Goal: Task Accomplishment & Management: Manage account settings

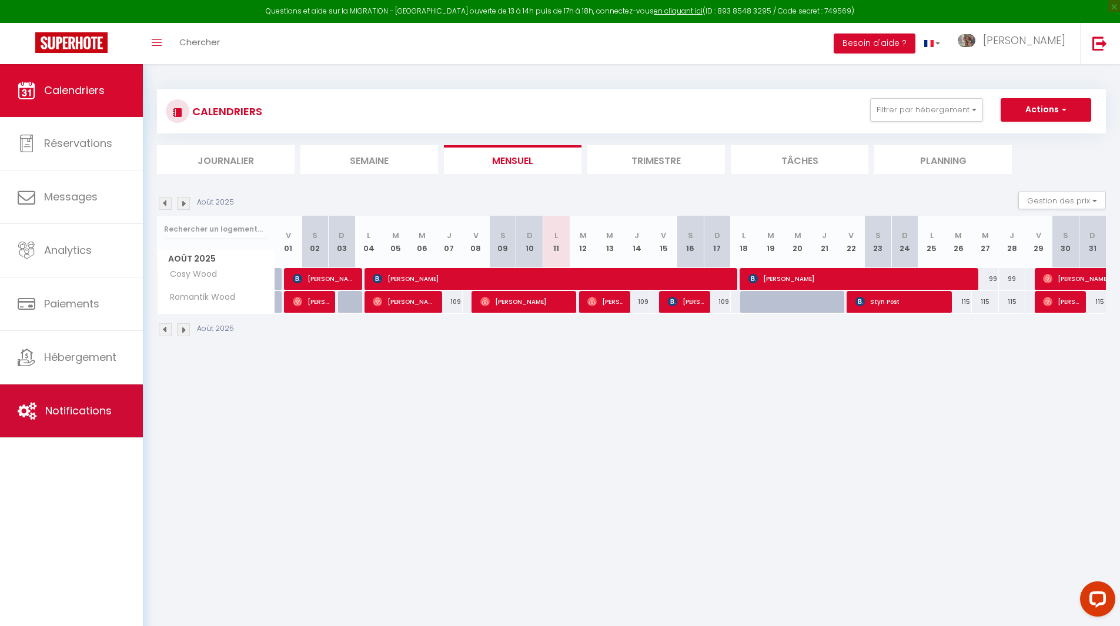
click at [98, 402] on link "Notifications" at bounding box center [71, 410] width 143 height 53
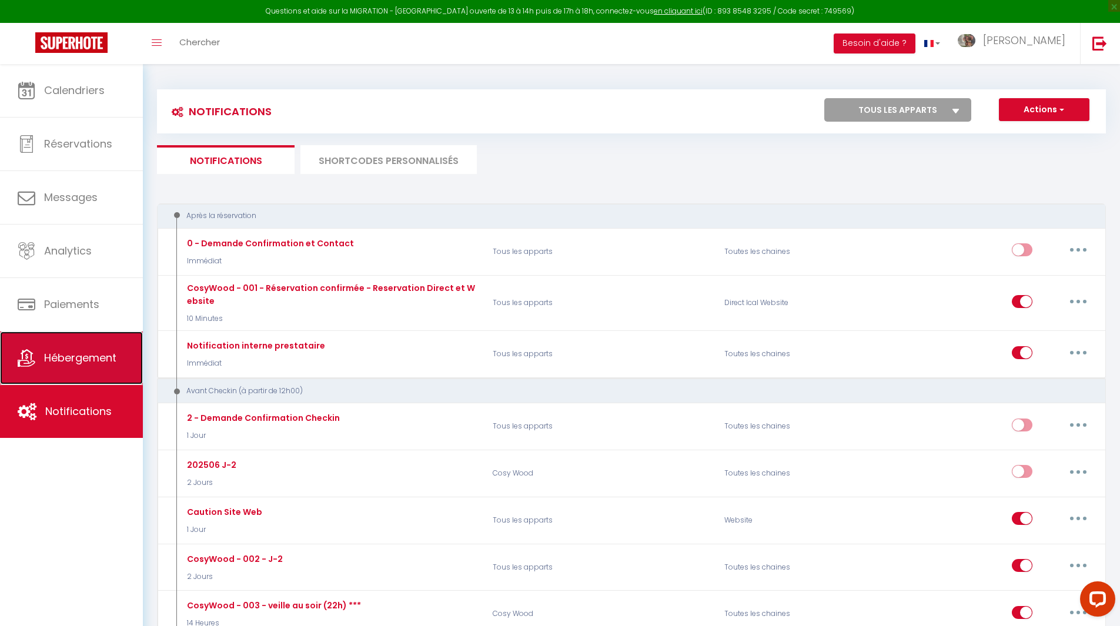
click at [52, 349] on link "Hébergement" at bounding box center [71, 358] width 143 height 53
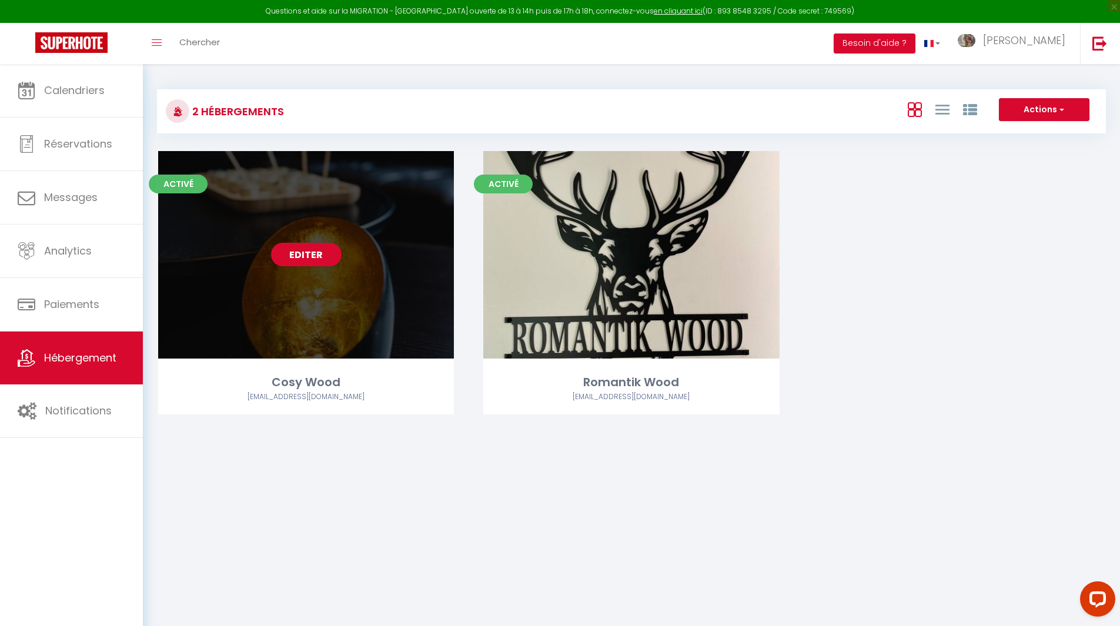
click at [310, 236] on div "Editer" at bounding box center [306, 255] width 296 height 208
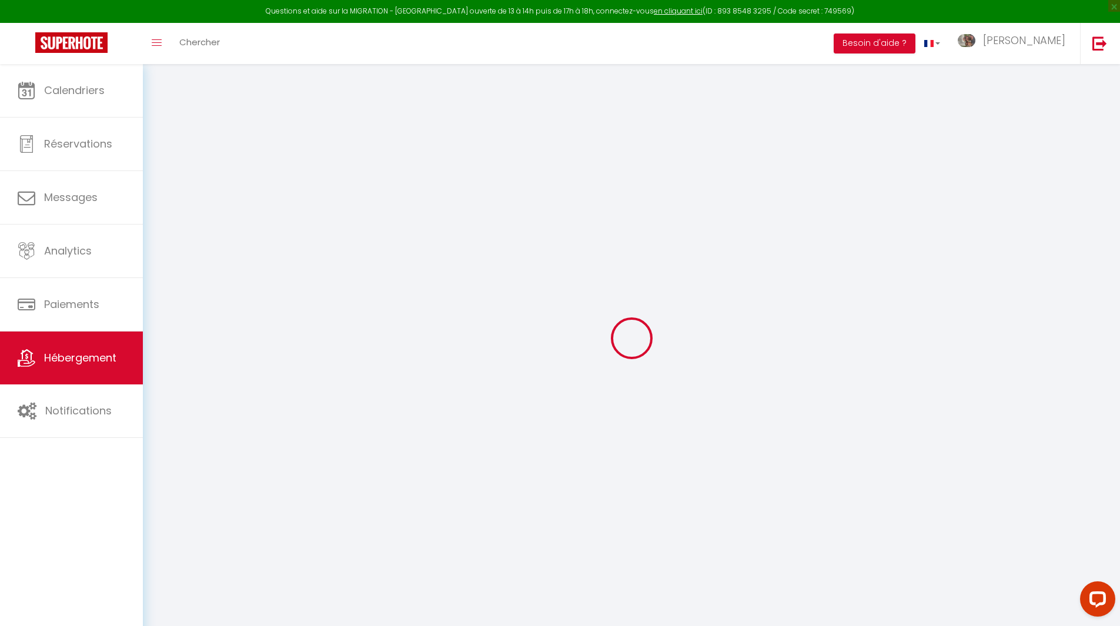
click at [302, 251] on div at bounding box center [631, 338] width 949 height 520
type input "Oups ! Les dates sélectionnées sont indisponibles."
type textarea "Malheureusement les dates sélectionnées sont indisponibles. Nous vous invitons …"
type input "50.2021316"
type input "4.8474243"
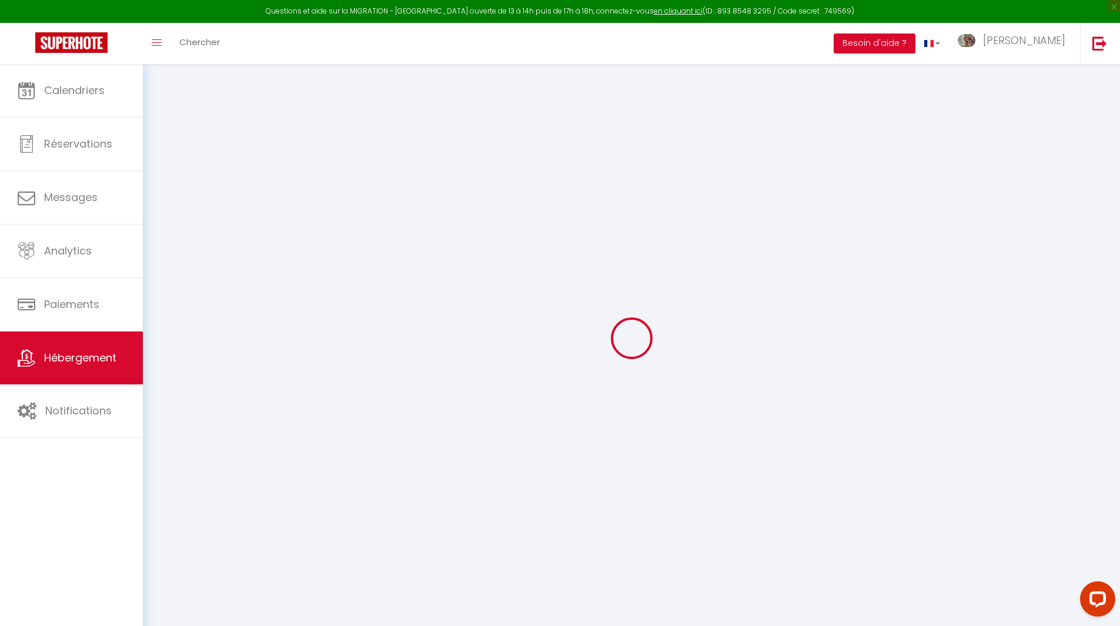
checkbox input "true"
checkbox input "false"
select select
checkbox input "false"
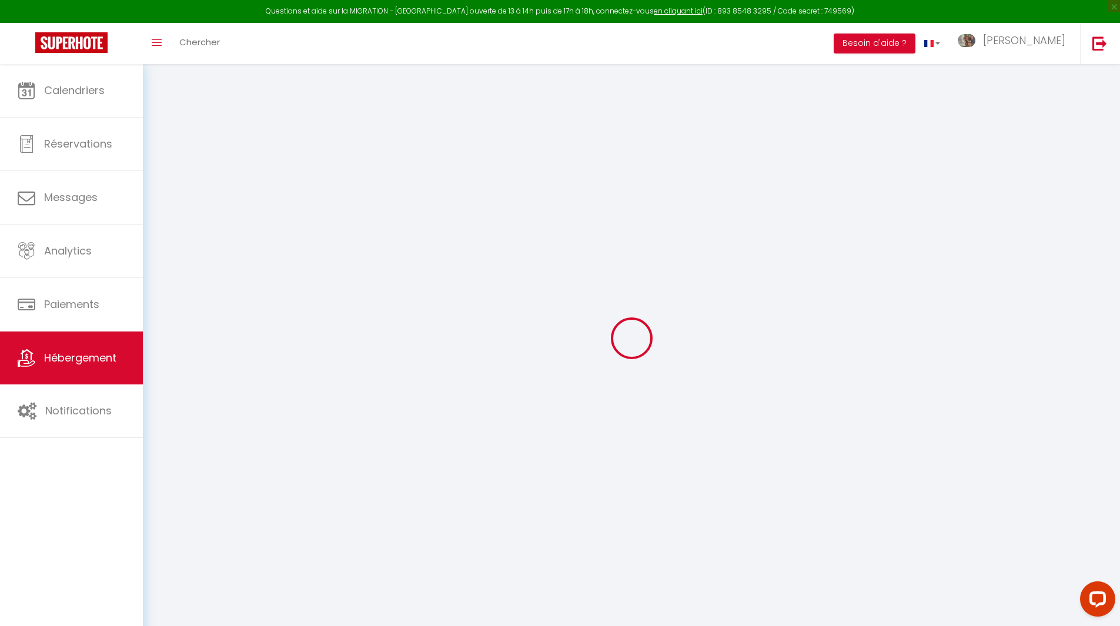
checkbox input "false"
select select
checkbox input "false"
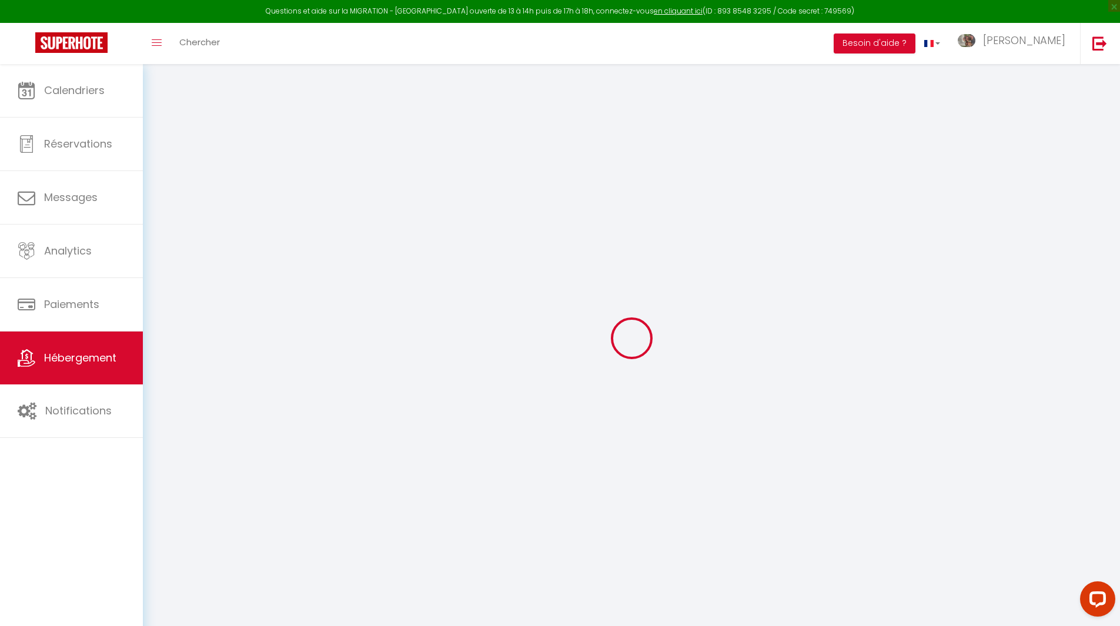
checkbox input "false"
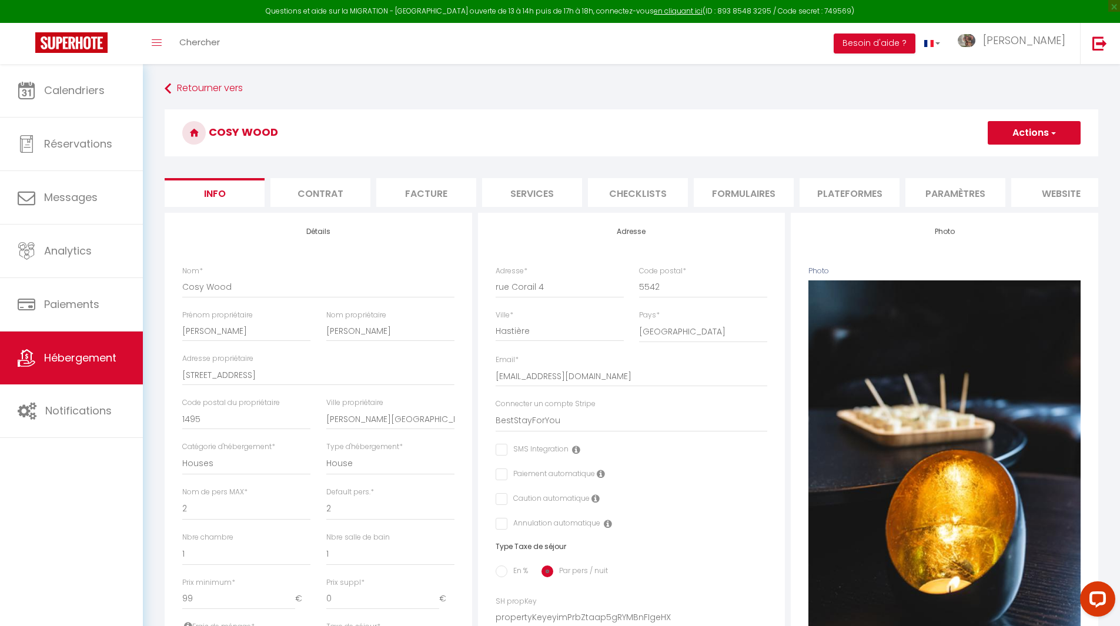
click at [1073, 192] on li "website" at bounding box center [1061, 192] width 100 height 29
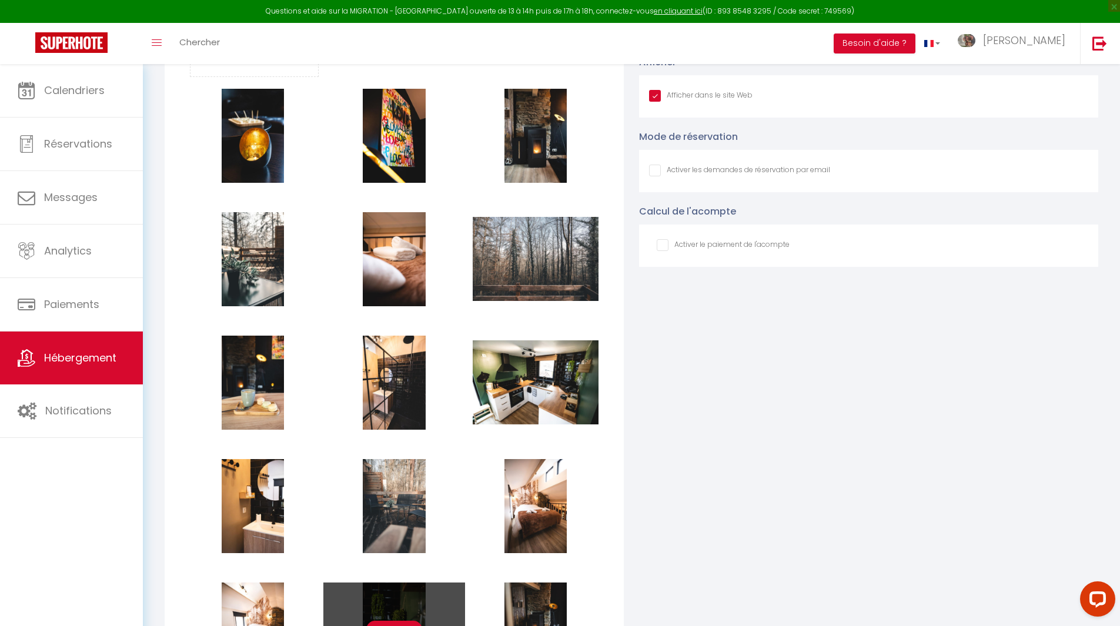
scroll to position [1235, 0]
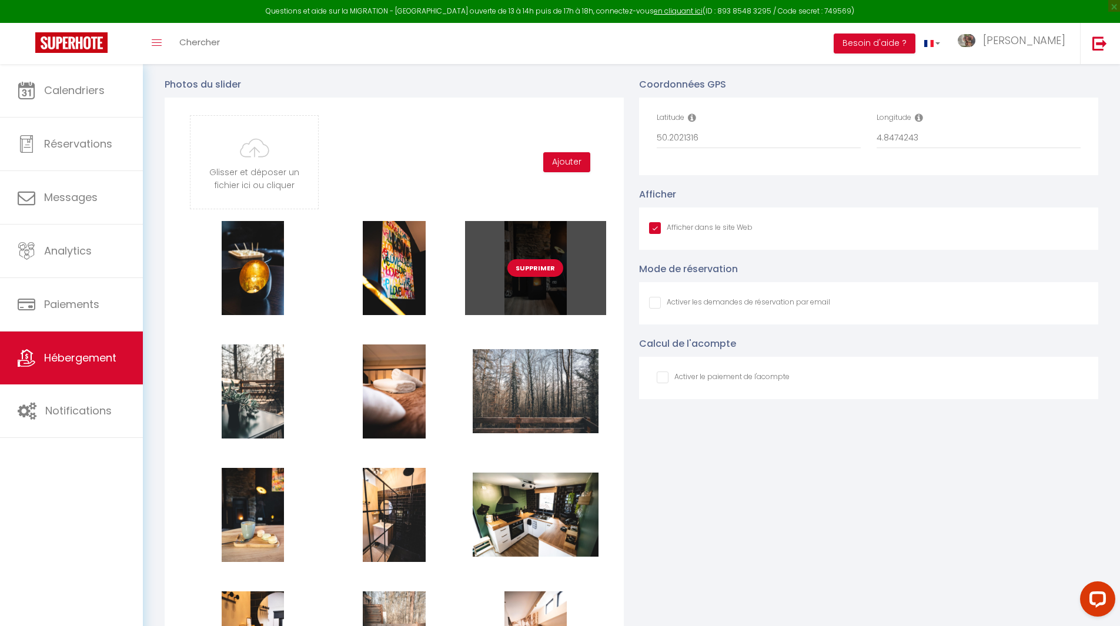
click at [540, 277] on button "Supprimer" at bounding box center [535, 268] width 56 height 18
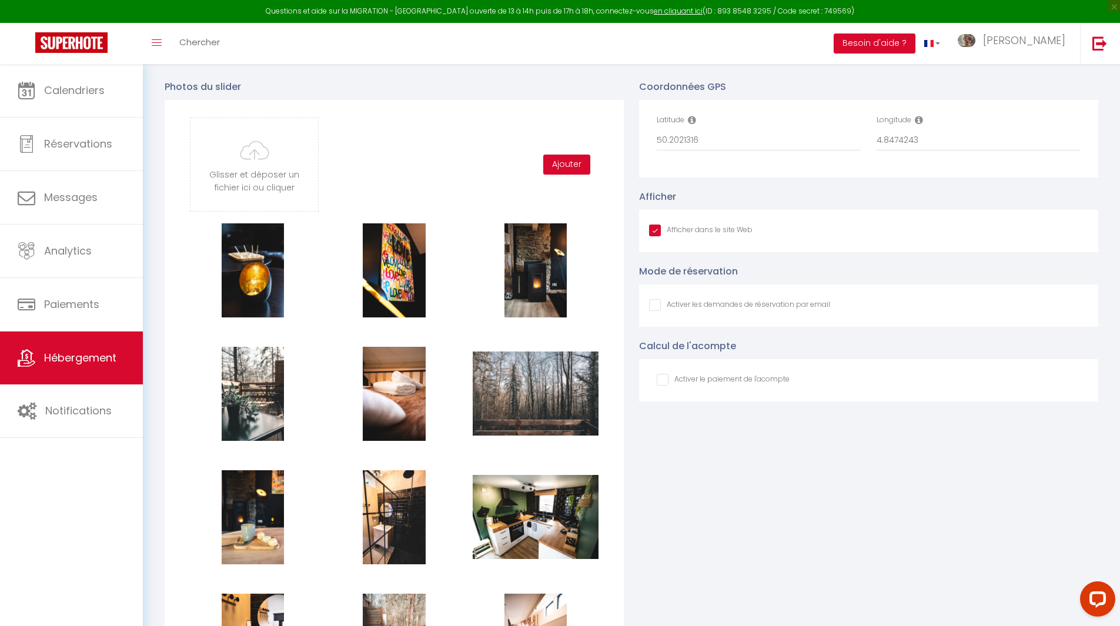
checkbox input "true"
checkbox input "false"
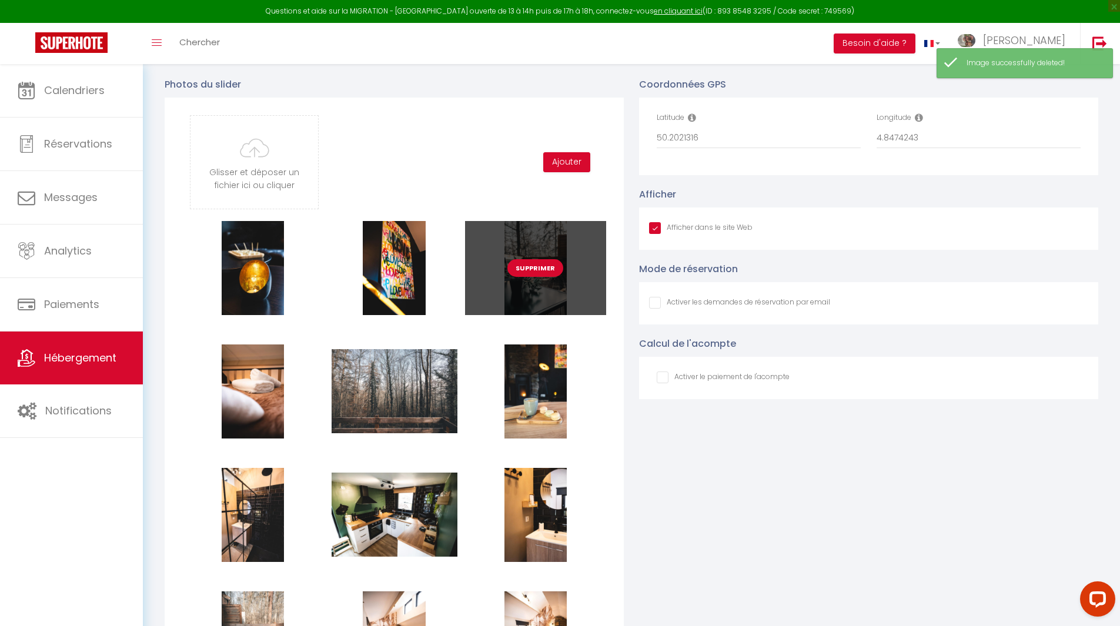
click at [542, 277] on button "Supprimer" at bounding box center [535, 268] width 56 height 18
checkbox input "true"
checkbox input "false"
checkbox input "true"
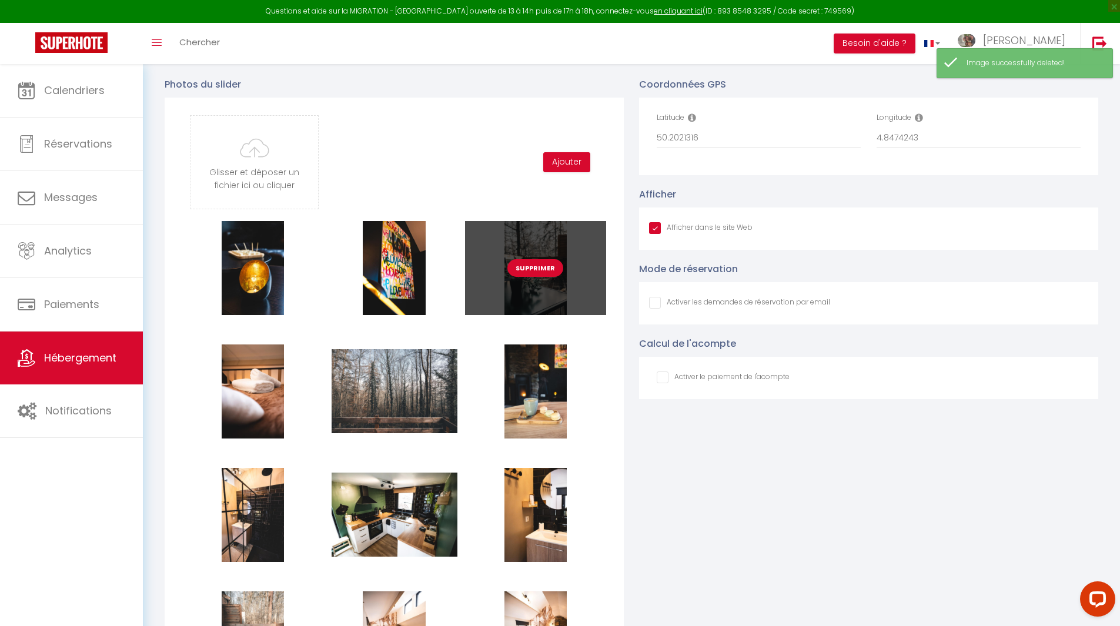
checkbox input "false"
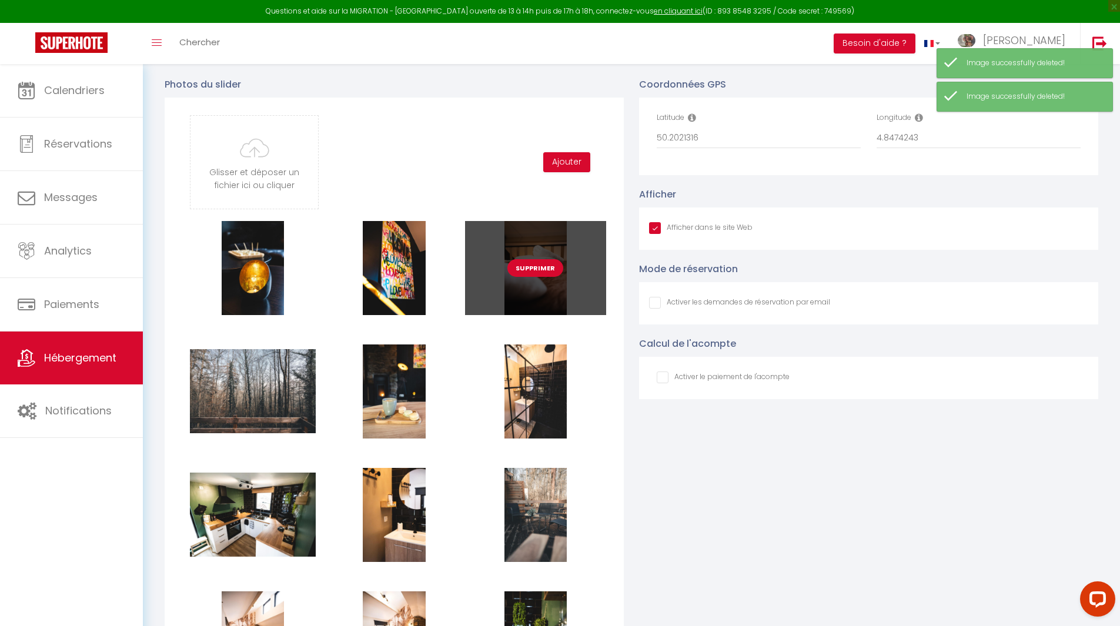
click at [542, 277] on button "Supprimer" at bounding box center [535, 268] width 56 height 18
checkbox input "true"
checkbox input "false"
checkbox input "true"
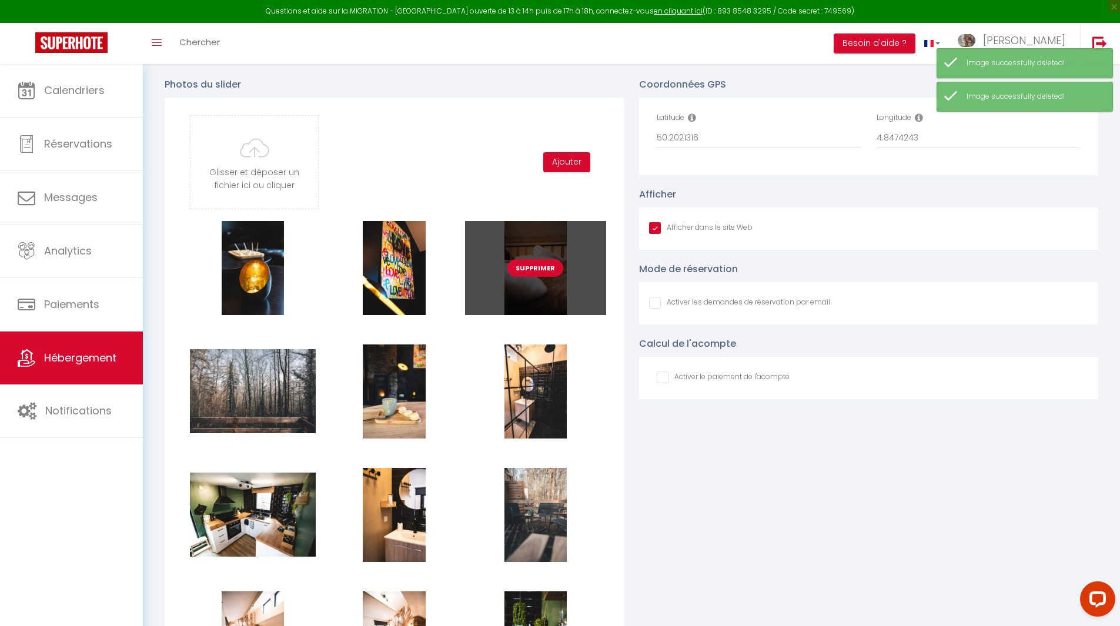
checkbox input "false"
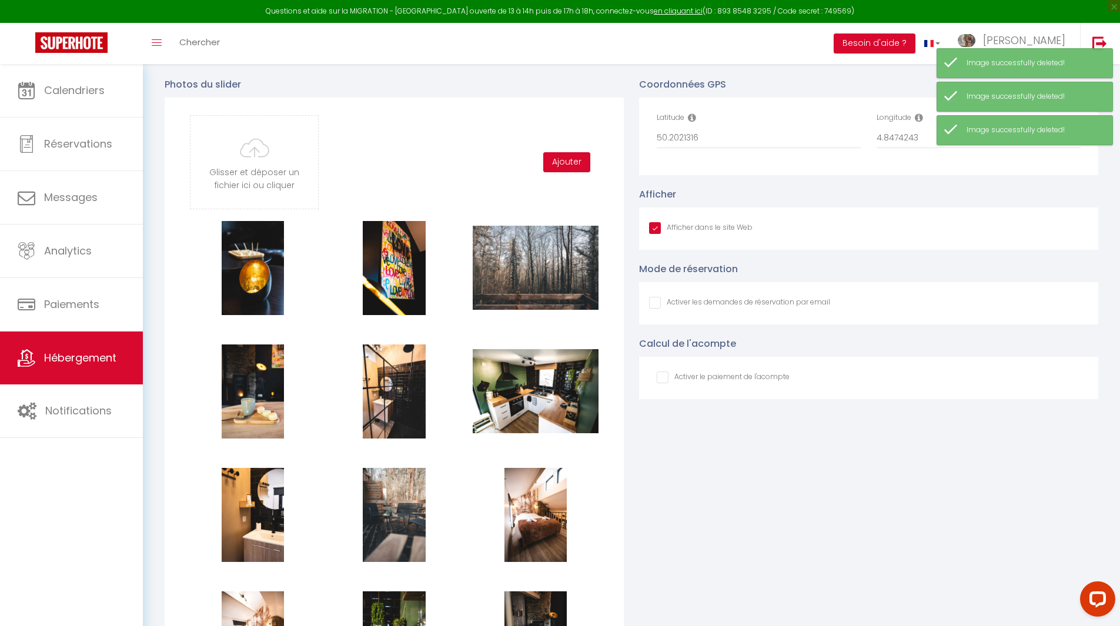
click at [542, 277] on button "Supprimer" at bounding box center [535, 268] width 56 height 18
checkbox input "true"
checkbox input "false"
checkbox input "true"
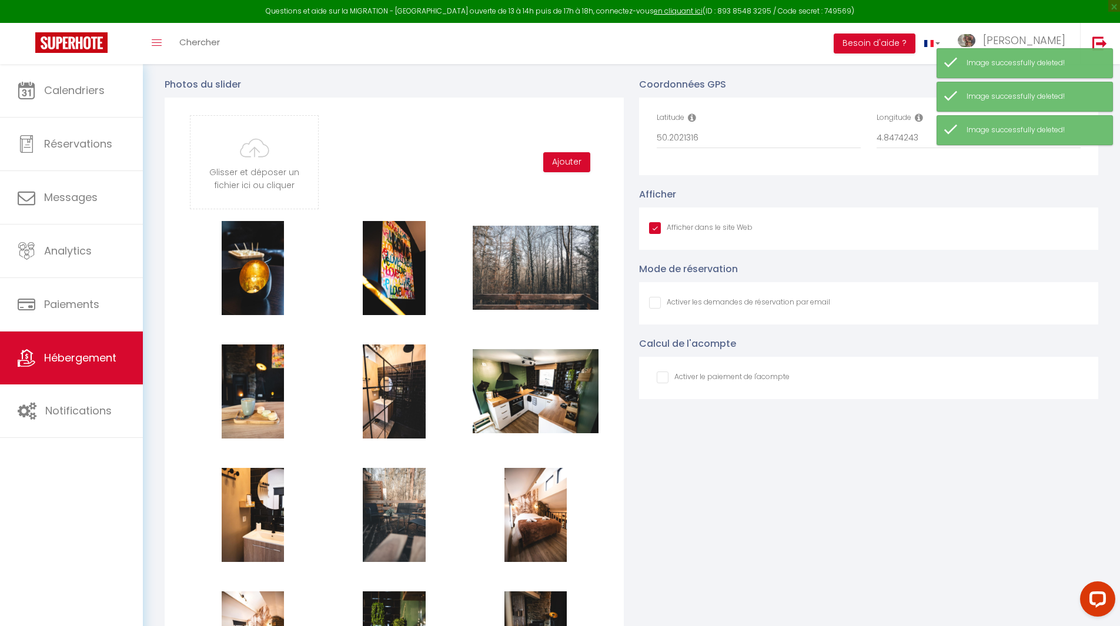
checkbox input "false"
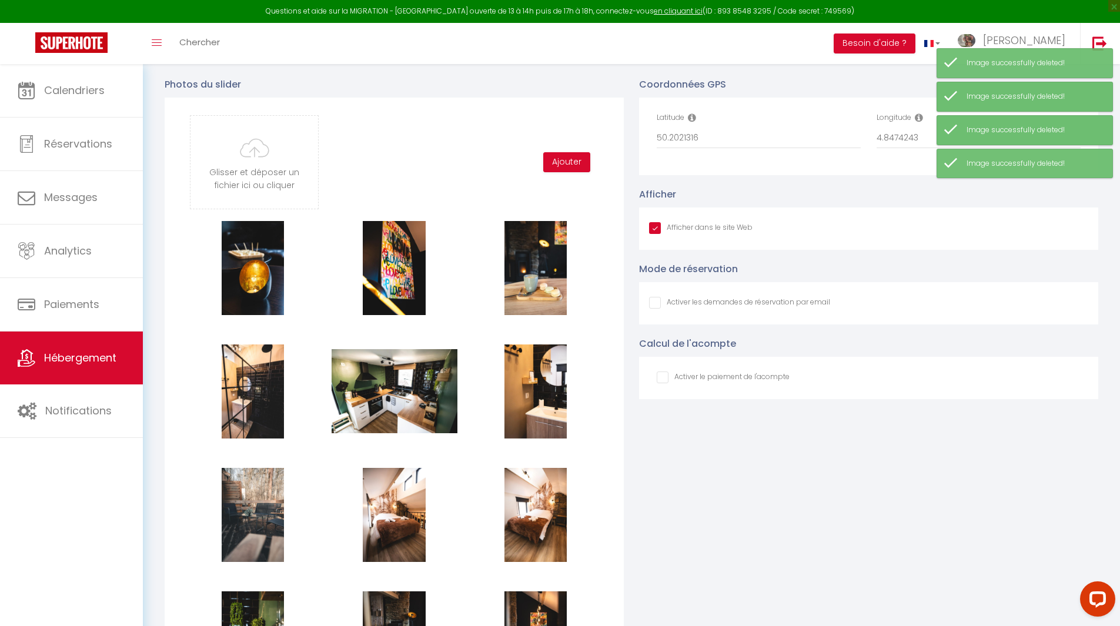
click at [542, 277] on button "Supprimer" at bounding box center [535, 268] width 56 height 18
checkbox input "true"
checkbox input "false"
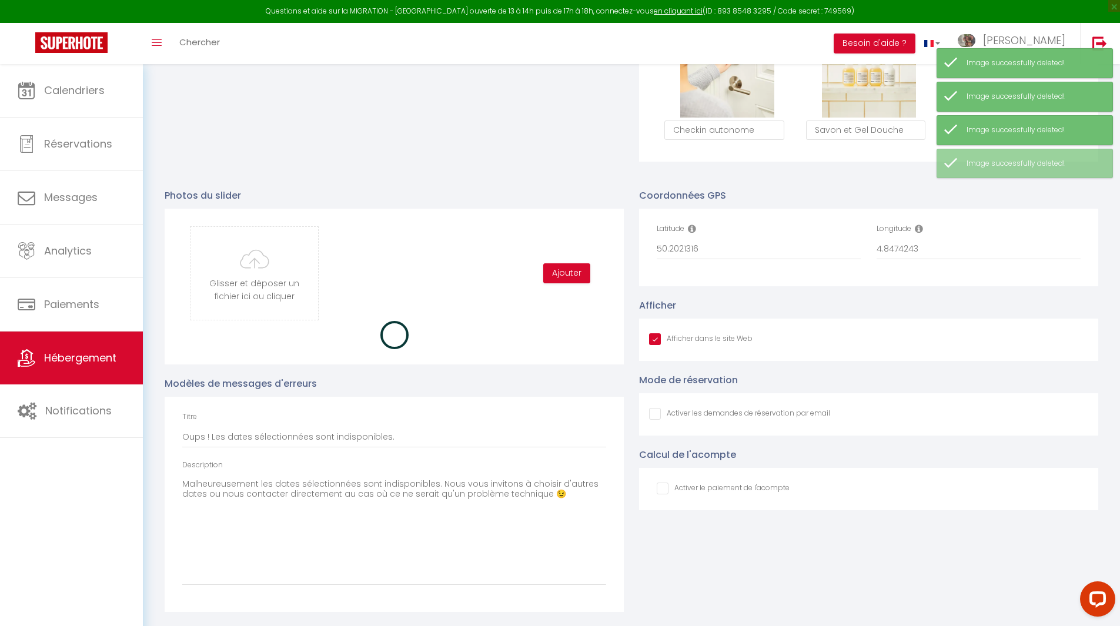
checkbox input "true"
checkbox input "false"
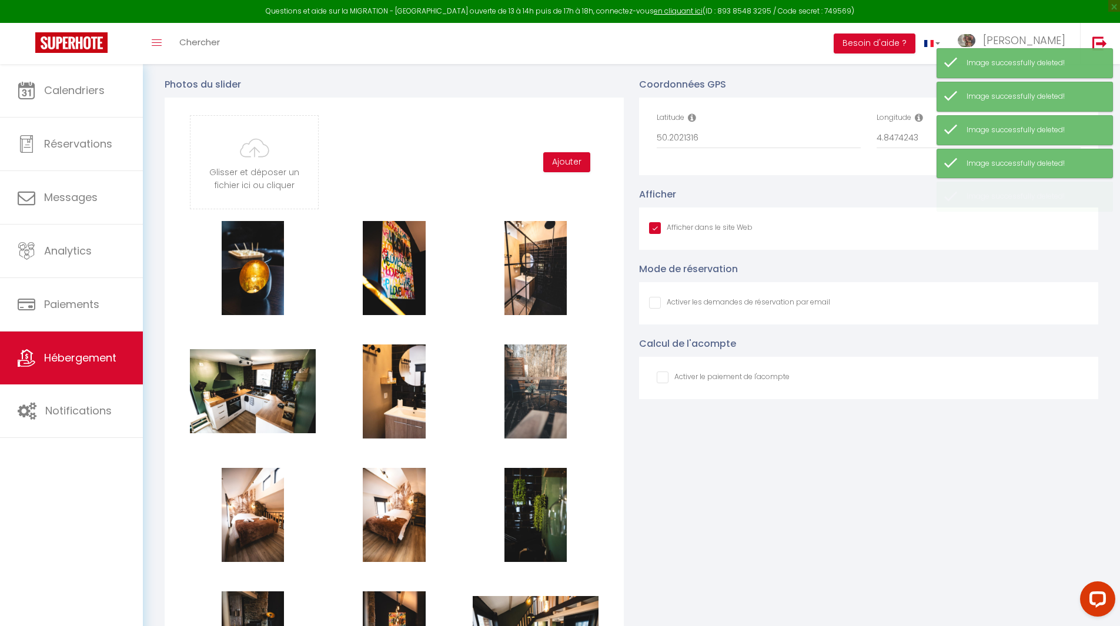
click at [542, 277] on button "Supprimer" at bounding box center [535, 268] width 56 height 18
checkbox input "true"
checkbox input "false"
checkbox input "true"
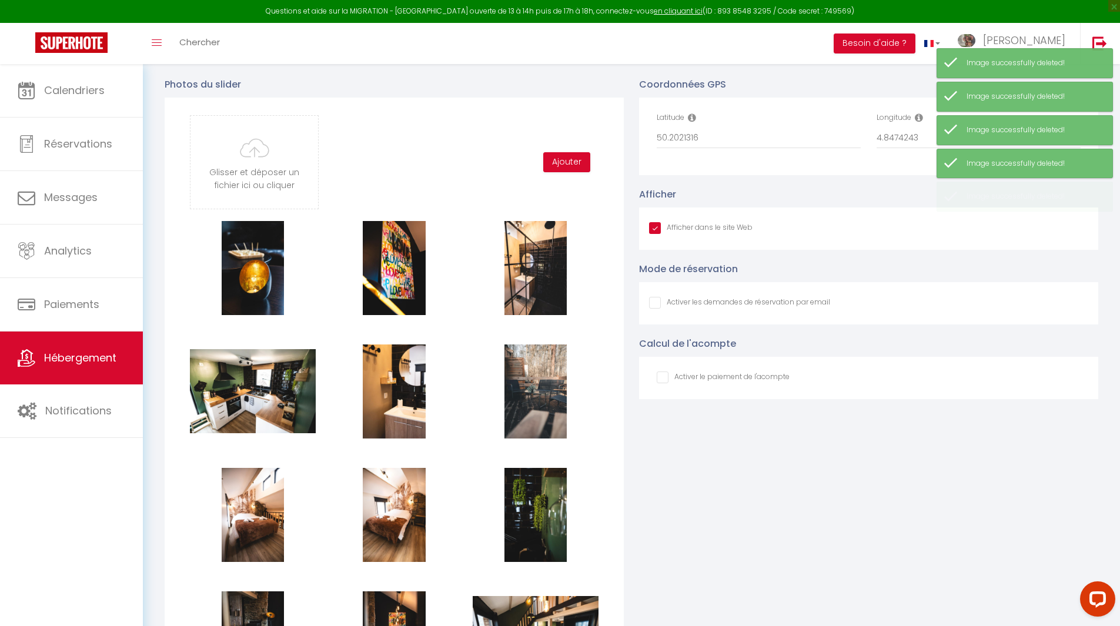
checkbox input "false"
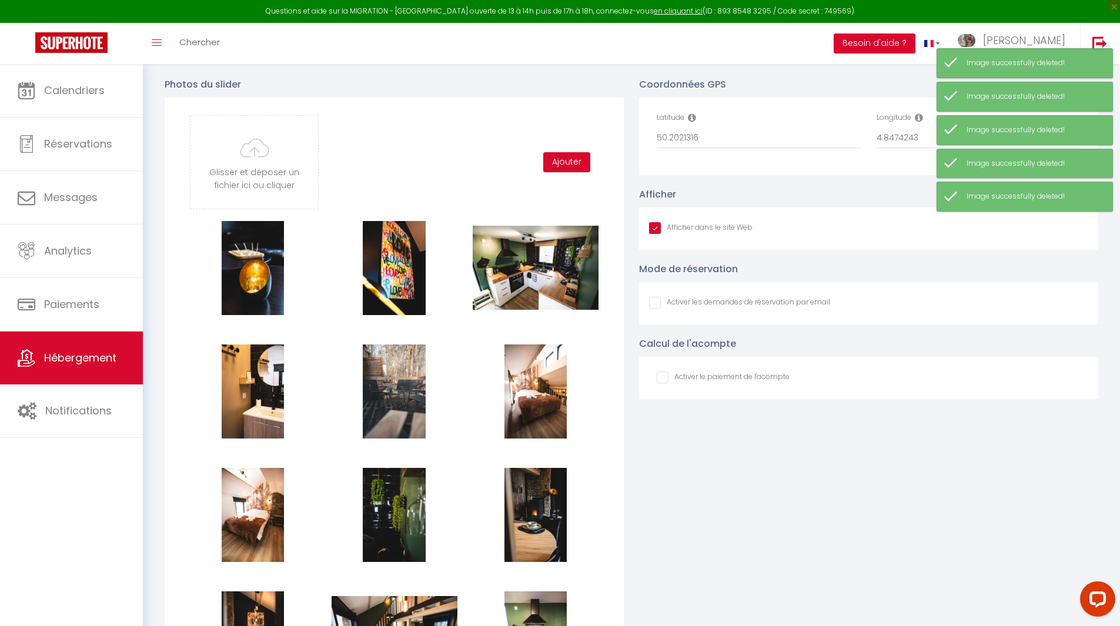
click at [542, 277] on button "Supprimer" at bounding box center [535, 268] width 56 height 18
checkbox input "true"
checkbox input "false"
checkbox input "true"
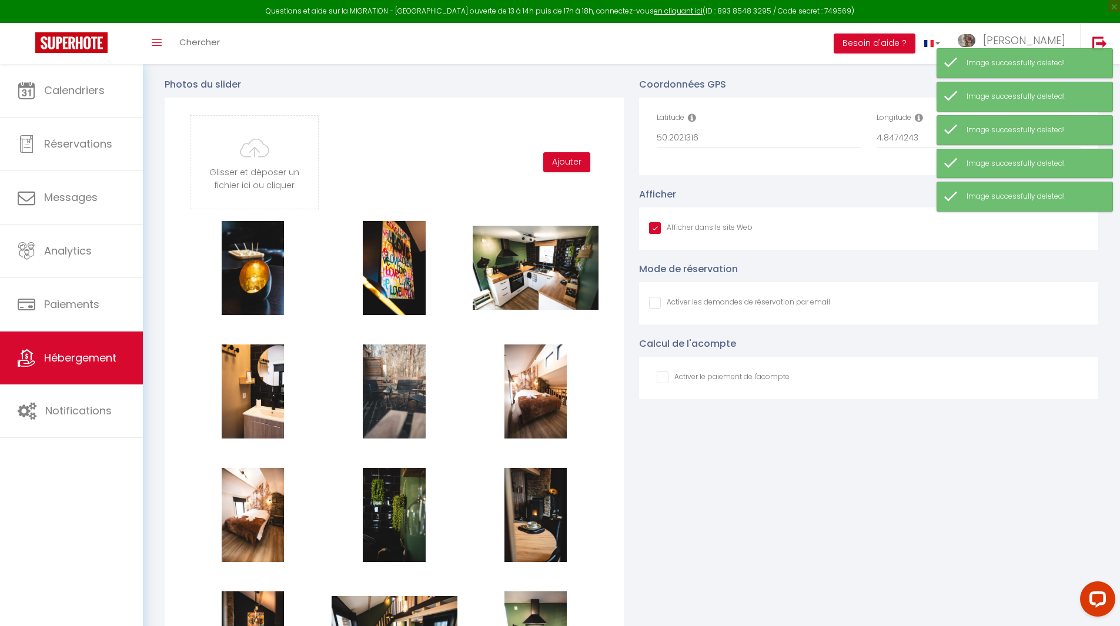
checkbox input "false"
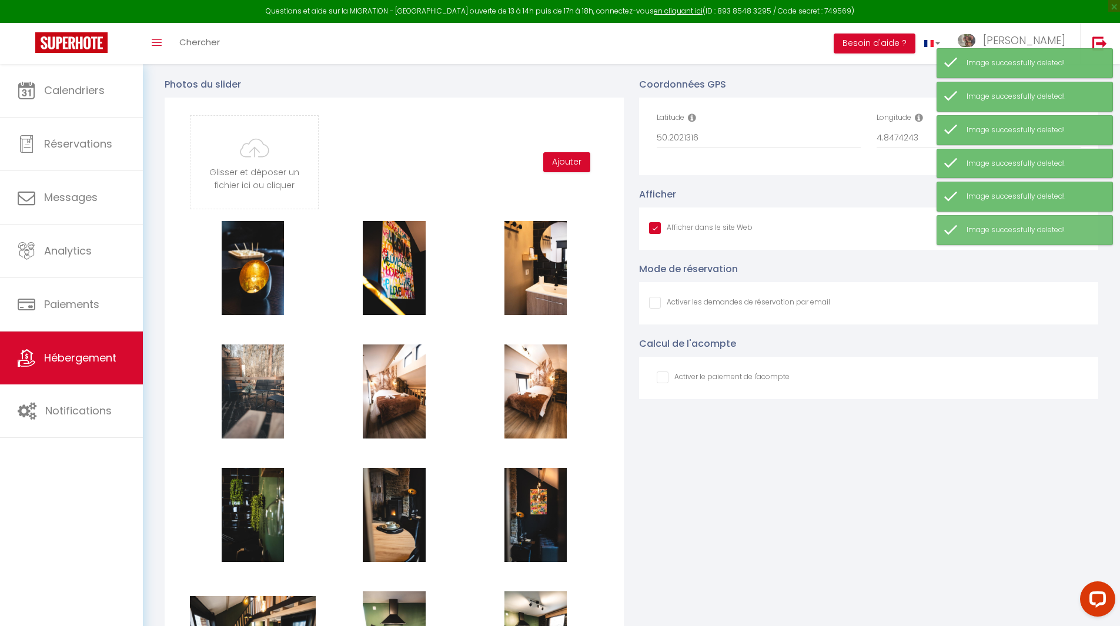
click at [542, 277] on button "Supprimer" at bounding box center [535, 268] width 56 height 18
checkbox input "true"
checkbox input "false"
checkbox input "true"
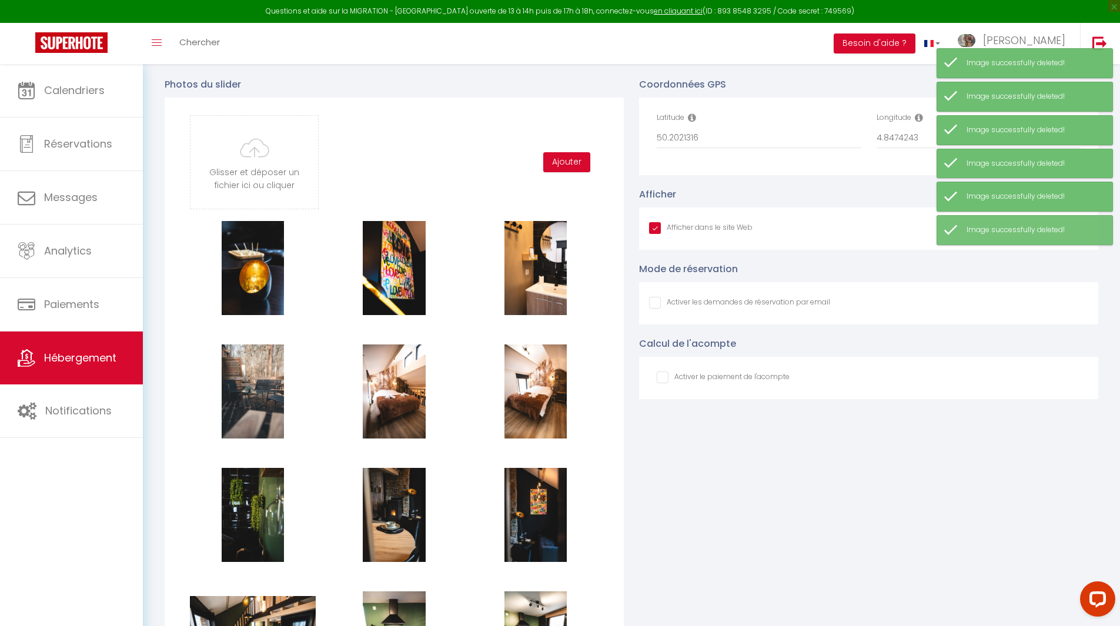
checkbox input "false"
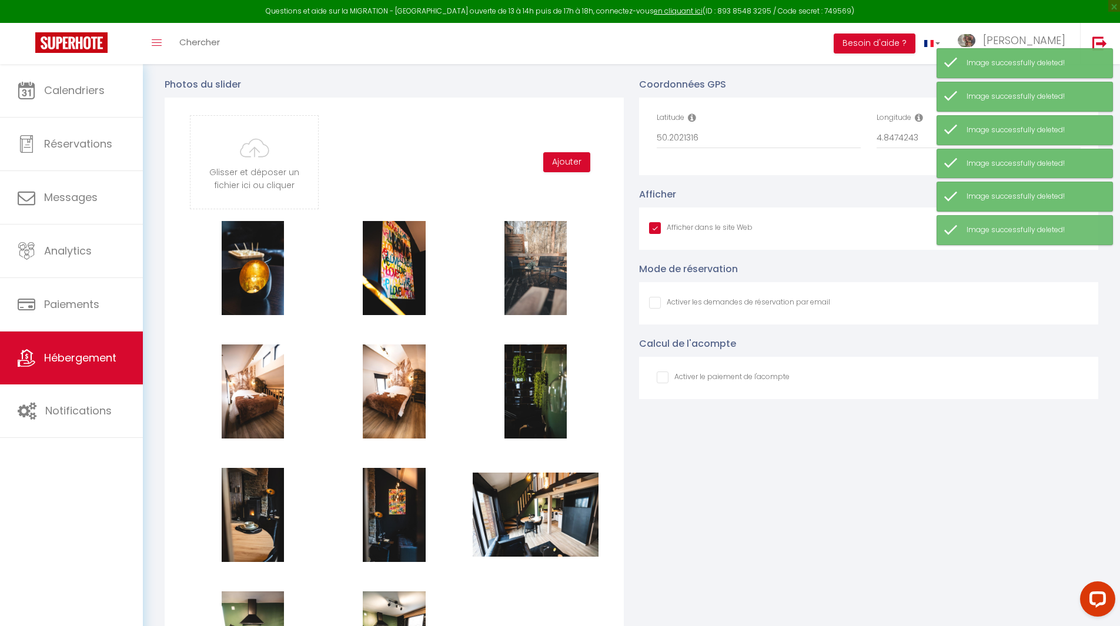
click at [542, 277] on button "Supprimer" at bounding box center [535, 268] width 56 height 18
checkbox input "true"
checkbox input "false"
checkbox input "true"
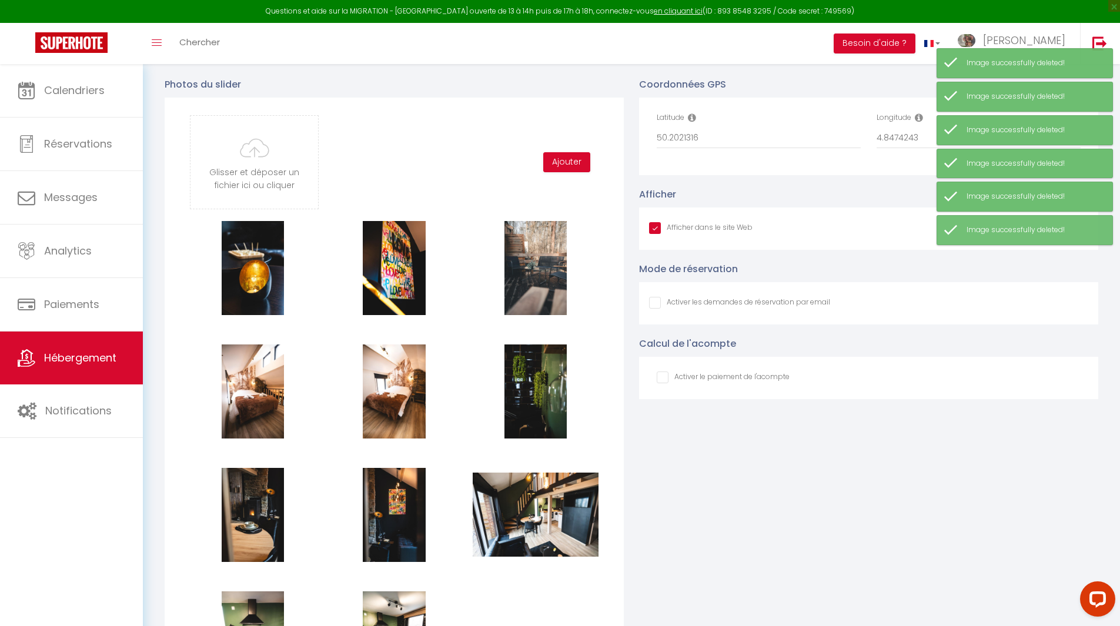
checkbox input "false"
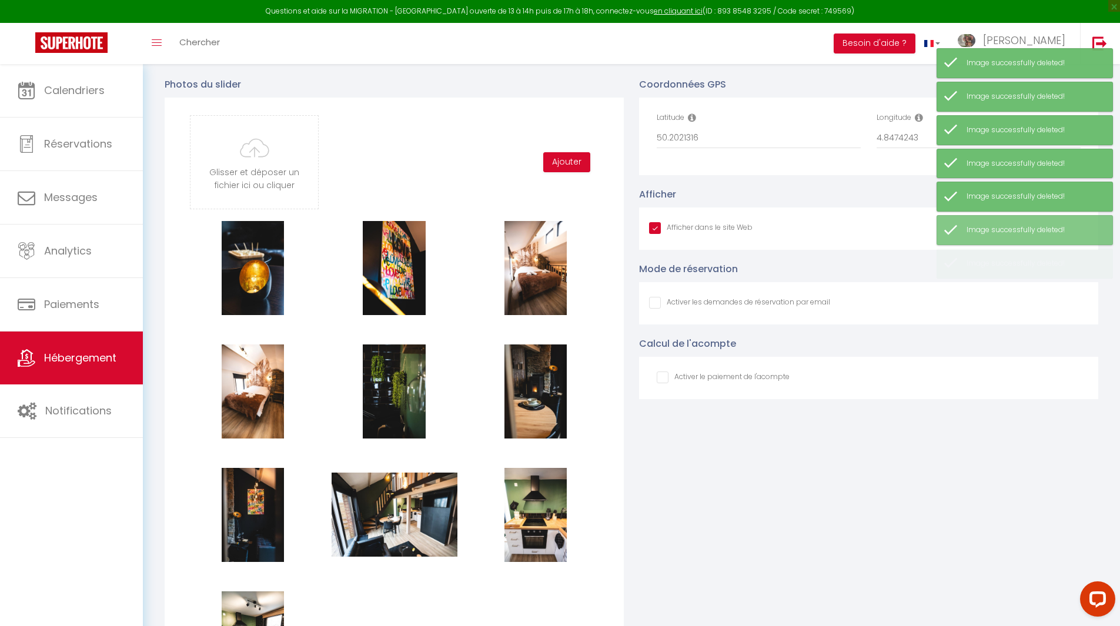
click at [542, 277] on button "Supprimer" at bounding box center [535, 268] width 56 height 18
checkbox input "true"
checkbox input "false"
checkbox input "true"
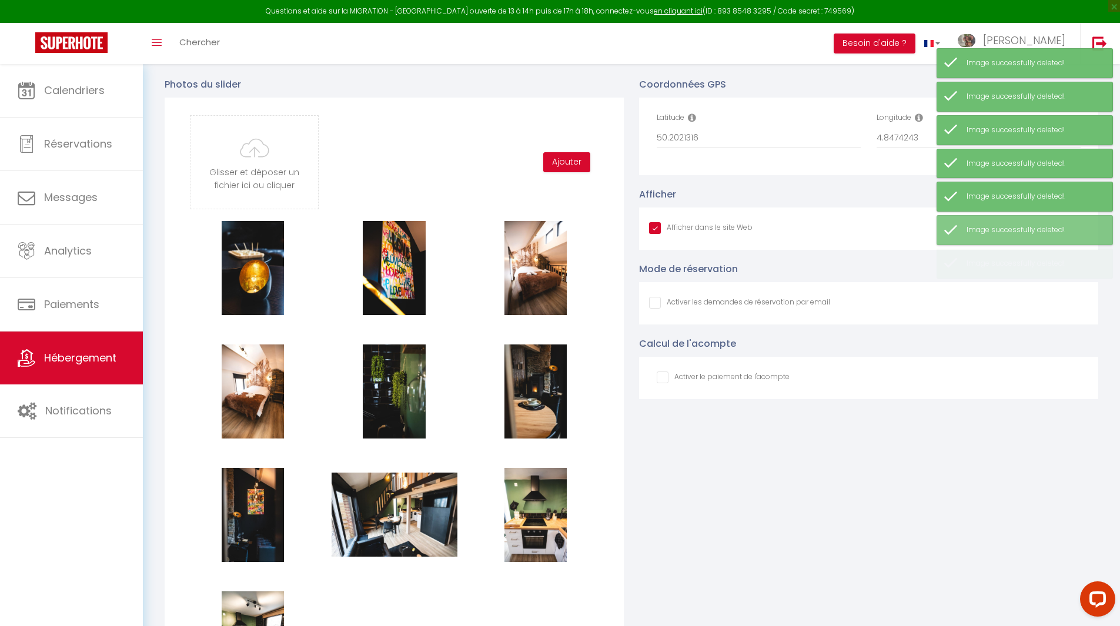
checkbox input "false"
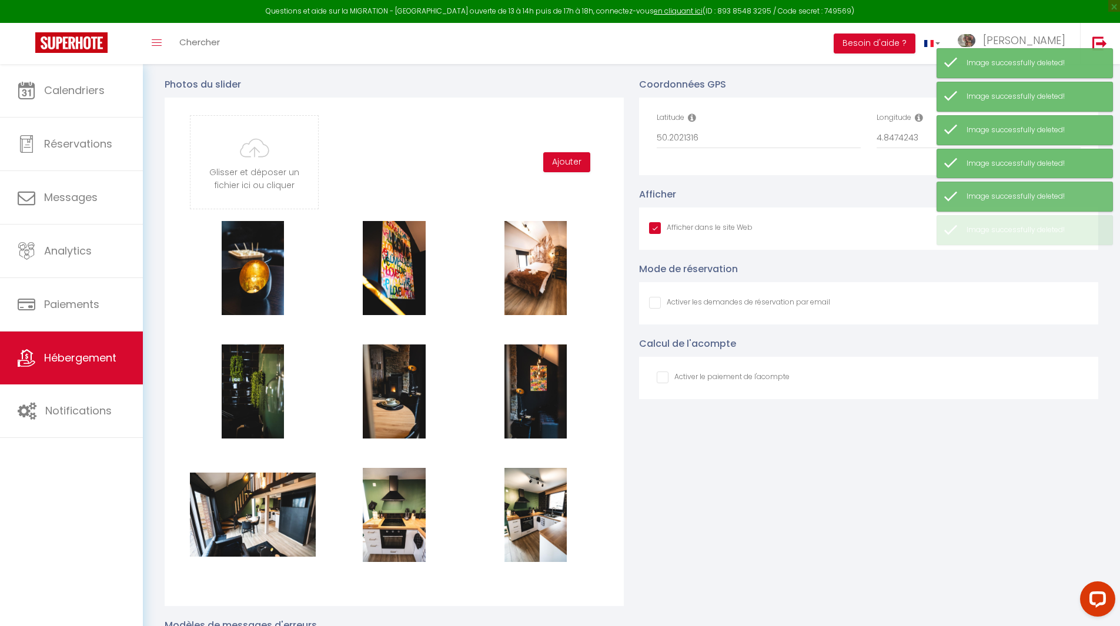
click at [542, 277] on button "Supprimer" at bounding box center [535, 268] width 56 height 18
checkbox input "true"
checkbox input "false"
checkbox input "true"
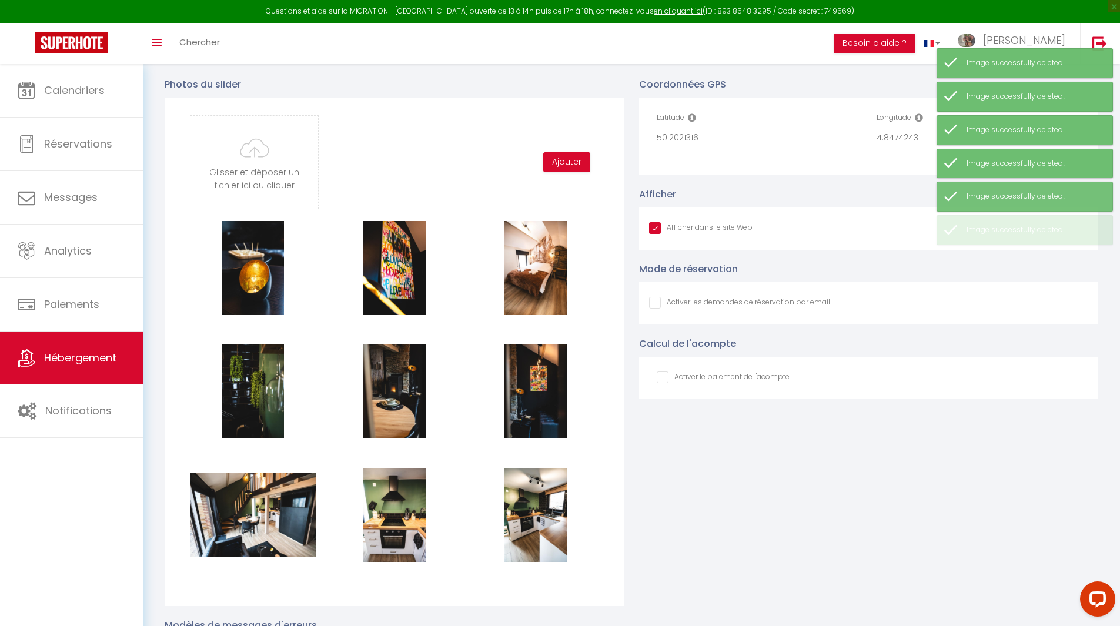
checkbox input "false"
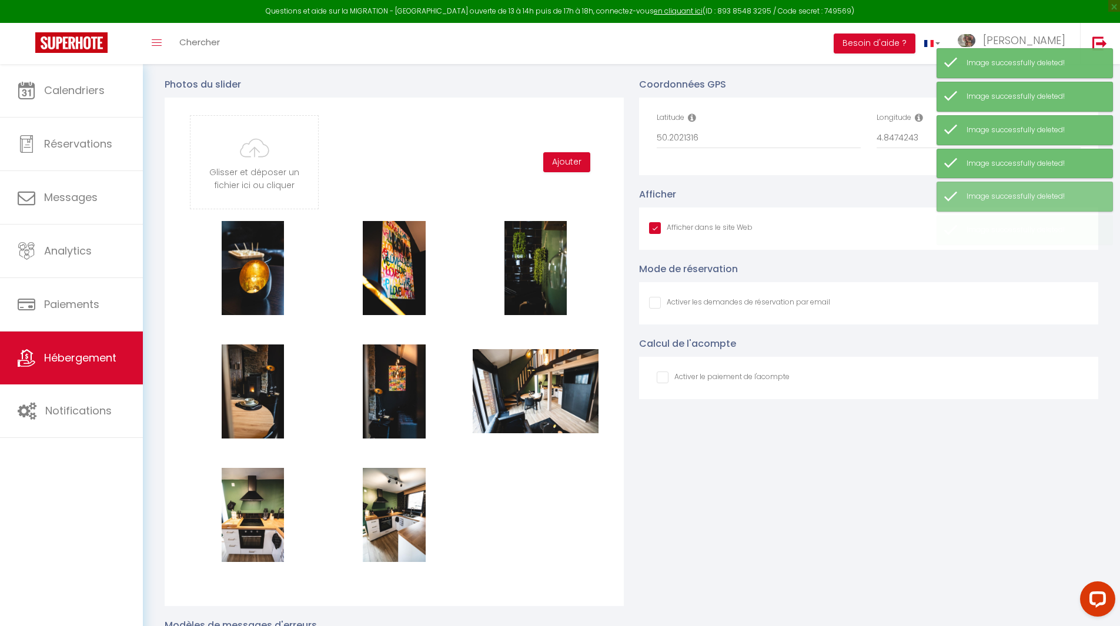
click at [542, 277] on button "Supprimer" at bounding box center [535, 268] width 56 height 18
checkbox input "true"
checkbox input "false"
checkbox input "true"
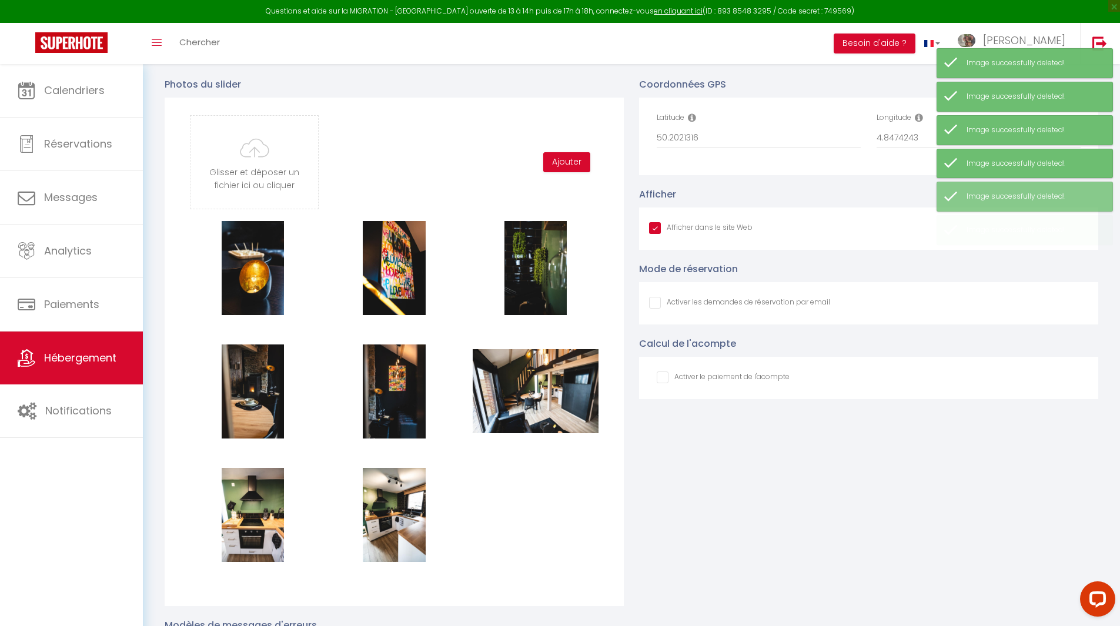
checkbox input "false"
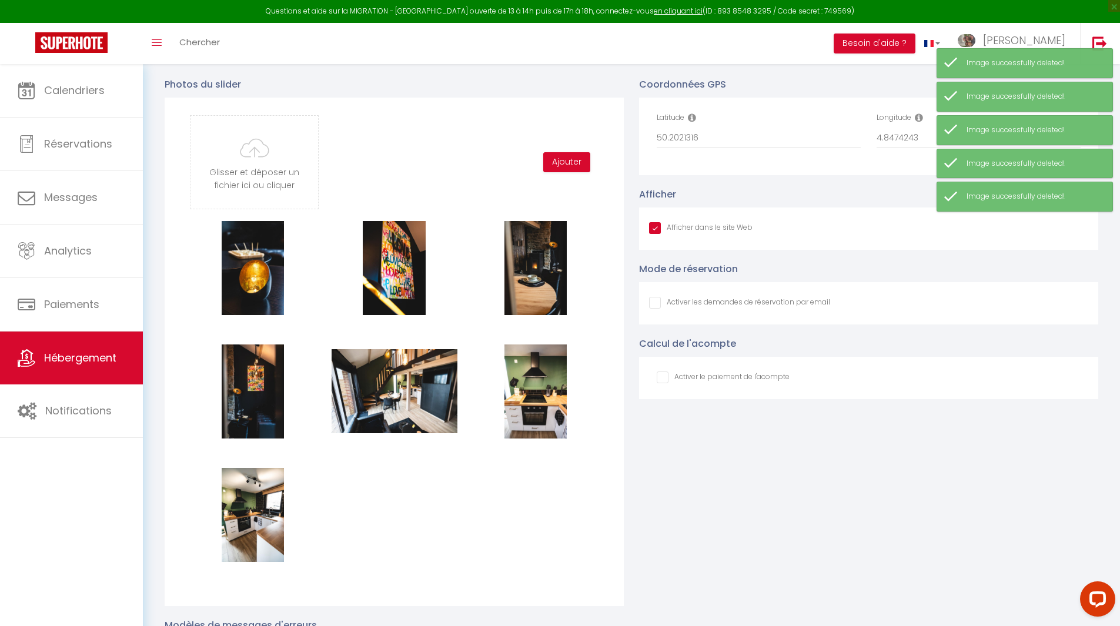
click at [542, 277] on button "Supprimer" at bounding box center [535, 268] width 56 height 18
checkbox input "true"
checkbox input "false"
checkbox input "true"
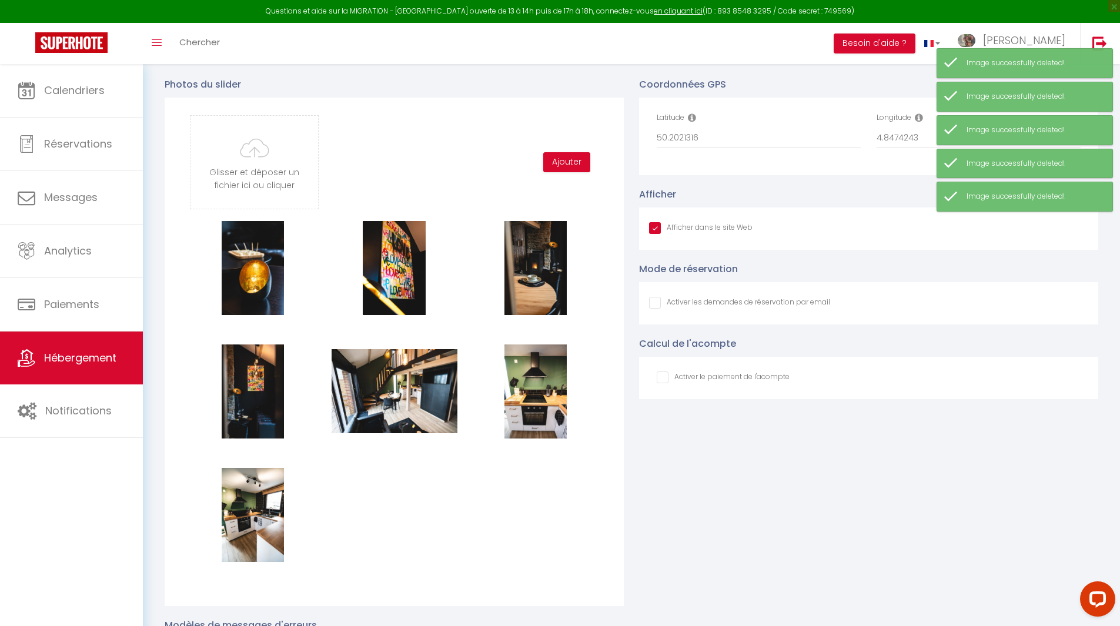
checkbox input "false"
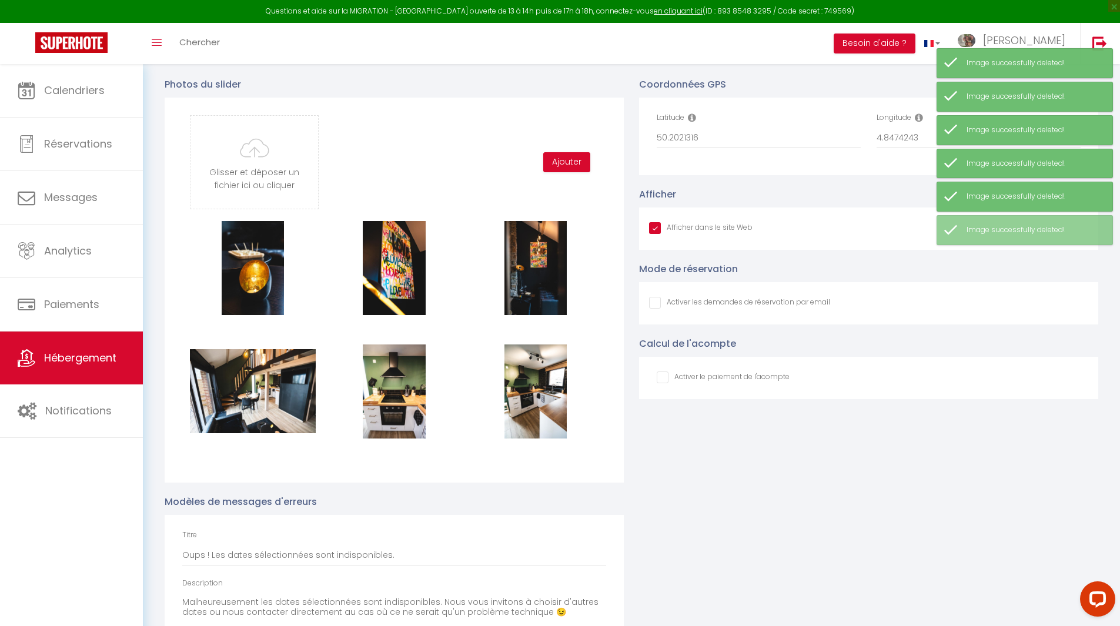
click at [542, 277] on button "Supprimer" at bounding box center [535, 268] width 56 height 18
checkbox input "true"
checkbox input "false"
checkbox input "true"
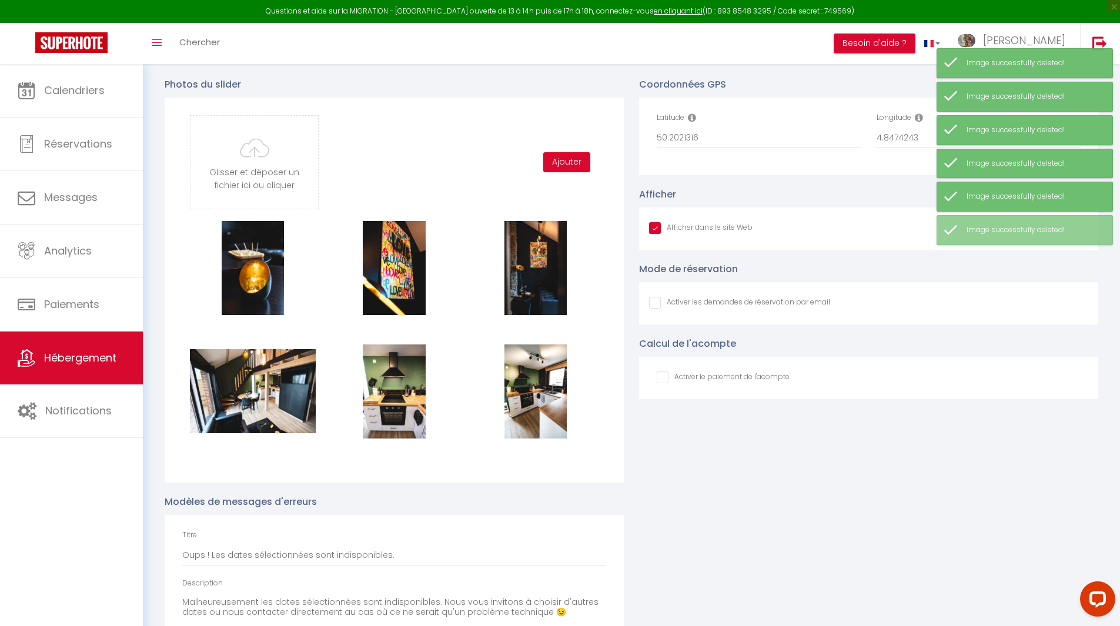
checkbox input "false"
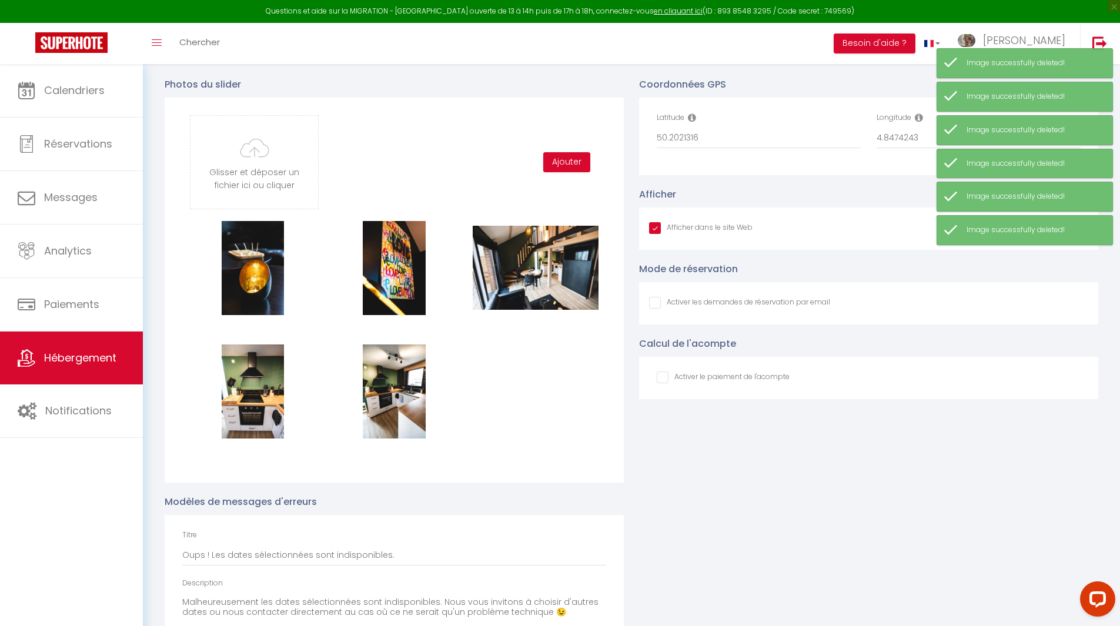
click at [542, 277] on button "Supprimer" at bounding box center [535, 268] width 56 height 18
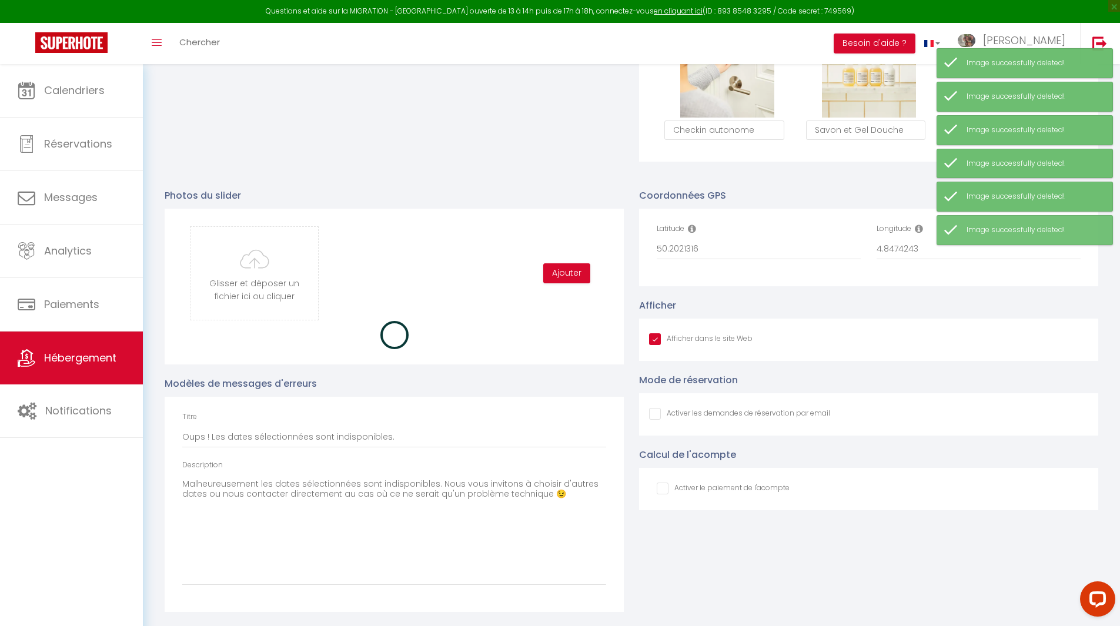
checkbox input "true"
checkbox input "false"
checkbox input "true"
checkbox input "false"
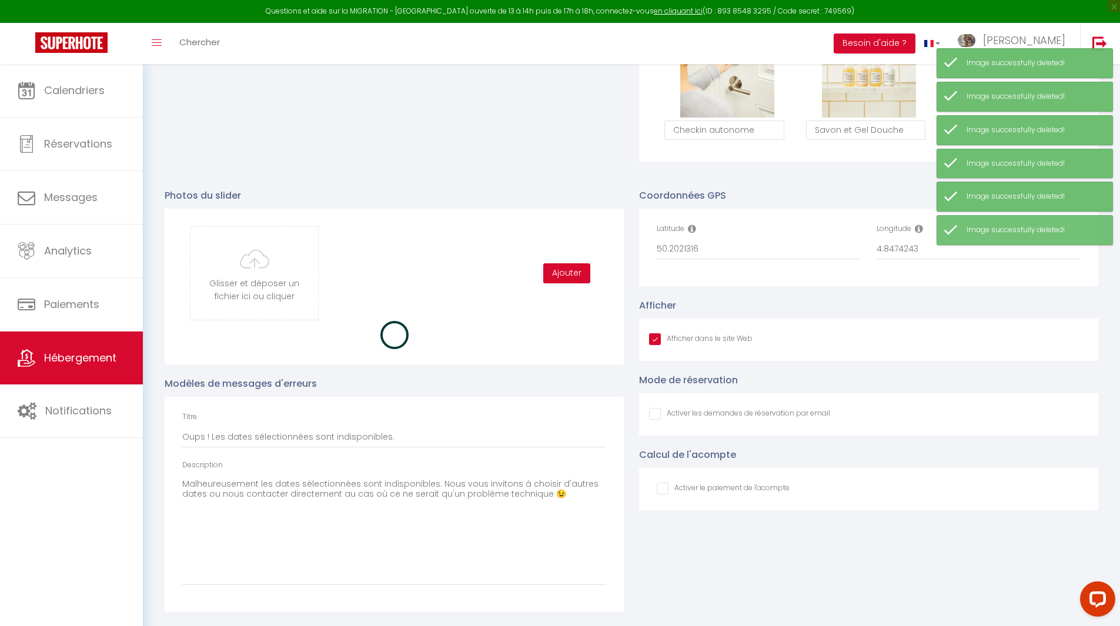
checkbox input "false"
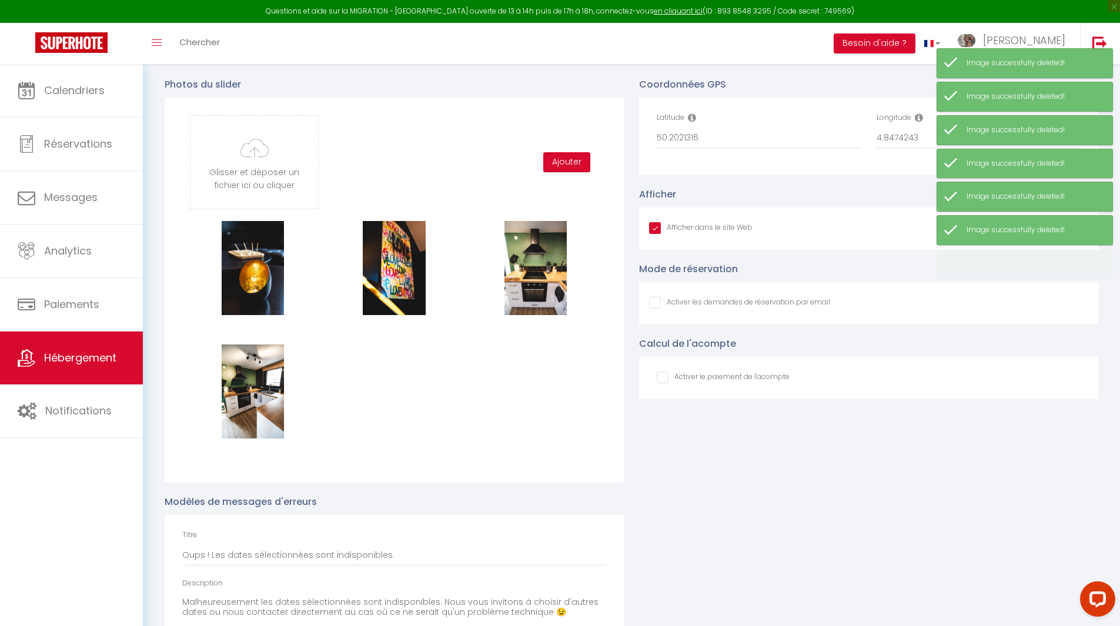
click at [542, 277] on button "Supprimer" at bounding box center [535, 268] width 56 height 18
checkbox input "true"
checkbox input "false"
checkbox input "true"
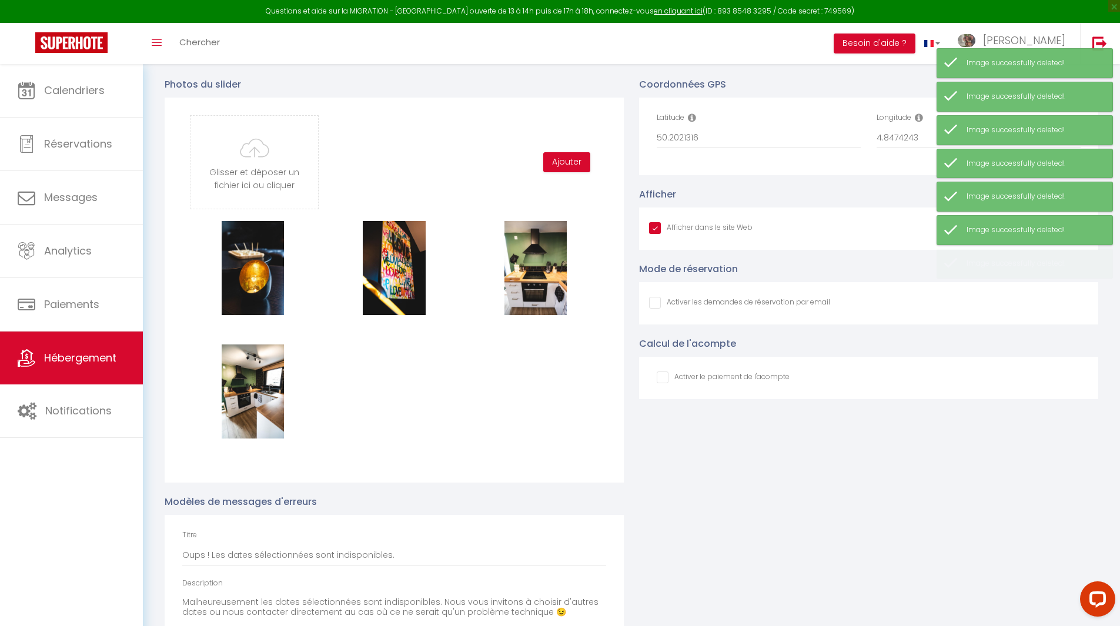
checkbox input "false"
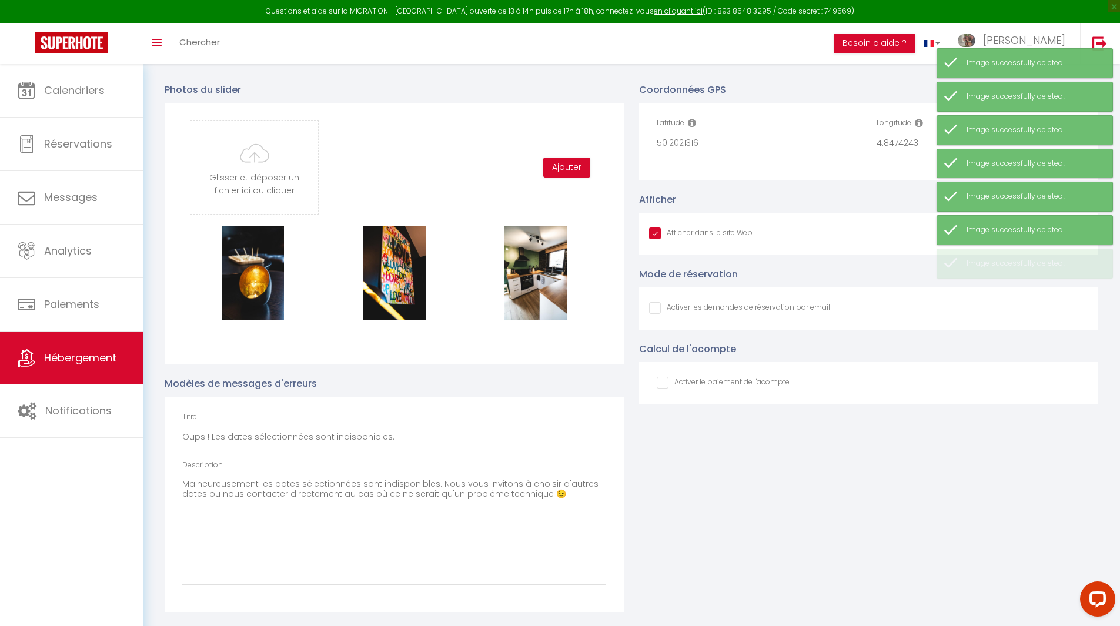
click at [542, 279] on button "Supprimer" at bounding box center [535, 274] width 56 height 18
checkbox input "true"
checkbox input "false"
checkbox input "true"
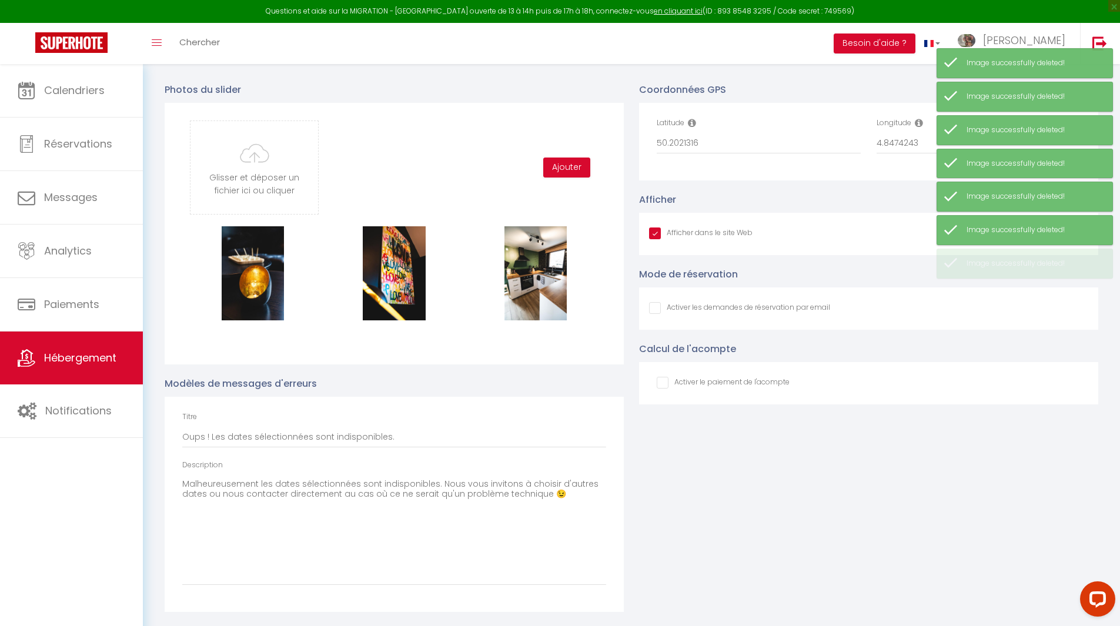
checkbox input "false"
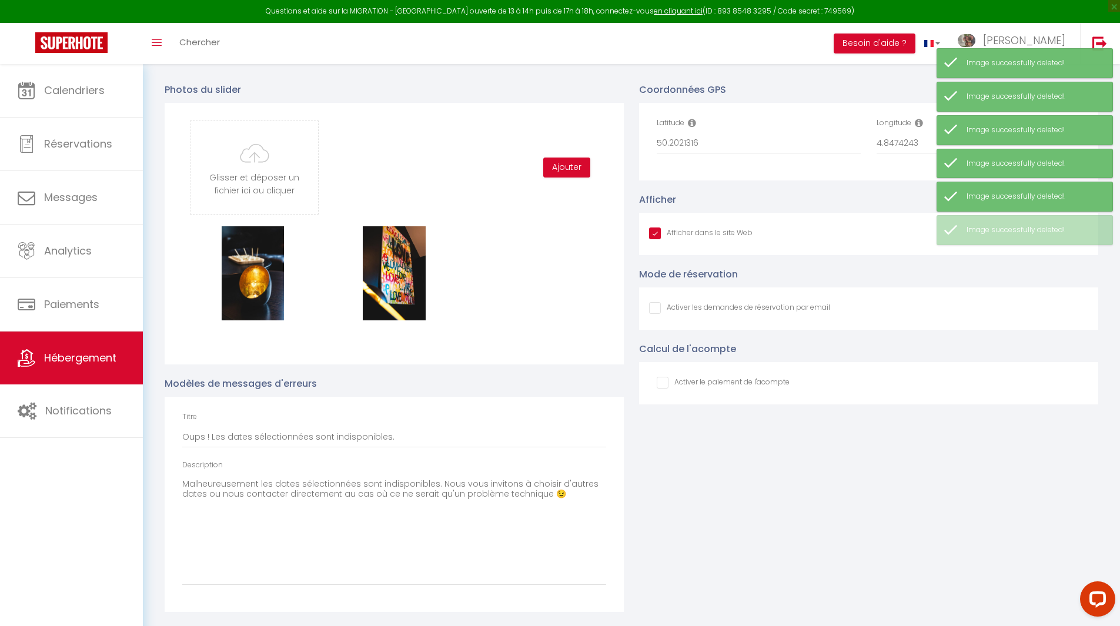
click at [543, 287] on div "Supprimer Supprimer" at bounding box center [394, 287] width 424 height 123
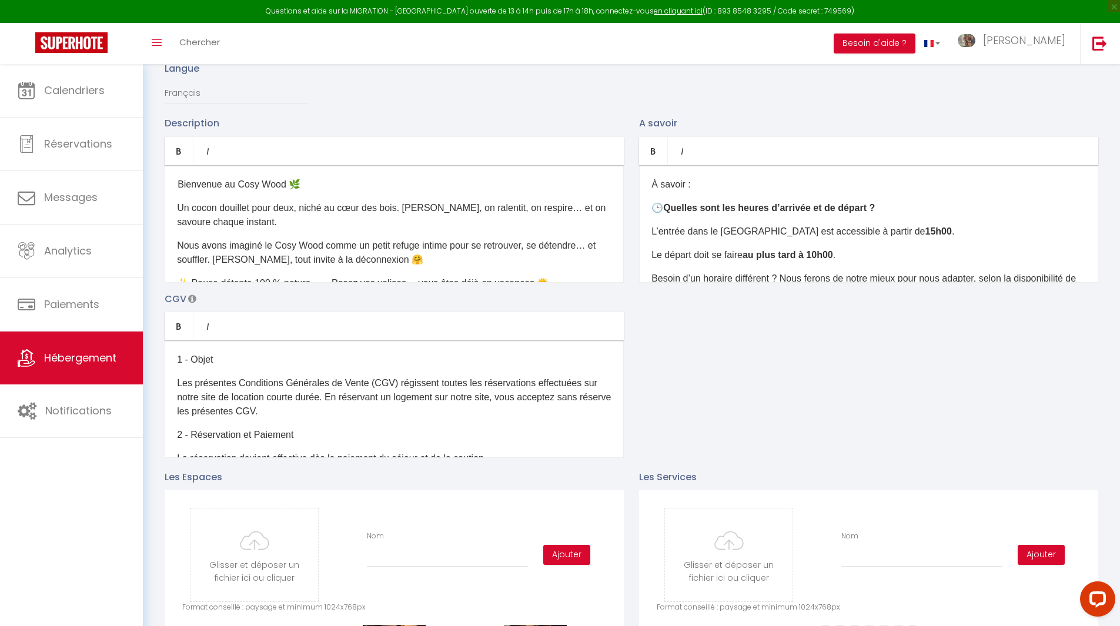
scroll to position [0, 0]
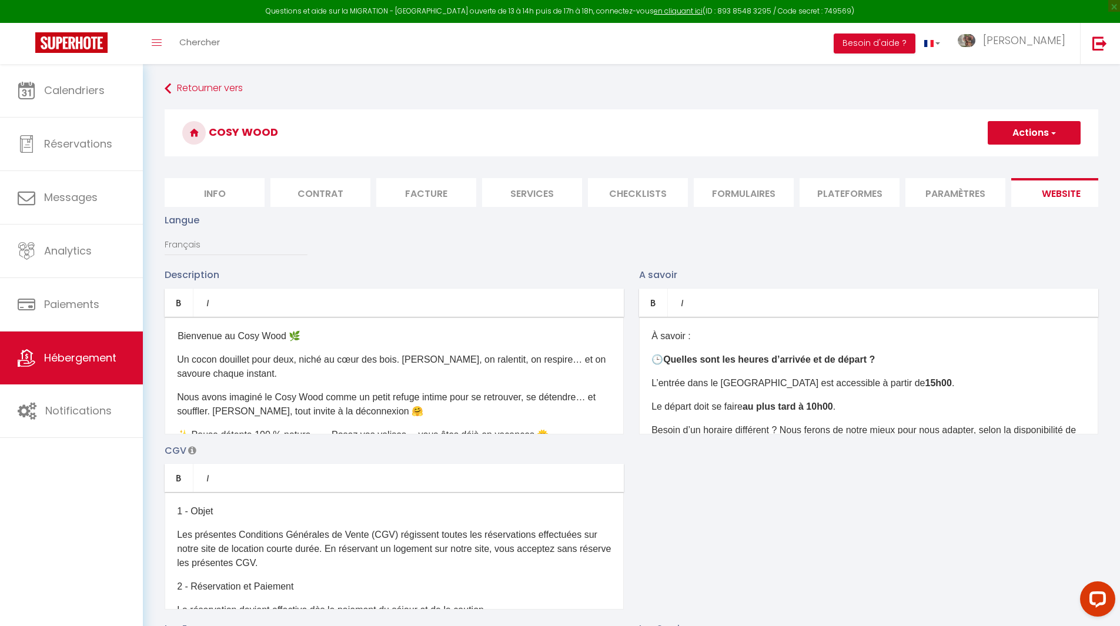
click at [1025, 129] on button "Actions" at bounding box center [1034, 133] width 93 height 24
click at [1024, 156] on input "Enregistrer" at bounding box center [1021, 159] width 44 height 12
checkbox input "true"
checkbox input "false"
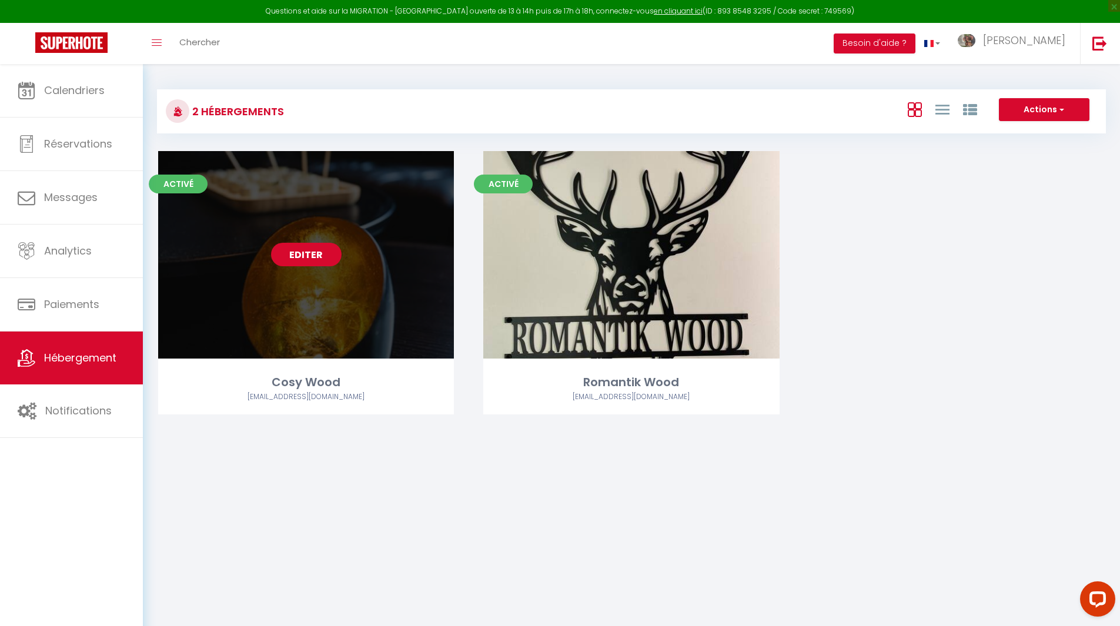
click at [312, 243] on link "Editer" at bounding box center [306, 255] width 71 height 24
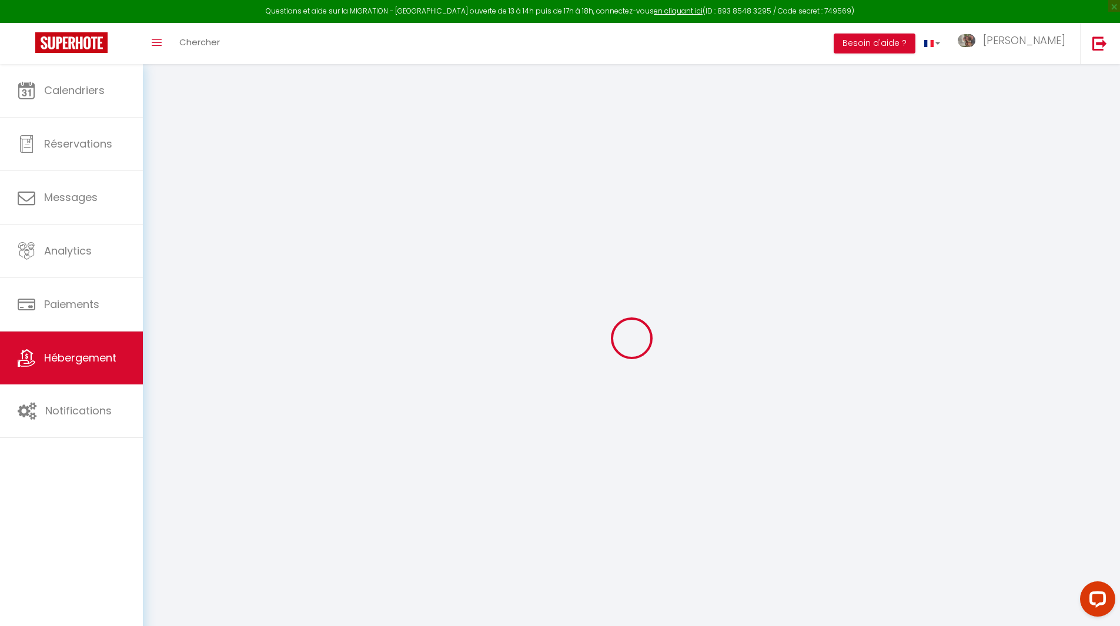
type input "Oups ! Les dates sélectionnées sont indisponibles."
type textarea "Malheureusement les dates sélectionnées sont indisponibles. Nous vous invitons …"
type input "50.2021316"
type input "4.8474243"
checkbox input "true"
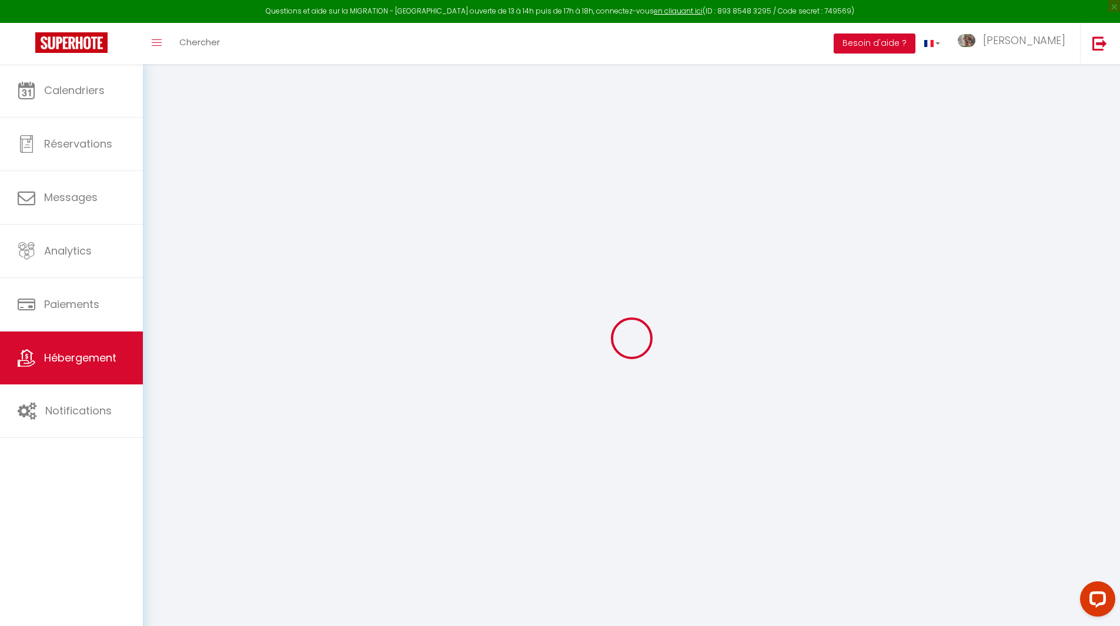
checkbox input "false"
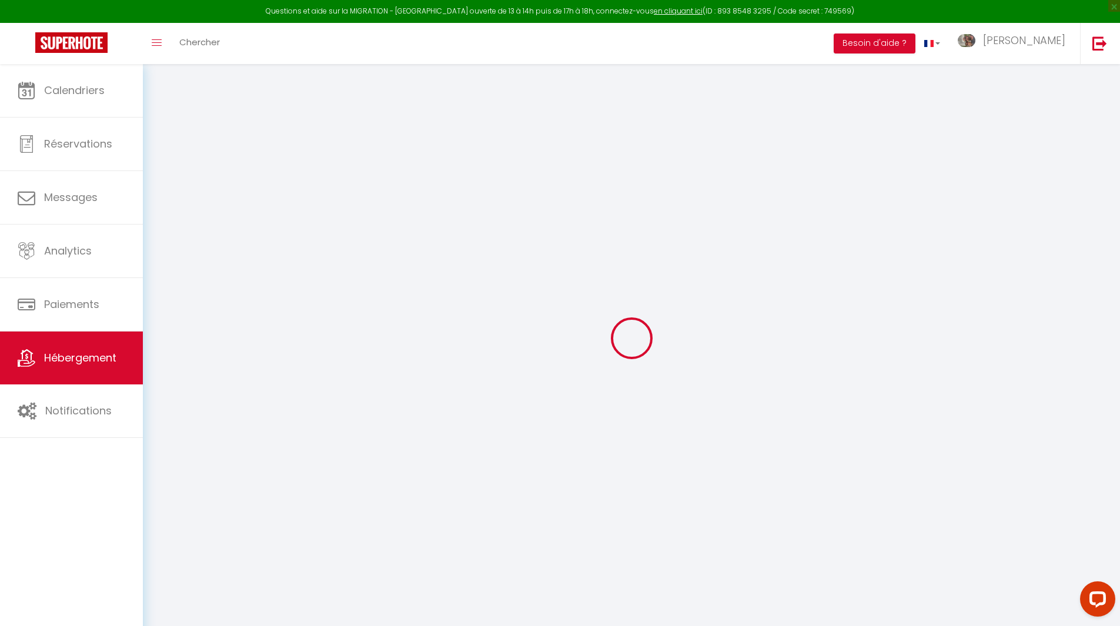
checkbox input "false"
select select "15:00"
select select
select select "10:00"
select select "30"
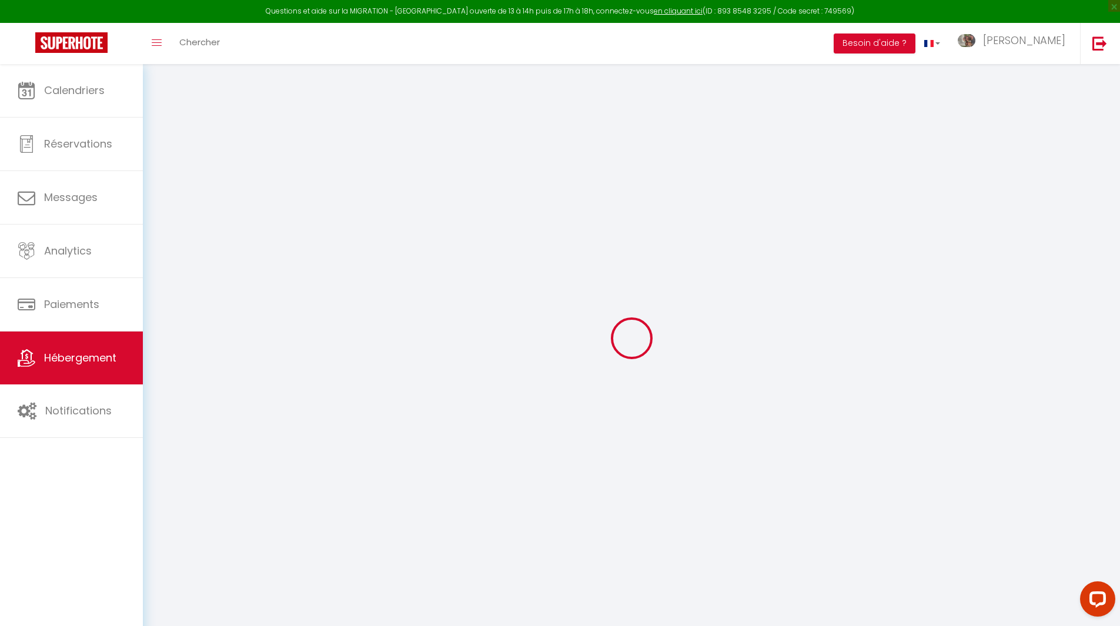
select select "120"
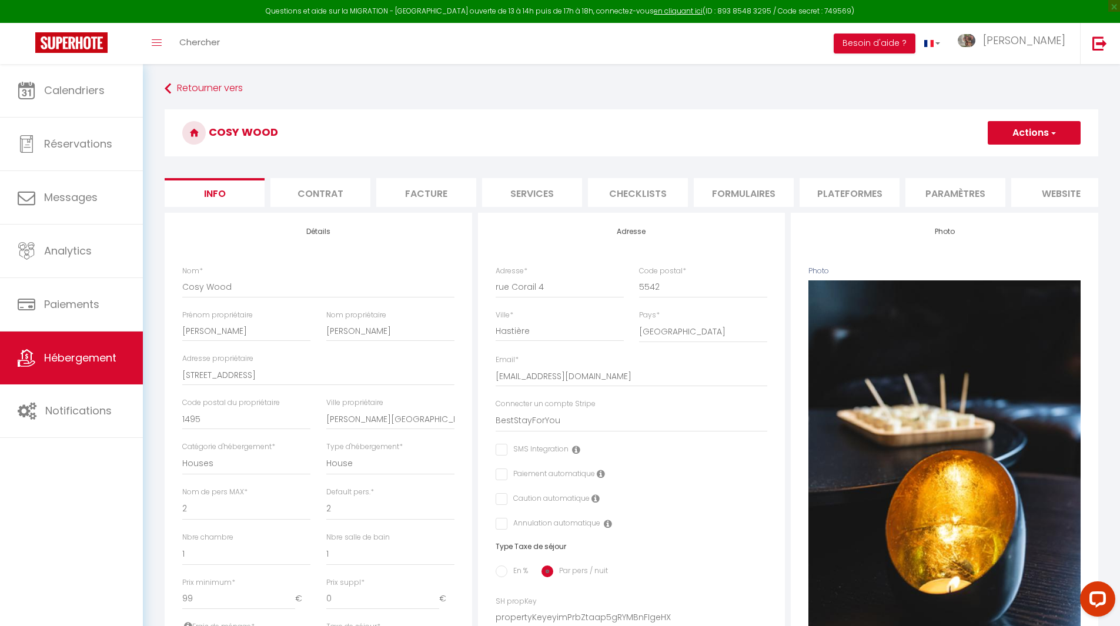
click at [1079, 190] on li "website" at bounding box center [1061, 192] width 100 height 29
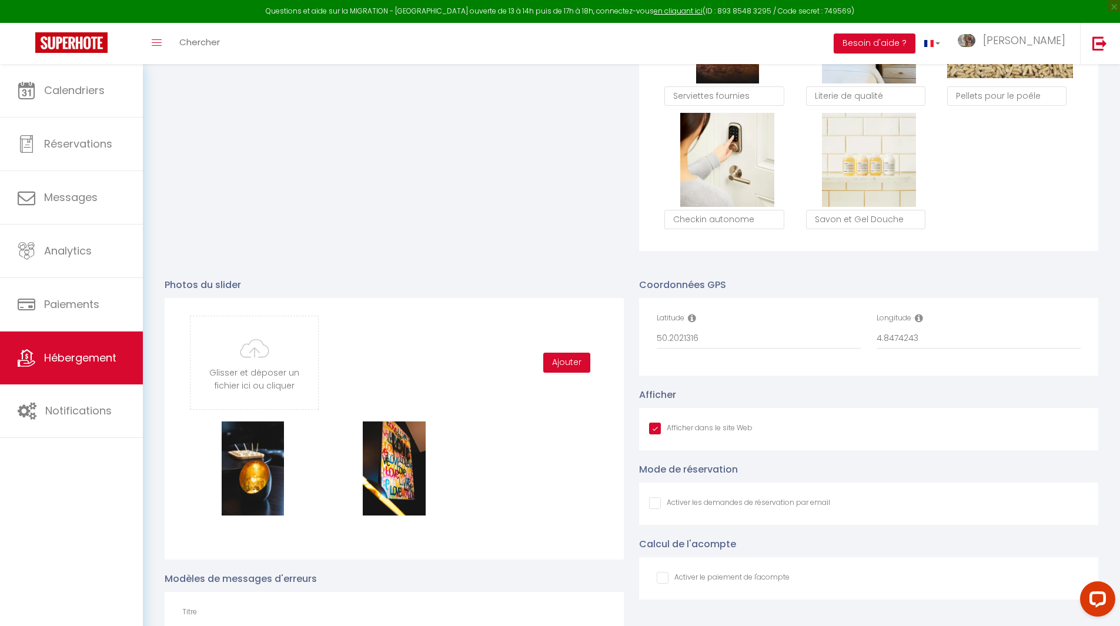
scroll to position [1235, 0]
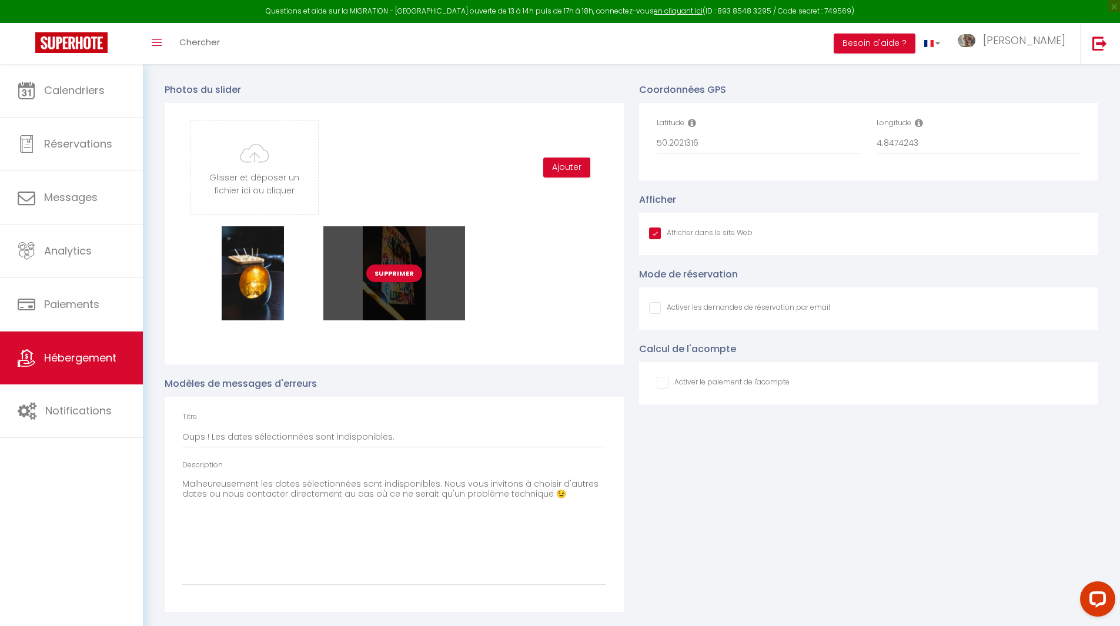
click at [392, 277] on button "Supprimer" at bounding box center [394, 274] width 56 height 18
checkbox input "true"
checkbox input "false"
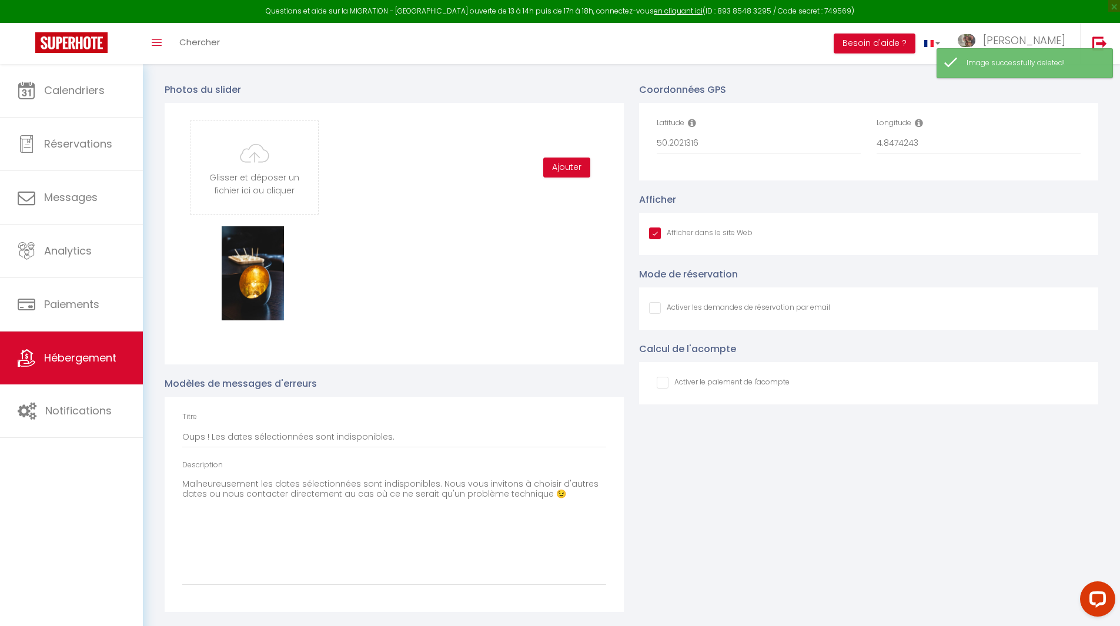
click at [543, 235] on div "Supprimer" at bounding box center [394, 287] width 424 height 123
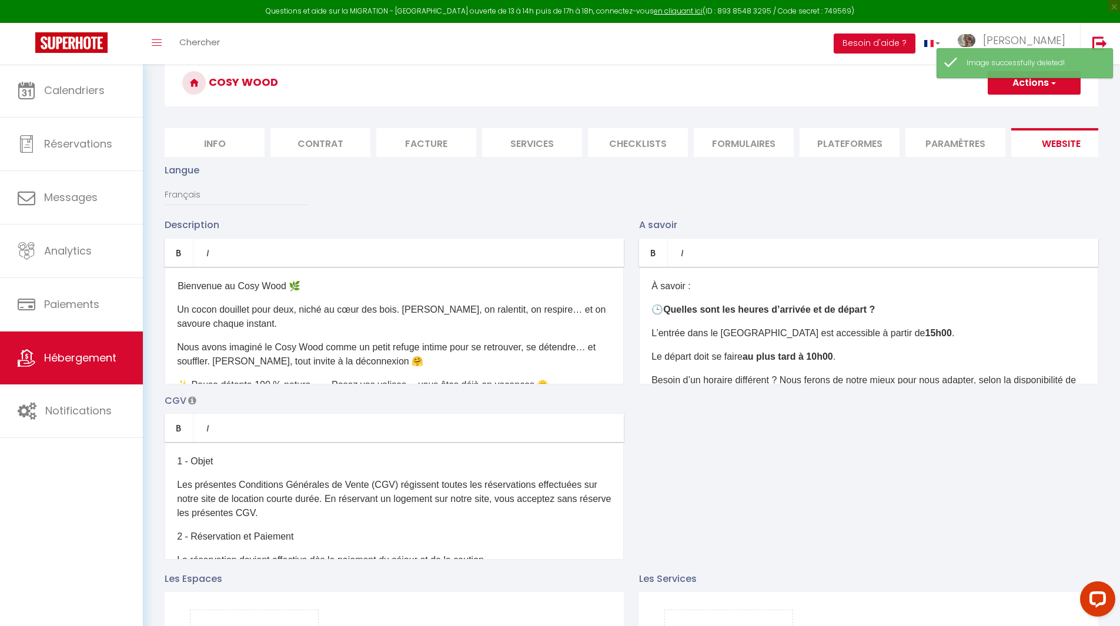
scroll to position [0, 0]
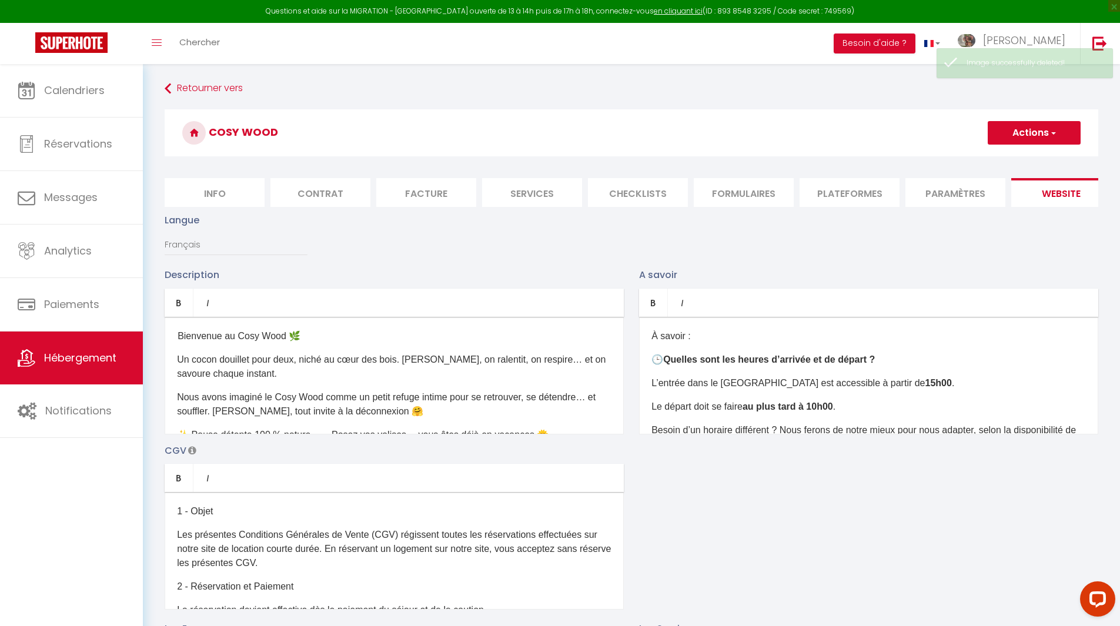
click at [1036, 138] on button "Actions" at bounding box center [1034, 133] width 93 height 24
click at [1032, 158] on input "Enregistrer" at bounding box center [1021, 159] width 44 height 12
checkbox input "true"
checkbox input "false"
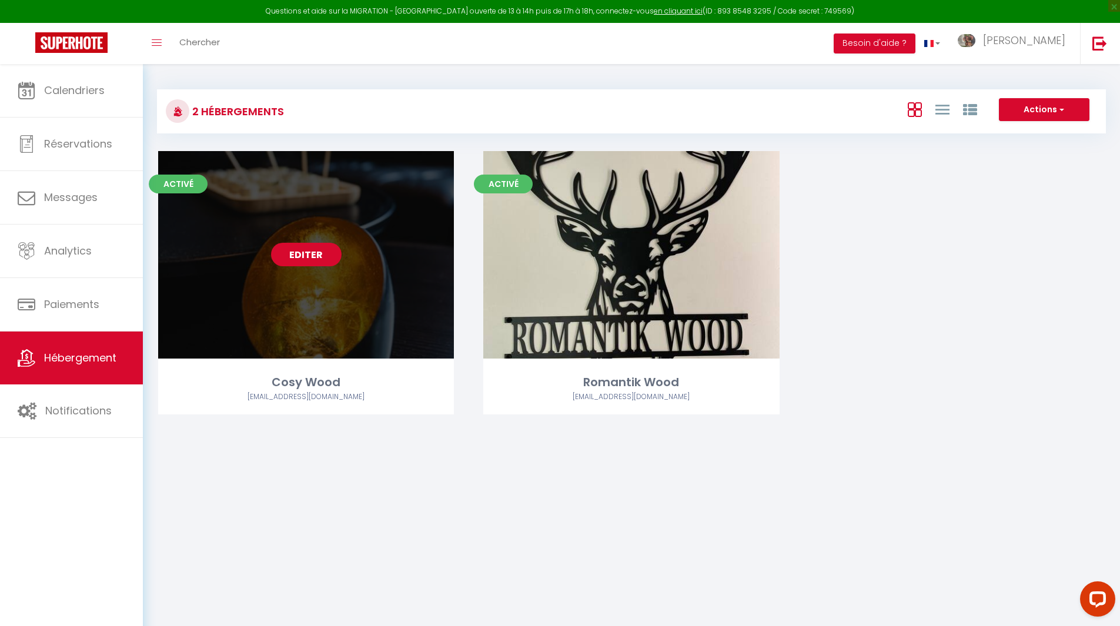
click at [305, 253] on link "Editer" at bounding box center [306, 255] width 71 height 24
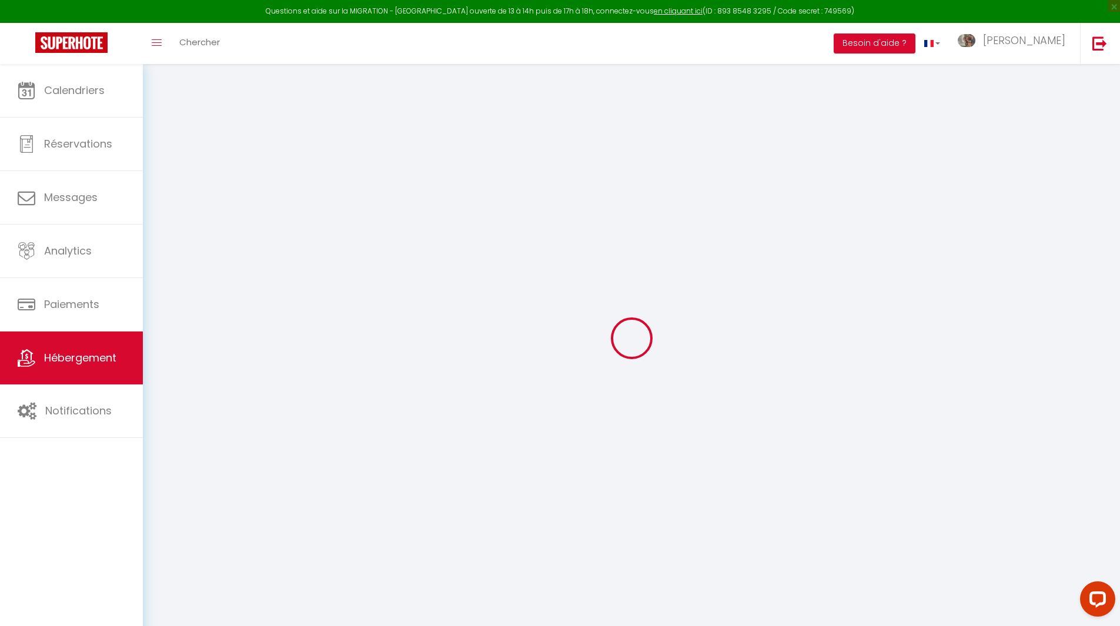
type input "Oups ! Les dates sélectionnées sont indisponibles."
type textarea "Malheureusement les dates sélectionnées sont indisponibles. Nous vous invitons …"
type input "50.2021316"
type input "4.8474243"
checkbox input "true"
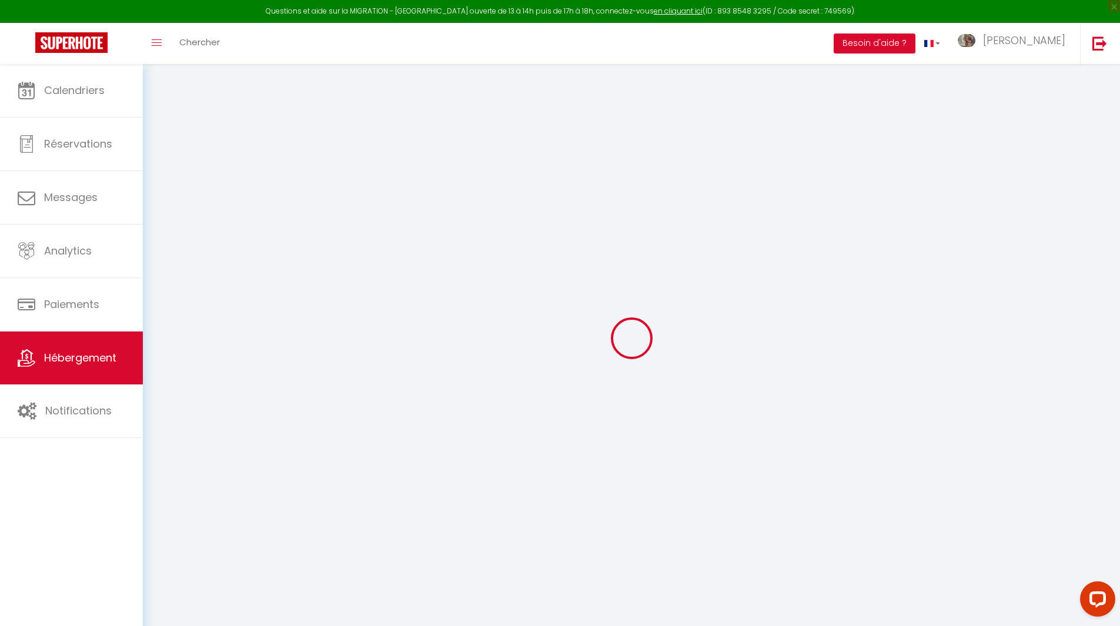
checkbox input "false"
select select "+ 20 %"
select select "+ 27 %"
select select "+ 3 %"
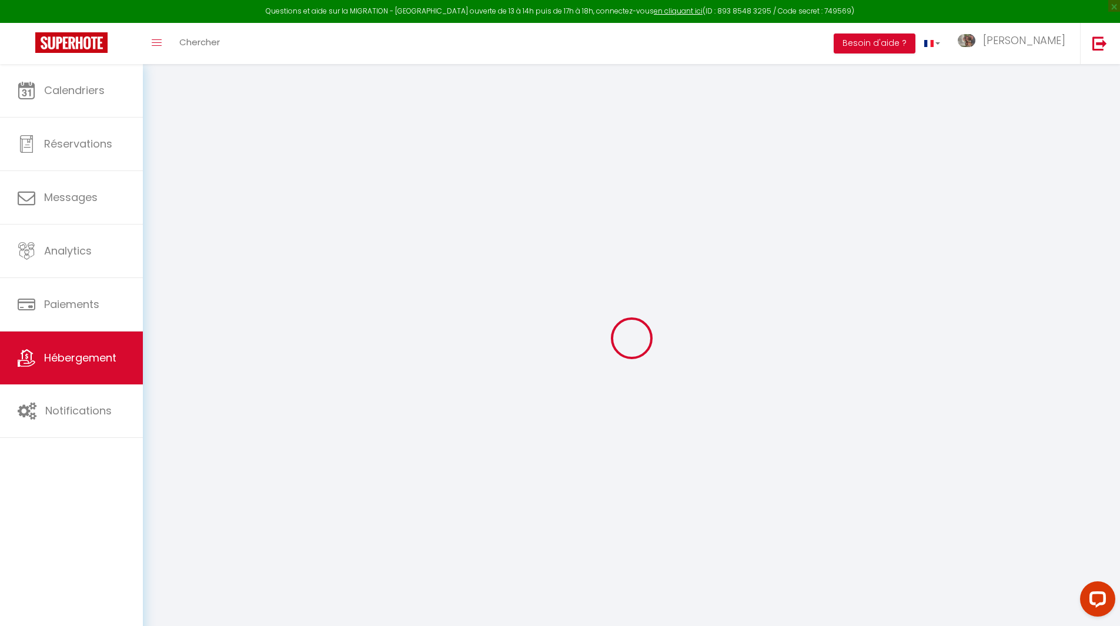
checkbox input "false"
select select "7396-1327477710858929700"
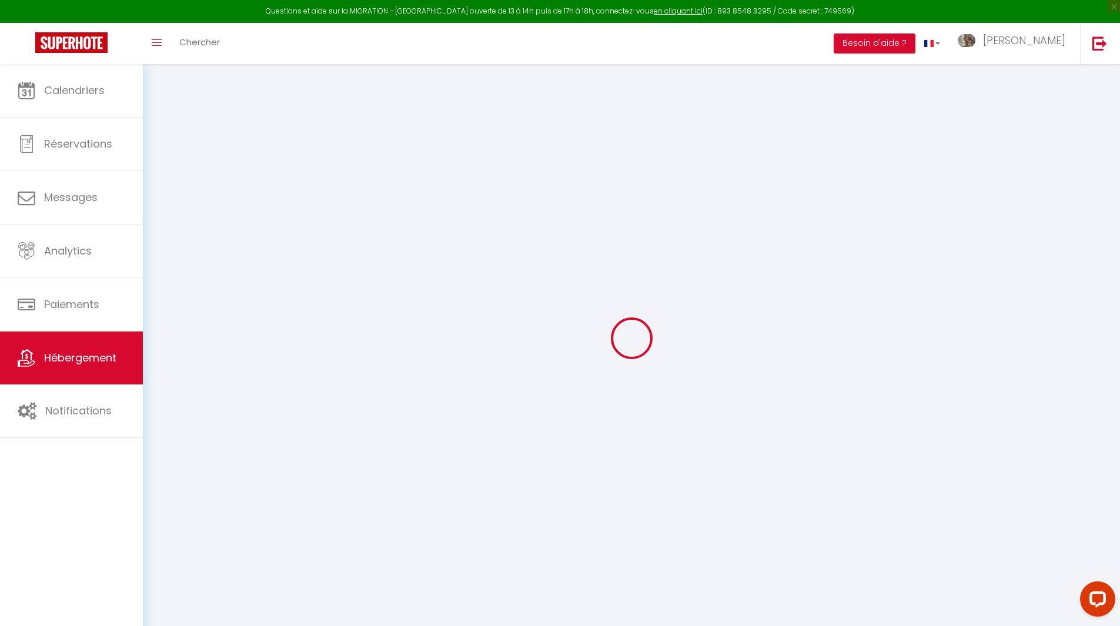
select select "15:00"
select select
select select "10:00"
select select "30"
select select "120"
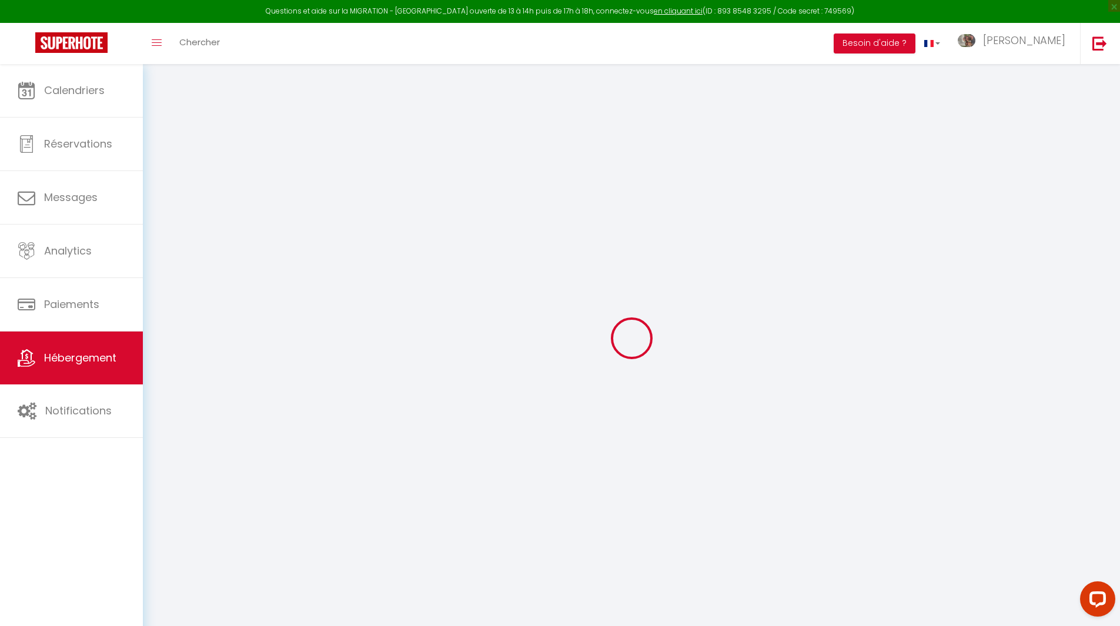
select select "365"
select select "EUR"
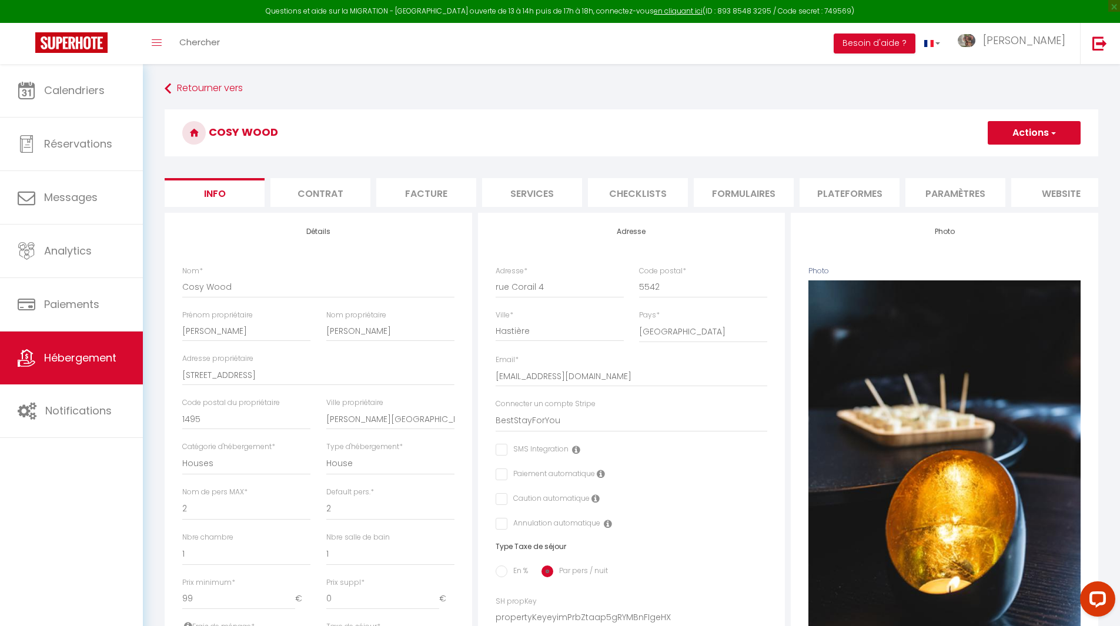
click at [1050, 191] on li "website" at bounding box center [1061, 192] width 100 height 29
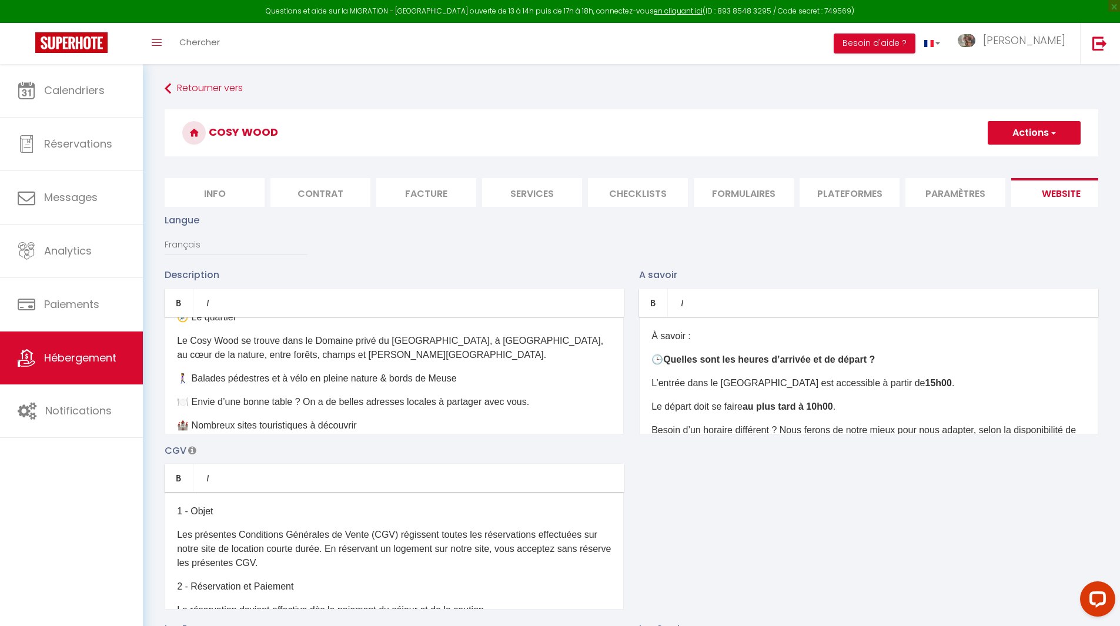
click at [840, 195] on li "Plateformes" at bounding box center [849, 192] width 100 height 29
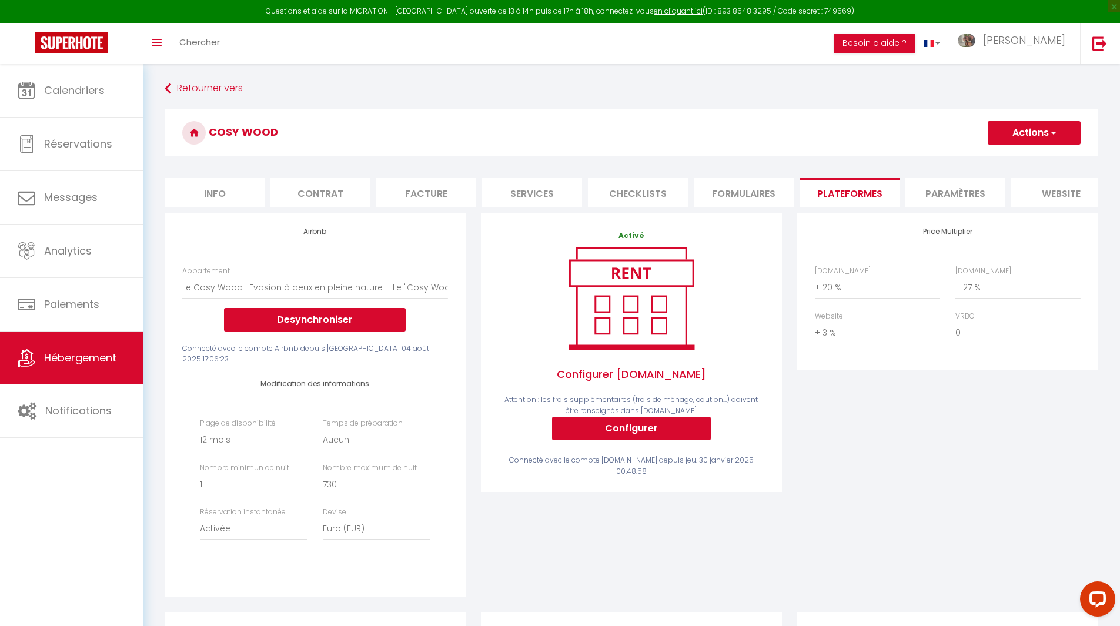
click at [944, 189] on li "Paramètres" at bounding box center [955, 192] width 100 height 29
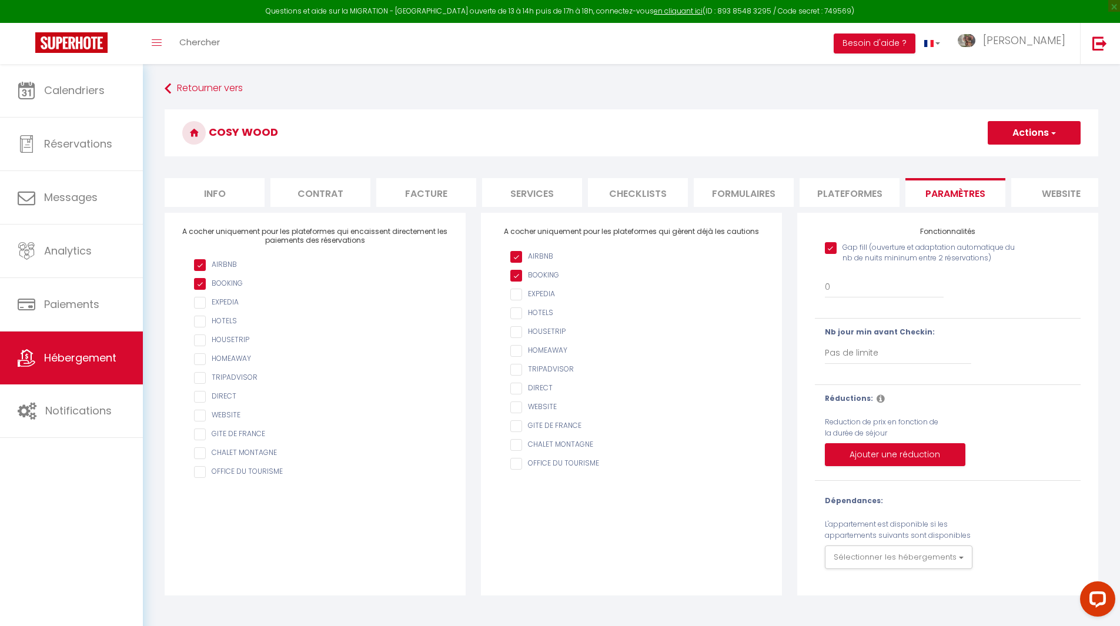
scroll to position [0, 125]
click at [948, 190] on li "website" at bounding box center [936, 192] width 100 height 29
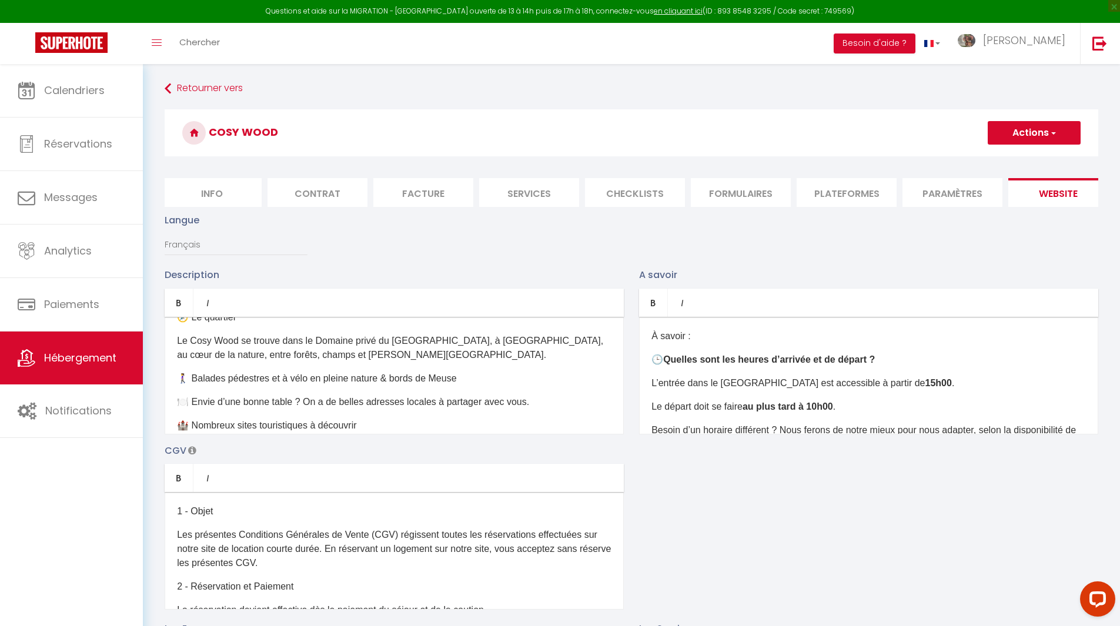
scroll to position [0, 2]
click at [543, 196] on li "Services" at bounding box center [530, 192] width 100 height 29
checkbox input "true"
checkbox input "false"
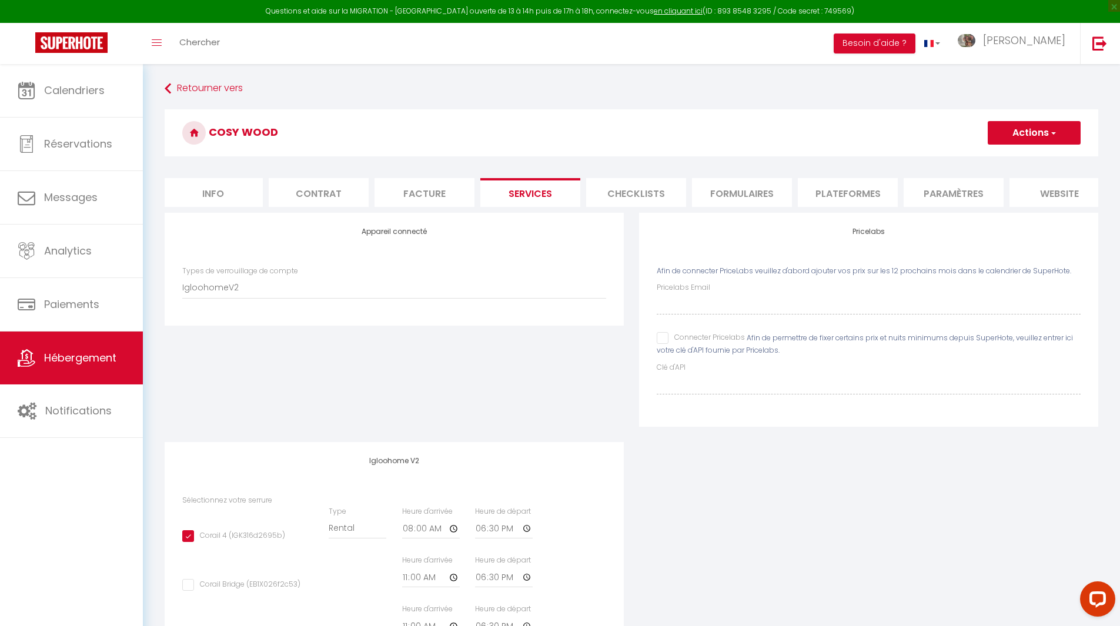
click at [633, 198] on li "Checklists" at bounding box center [636, 192] width 100 height 29
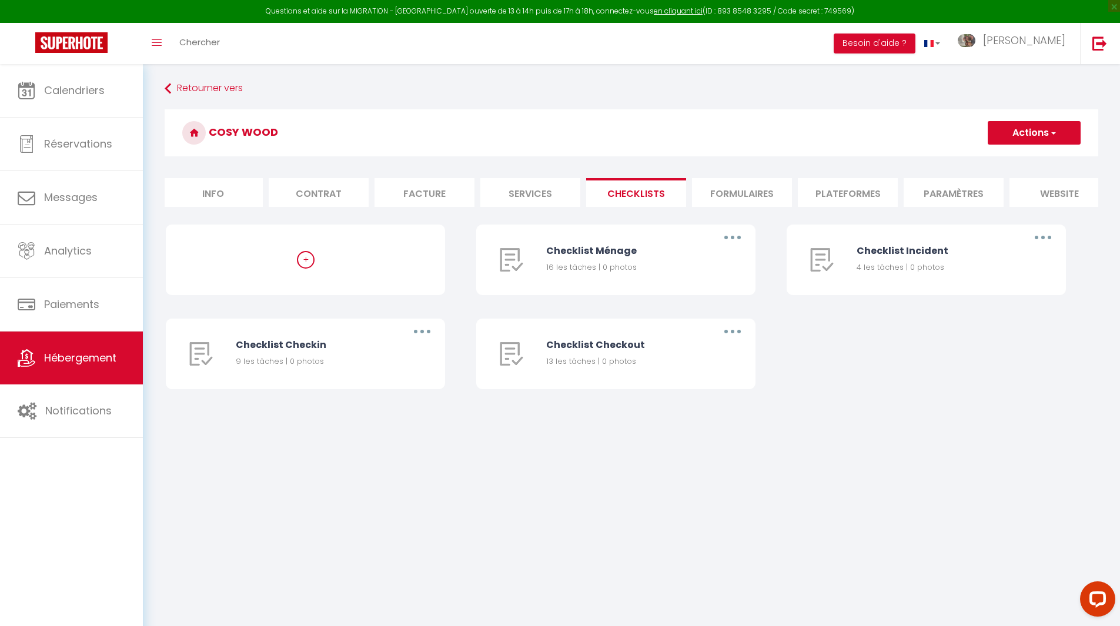
click at [734, 200] on li "Formulaires" at bounding box center [742, 192] width 100 height 29
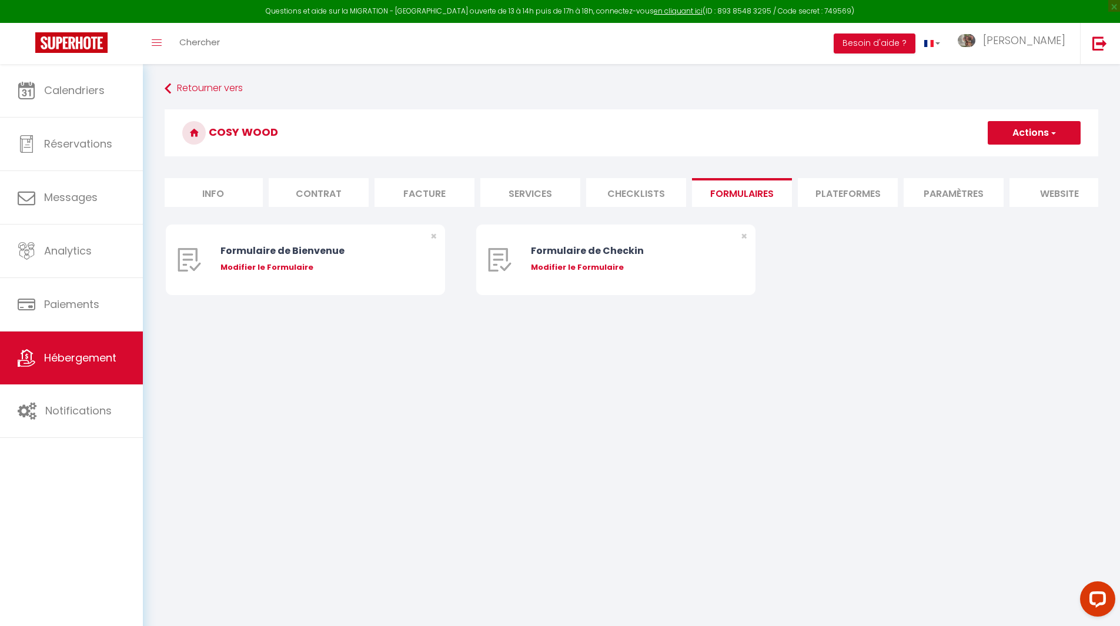
click at [834, 199] on li "Plateformes" at bounding box center [848, 192] width 100 height 29
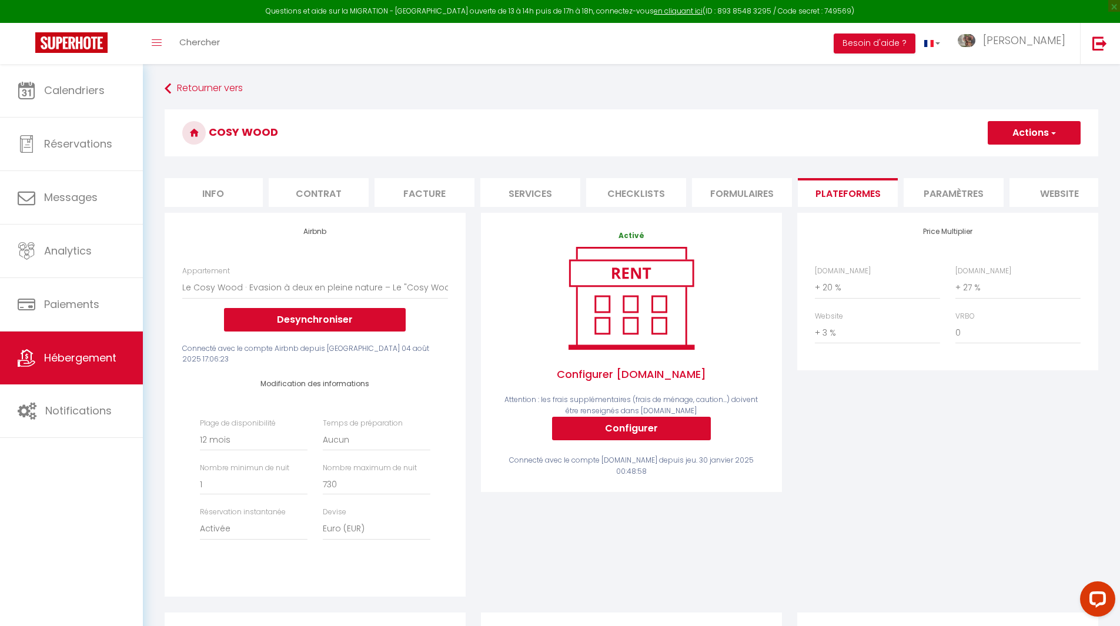
click at [474, 188] on li "Facture" at bounding box center [424, 192] width 100 height 29
select select
checkbox input "false"
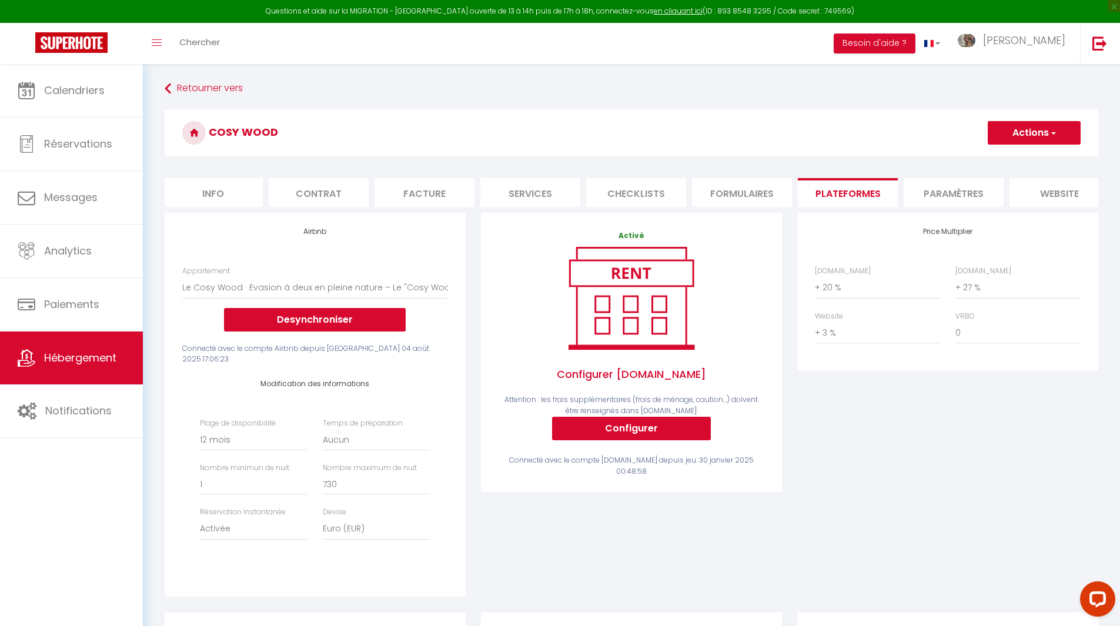
checkbox input "false"
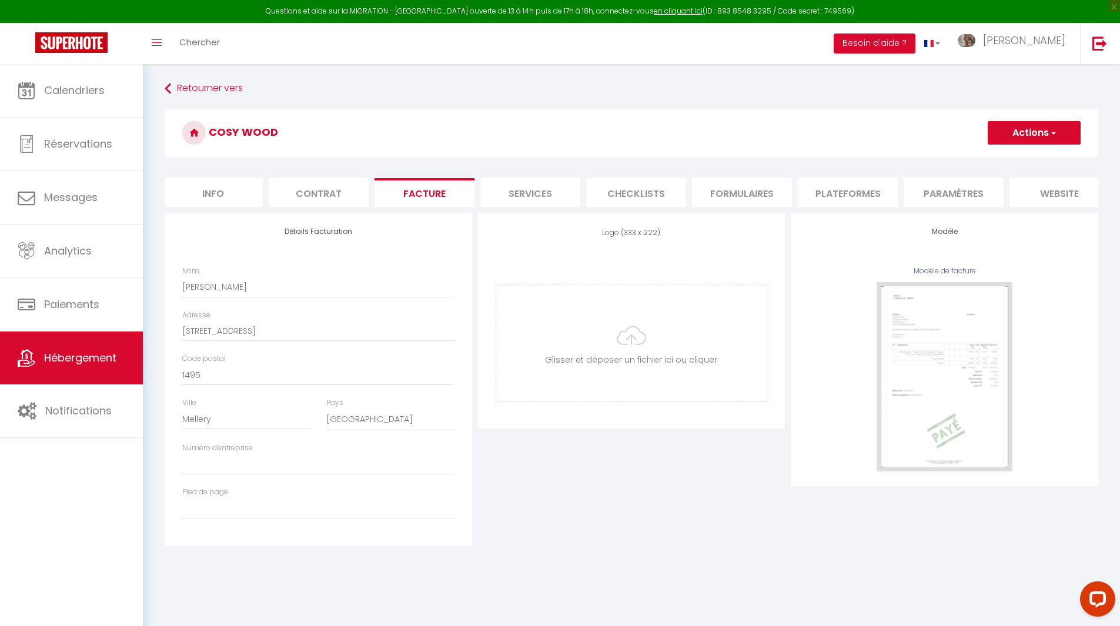
select select
checkbox input "false"
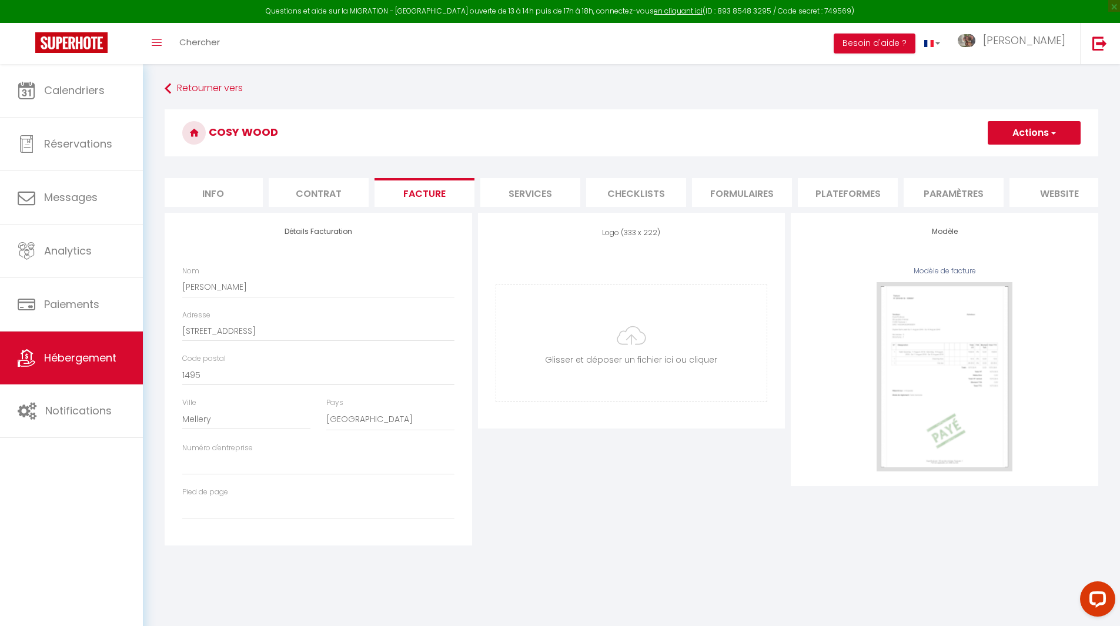
select select
checkbox input "false"
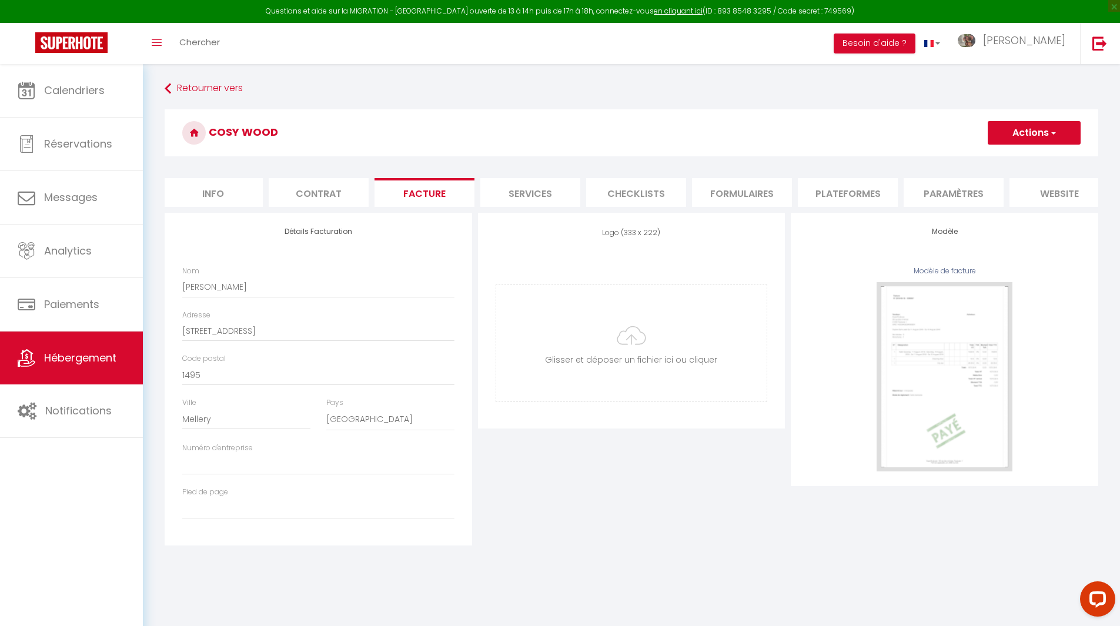
click at [329, 194] on li "Contrat" at bounding box center [319, 192] width 100 height 29
select select
checkbox input "false"
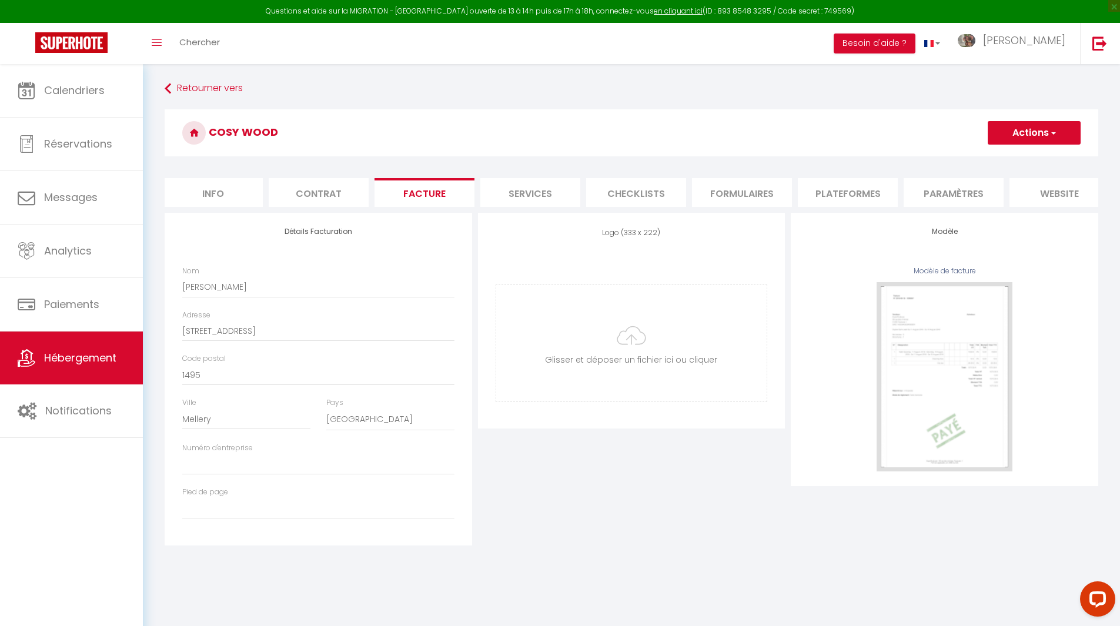
checkbox input "false"
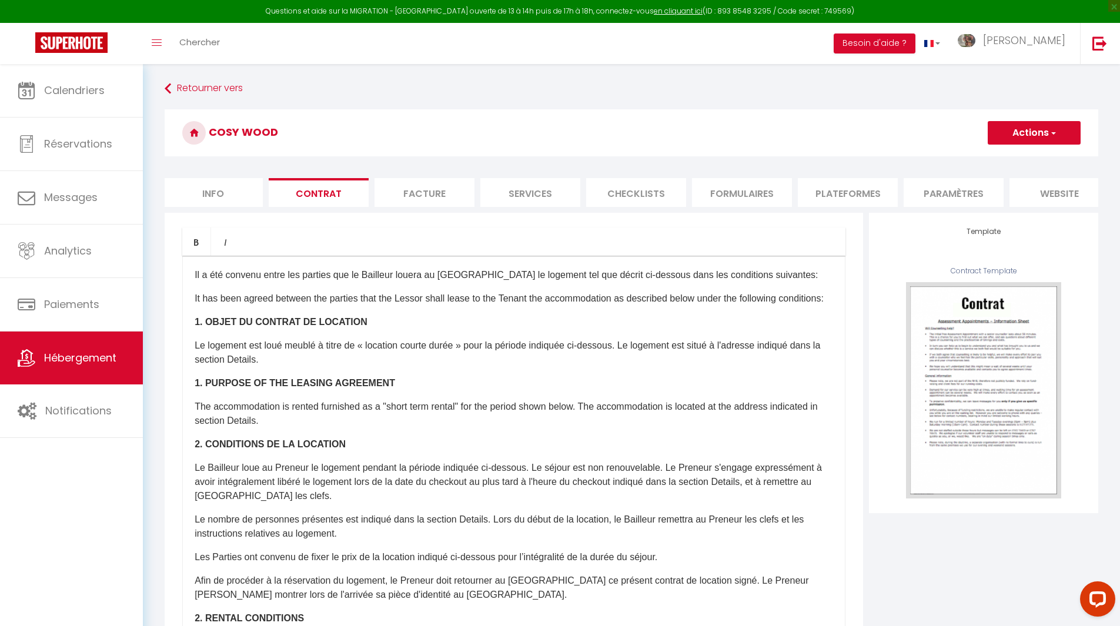
select select
checkbox input "false"
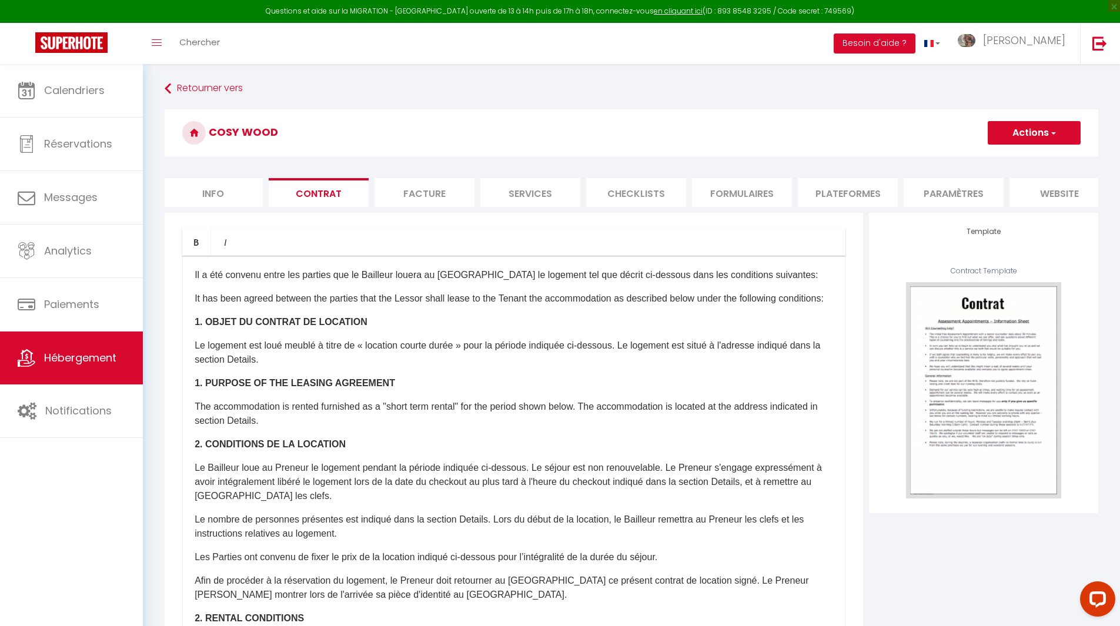
select select
checkbox input "false"
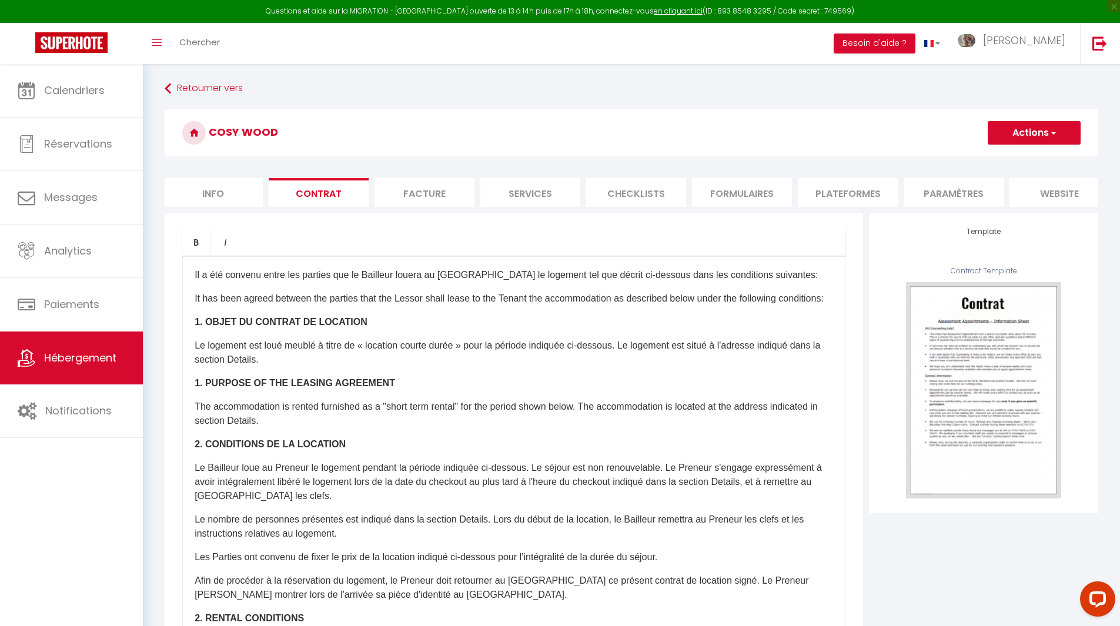
click at [202, 196] on li "Info" at bounding box center [213, 192] width 100 height 29
select select
checkbox input "false"
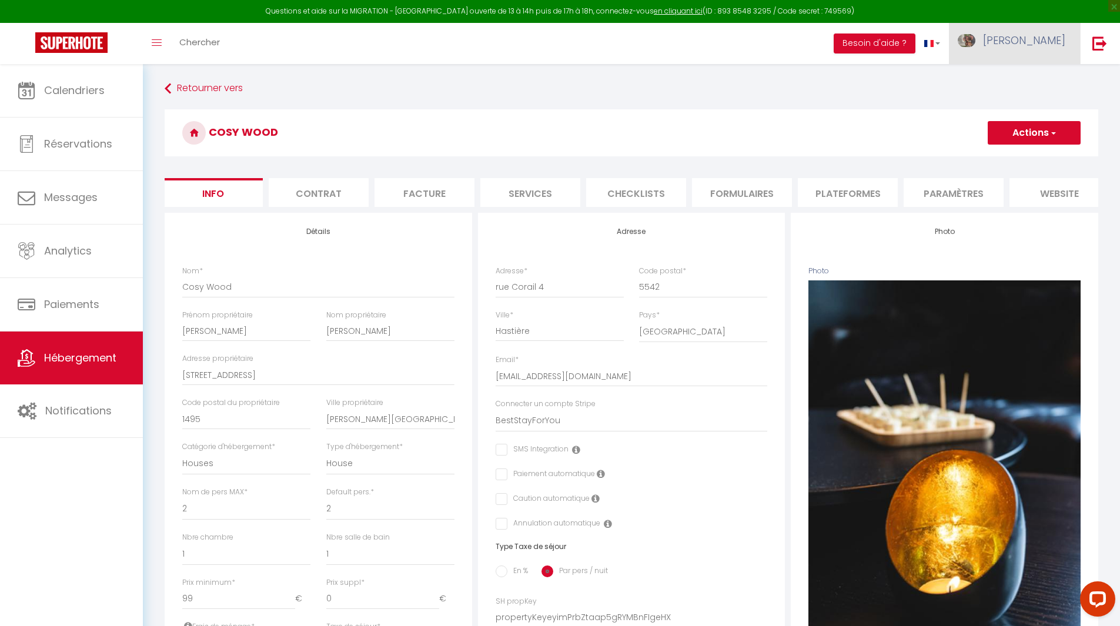
click at [1045, 42] on span "[PERSON_NAME]" at bounding box center [1024, 40] width 82 height 15
click at [1031, 80] on link "Paramètres" at bounding box center [1032, 82] width 87 height 20
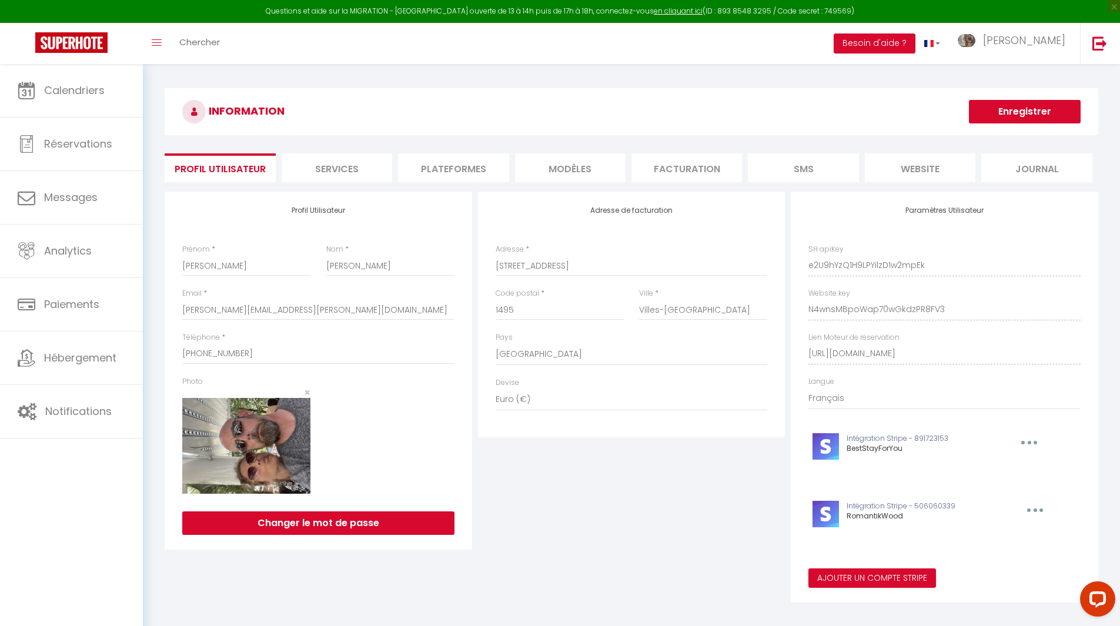
click at [934, 174] on li "website" at bounding box center [920, 167] width 111 height 29
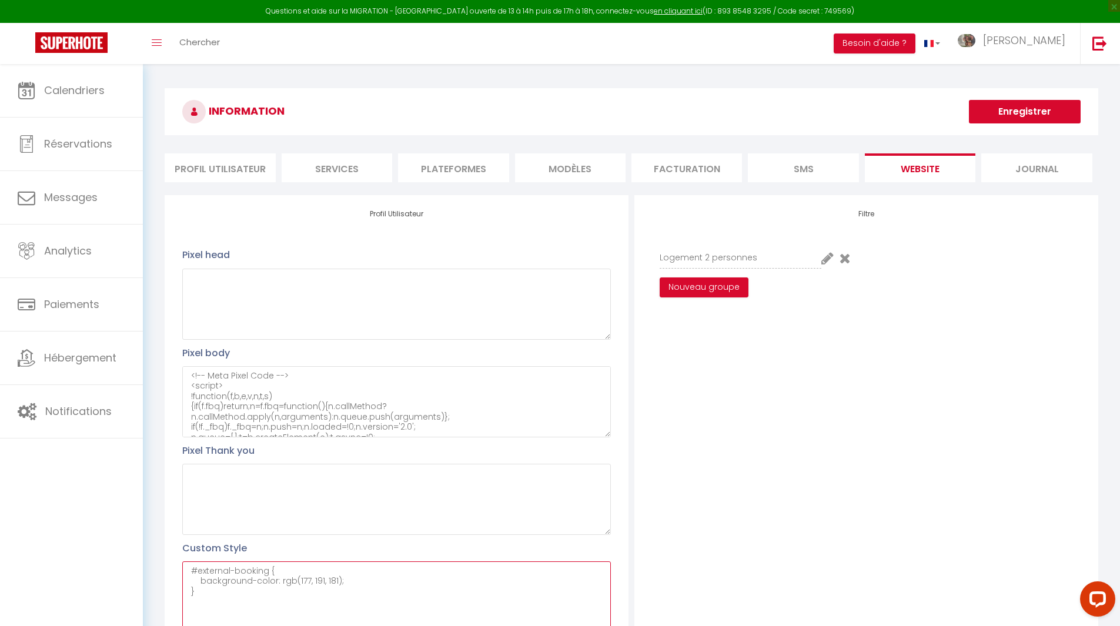
click at [232, 591] on textarea "#external-booking { background-color: rgb(177, 191, 181); }" at bounding box center [396, 596] width 429 height 71
paste textarea "engine-back-btn"
click at [295, 601] on textarea "#external-booking { background-color: rgb(177, 191, 181); } #engine-back-btn { }" at bounding box center [396, 596] width 429 height 71
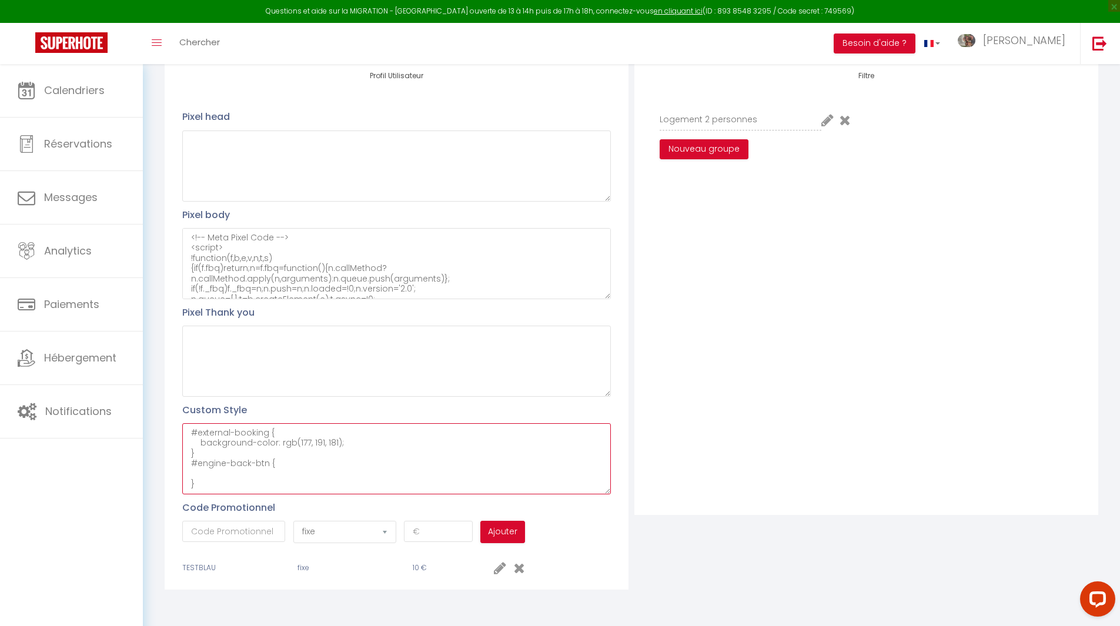
click at [220, 476] on textarea "#external-booking { background-color: rgb(177, 191, 181); } #engine-back-btn { }" at bounding box center [396, 458] width 429 height 71
drag, startPoint x: 200, startPoint y: 444, endPoint x: 171, endPoint y: 441, distance: 29.0
click at [171, 441] on div "Profil Utilisateur Pixel head Pixel body <!-- Meta Pixel Code --> <script> !fun…" at bounding box center [397, 323] width 464 height 533
click at [201, 473] on textarea "#external-booking { background-color: rgb(177, 191, 181); } #engine-back-btn { }" at bounding box center [396, 458] width 429 height 71
drag, startPoint x: 222, startPoint y: 474, endPoint x: 173, endPoint y: 474, distance: 48.8
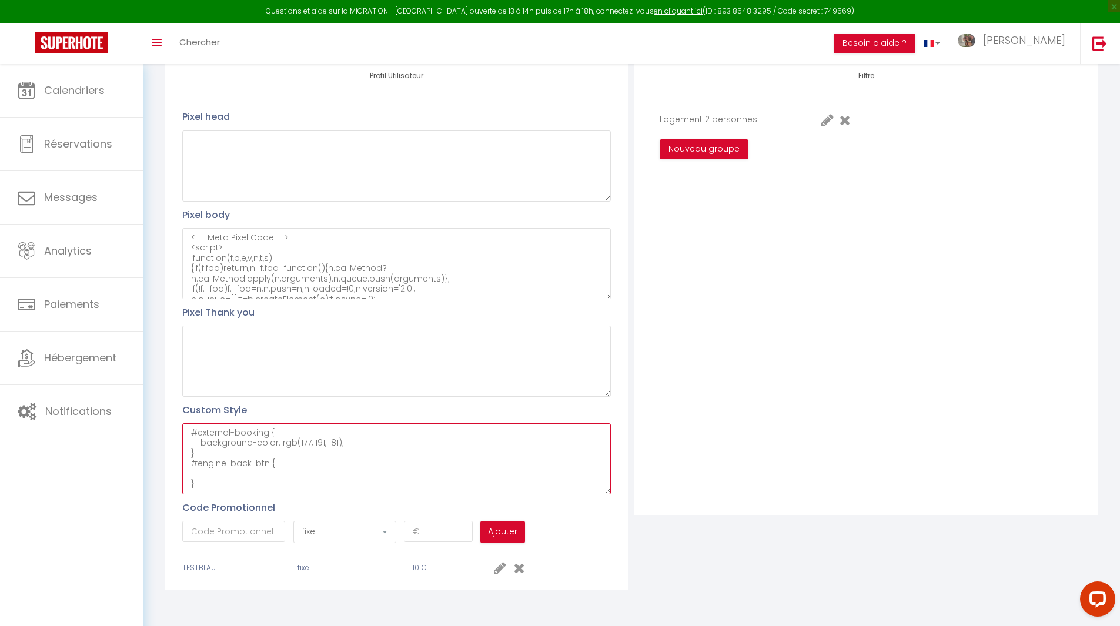
click at [173, 474] on div "Profil Utilisateur Pixel head Pixel body <!-- Meta Pixel Code --> <script> !fun…" at bounding box center [397, 323] width 464 height 533
paste textarea
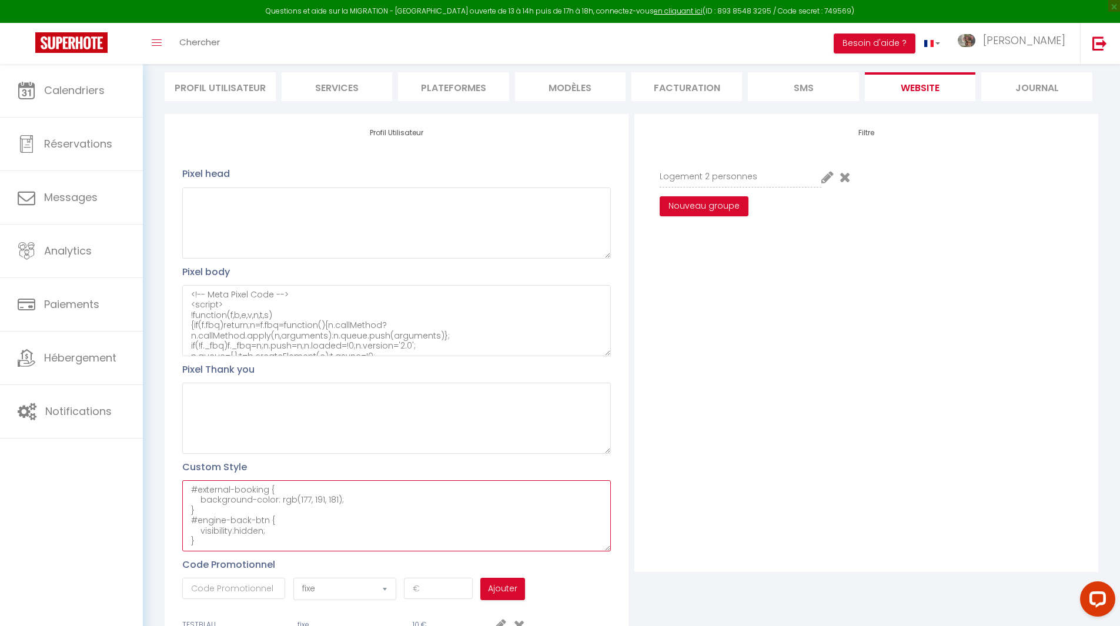
scroll to position [0, 0]
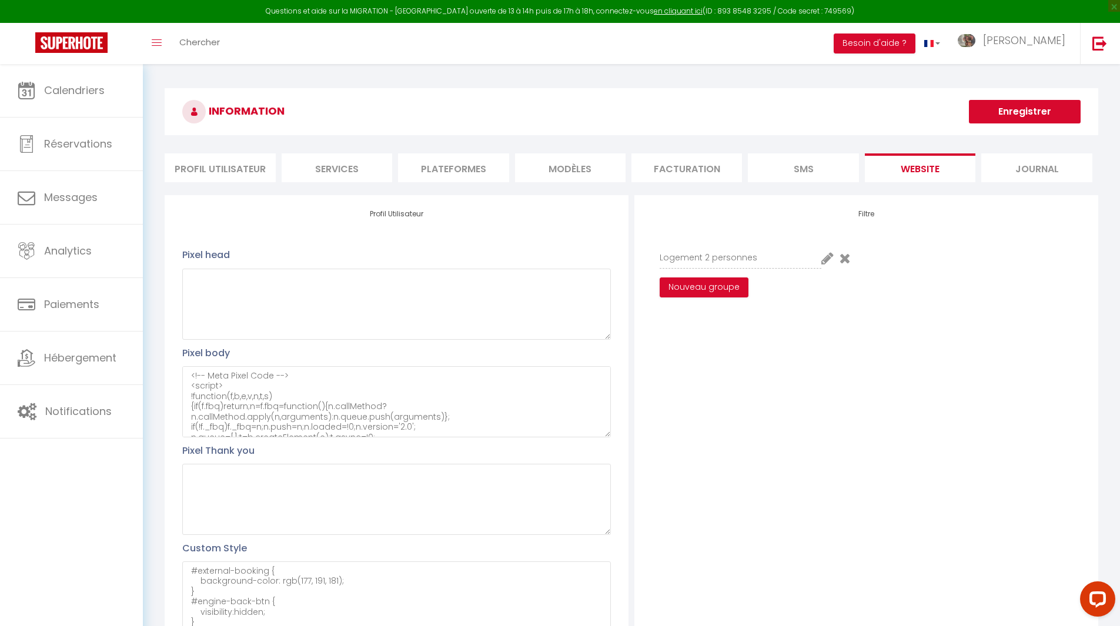
click at [1032, 112] on button "Enregistrer" at bounding box center [1025, 112] width 112 height 24
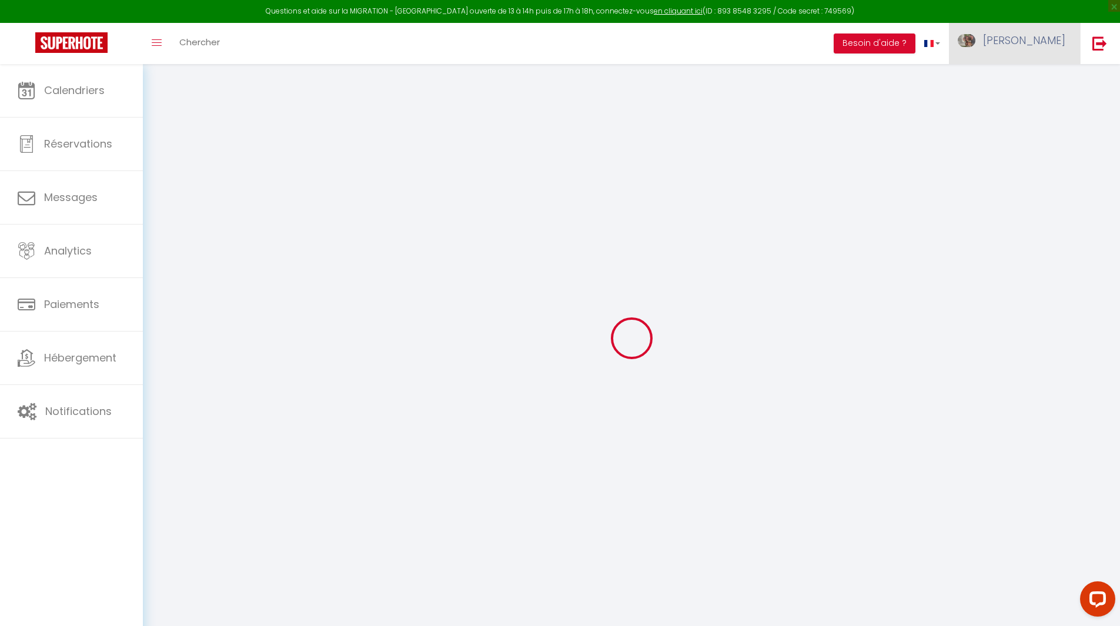
click at [1052, 44] on span "[PERSON_NAME]" at bounding box center [1024, 40] width 82 height 15
click at [1023, 79] on link "Paramètres" at bounding box center [1032, 82] width 87 height 20
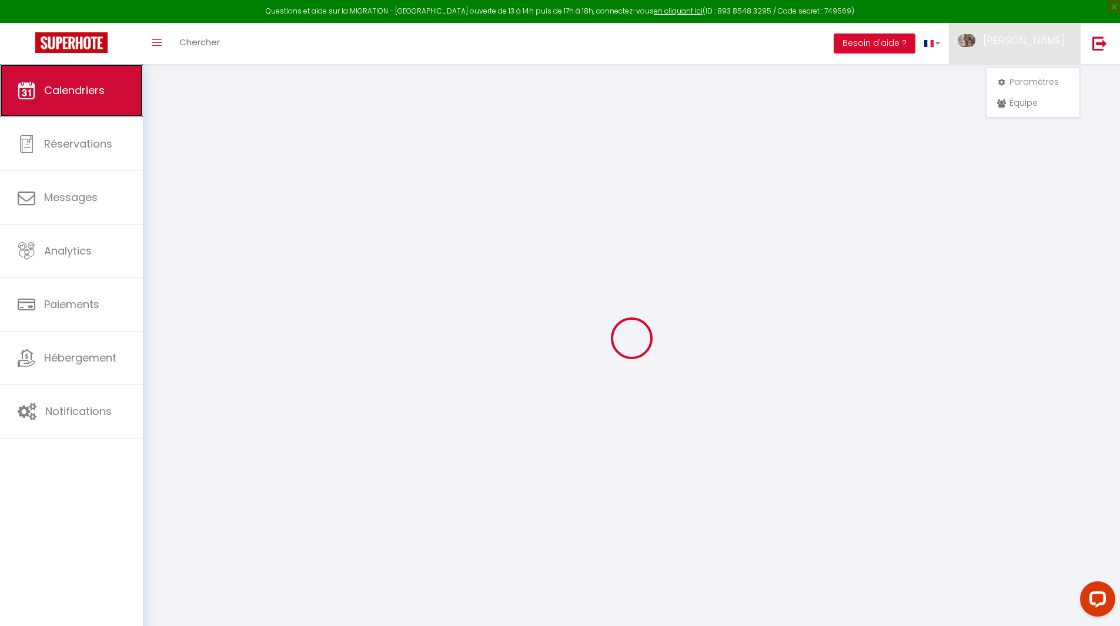
click at [89, 107] on link "Calendriers" at bounding box center [71, 90] width 143 height 53
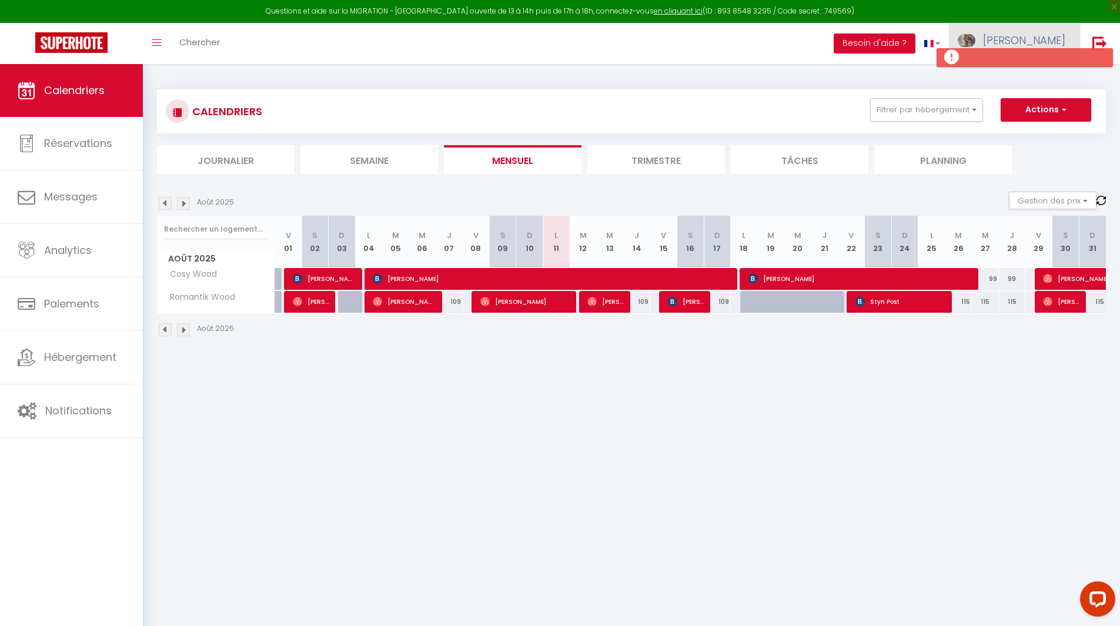
click at [1025, 41] on link "[PERSON_NAME]" at bounding box center [1014, 43] width 131 height 41
click at [1034, 86] on link "Paramètres" at bounding box center [1032, 82] width 87 height 20
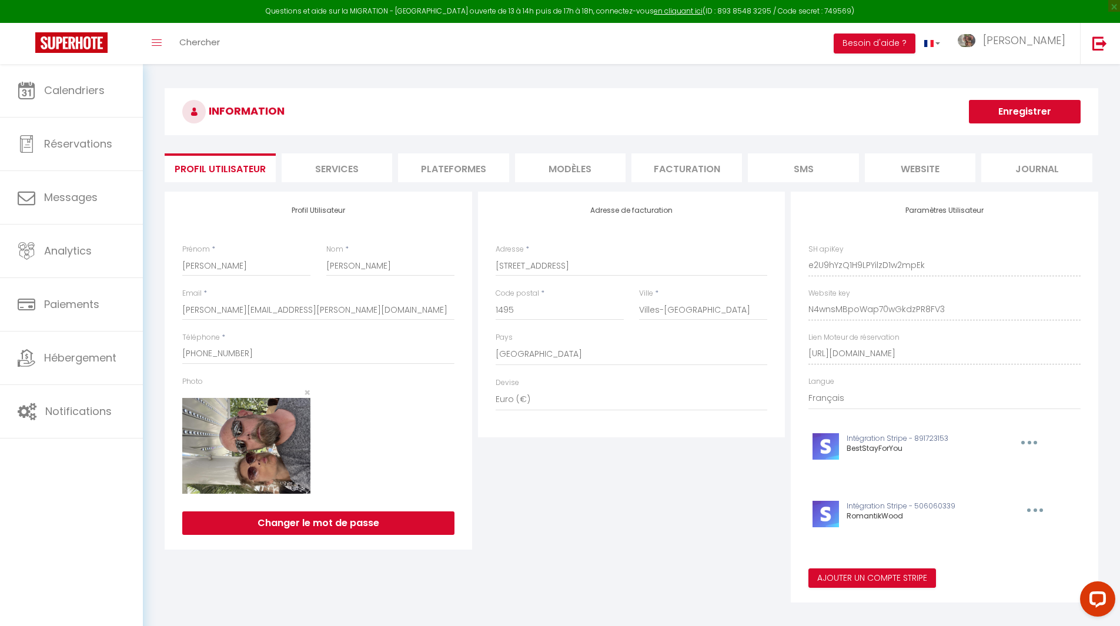
click at [918, 164] on li "website" at bounding box center [920, 167] width 111 height 29
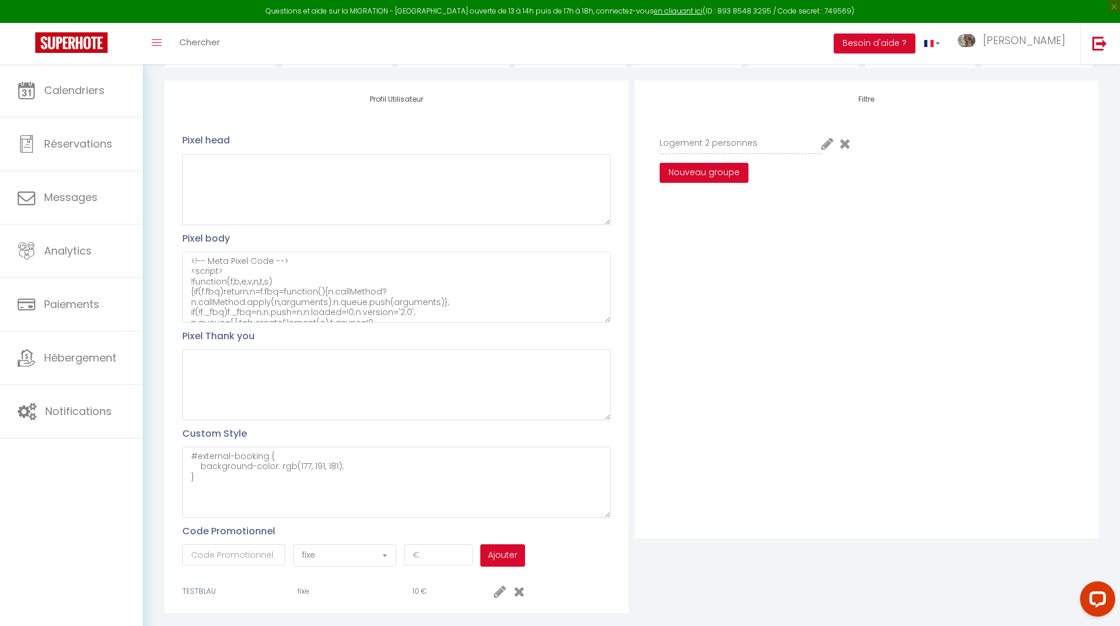
scroll to position [118, 0]
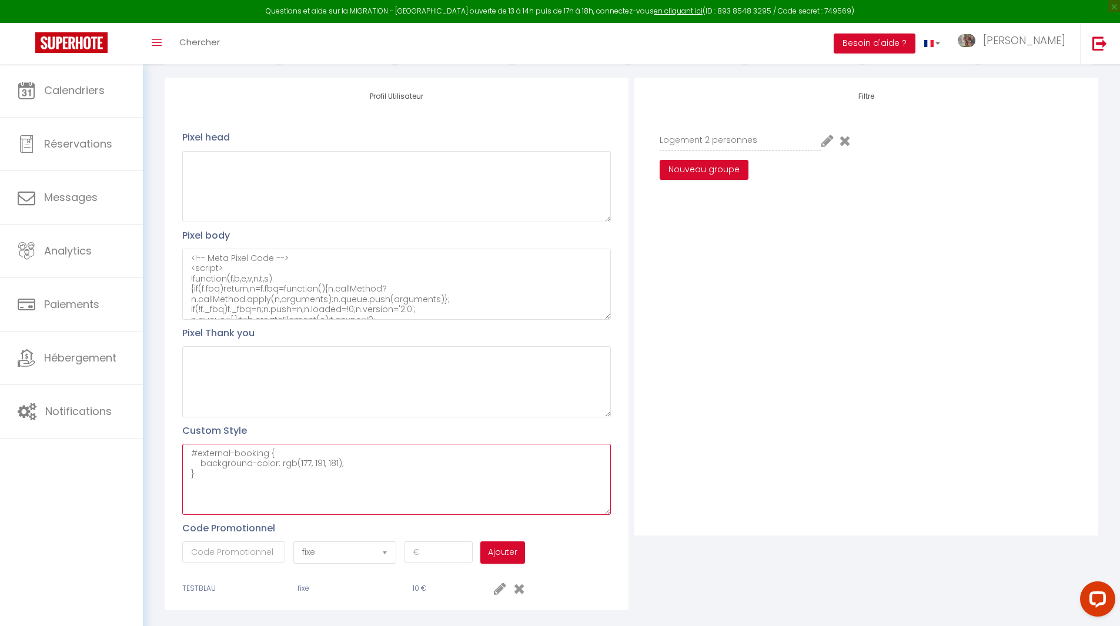
click at [242, 477] on textarea "#external-booking { background-color: rgb(177, 191, 181); }" at bounding box center [396, 479] width 429 height 71
click at [260, 474] on textarea "#external-booking { background-color: rgb(177, 191, 181); }" at bounding box center [396, 479] width 429 height 71
paste textarea "#external-booking .rentals-list .owner-city-address { font-family: arial; visib…"
click at [272, 477] on textarea "#external-booking { background-color: rgb(177, 191, 181); } #external-booking .…" at bounding box center [396, 479] width 429 height 71
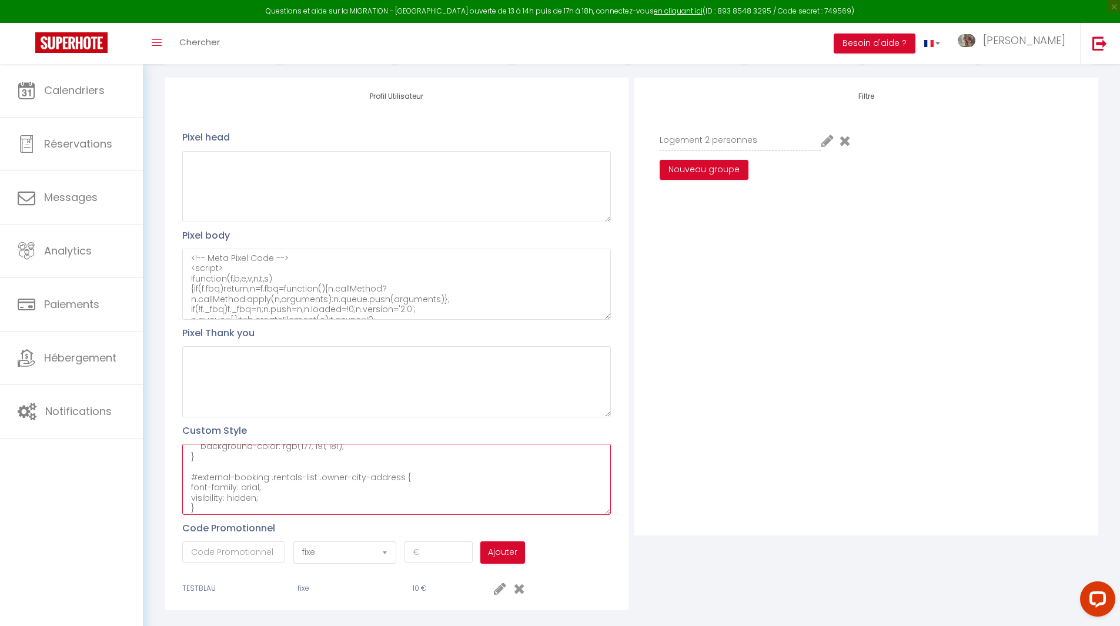
click at [272, 477] on textarea "#external-booking { background-color: rgb(177, 191, 181); } #external-booking .…" at bounding box center [396, 479] width 429 height 71
paste textarea "engine-back-btn"
drag, startPoint x: 340, startPoint y: 493, endPoint x: 441, endPoint y: 491, distance: 101.7
click at [441, 491] on textarea "#external-booking { background-color: rgb(177, 191, 181); } #external-booking .…" at bounding box center [396, 479] width 429 height 71
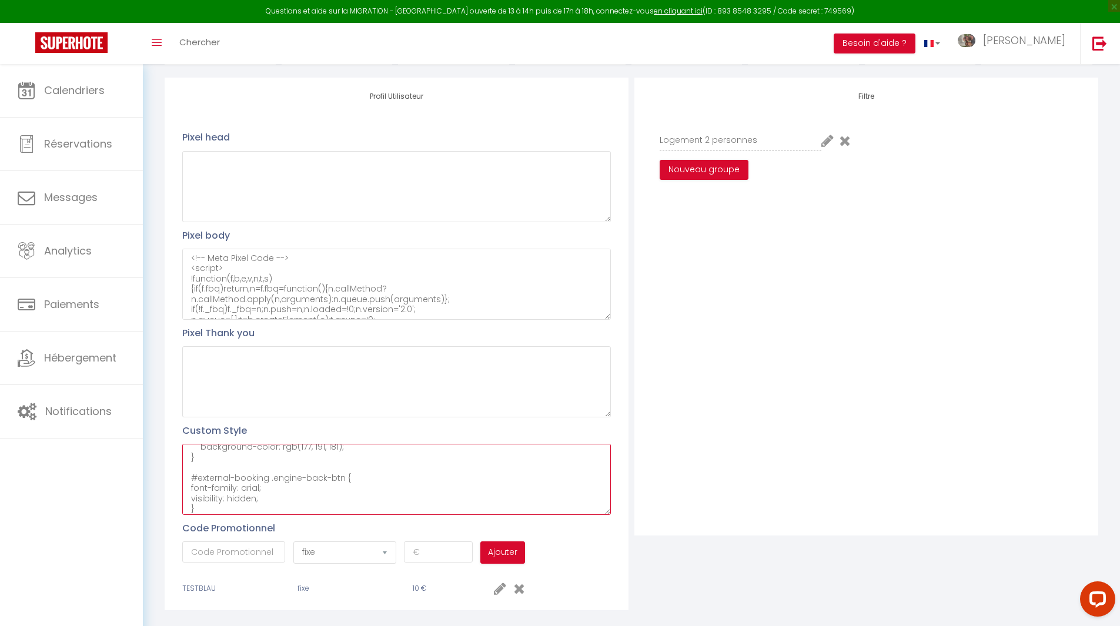
scroll to position [21, 0]
drag, startPoint x: 258, startPoint y: 504, endPoint x: 191, endPoint y: 483, distance: 70.5
click at [191, 483] on textarea "#external-booking { background-color: rgb(177, 191, 181); } #external-booking .…" at bounding box center [396, 479] width 429 height 71
click at [222, 483] on textarea "#external-booking { background-color: rgb(177, 191, 181); } #external-booking .…" at bounding box center [396, 479] width 429 height 71
drag, startPoint x: 266, startPoint y: 493, endPoint x: 160, endPoint y: 495, distance: 106.4
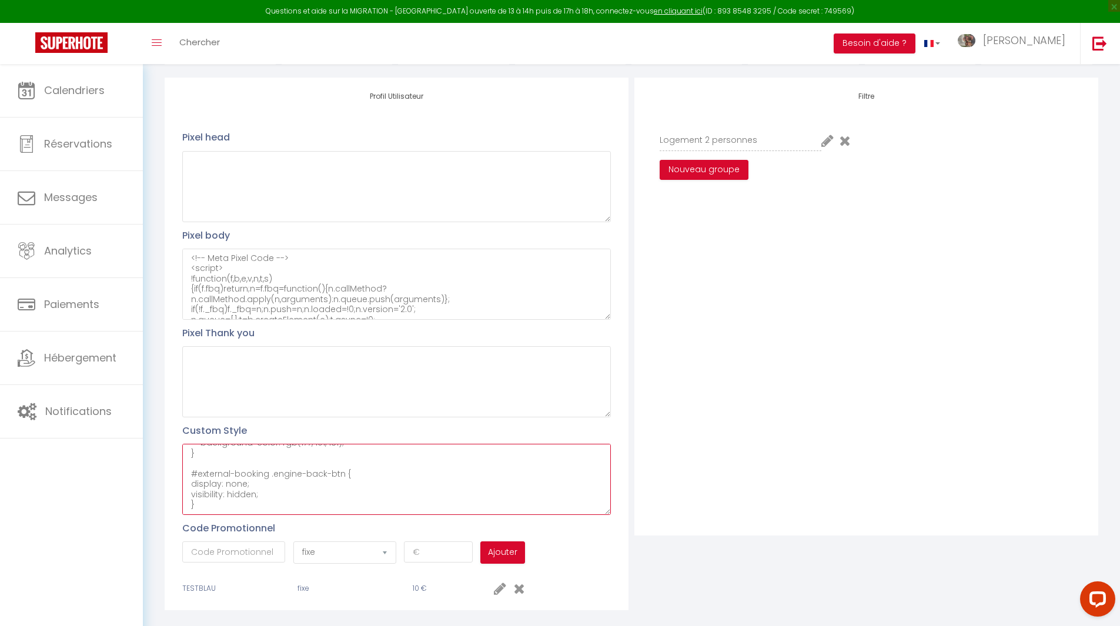
click at [160, 495] on div "INFORMATION Enregistrer Profil Utilisateur Services Plateformes MODÈLES Factura…" at bounding box center [631, 294] width 949 height 647
click at [342, 499] on textarea "#external-booking { background-color: rgb(177, 191, 181); } #external-booking .…" at bounding box center [396, 479] width 429 height 71
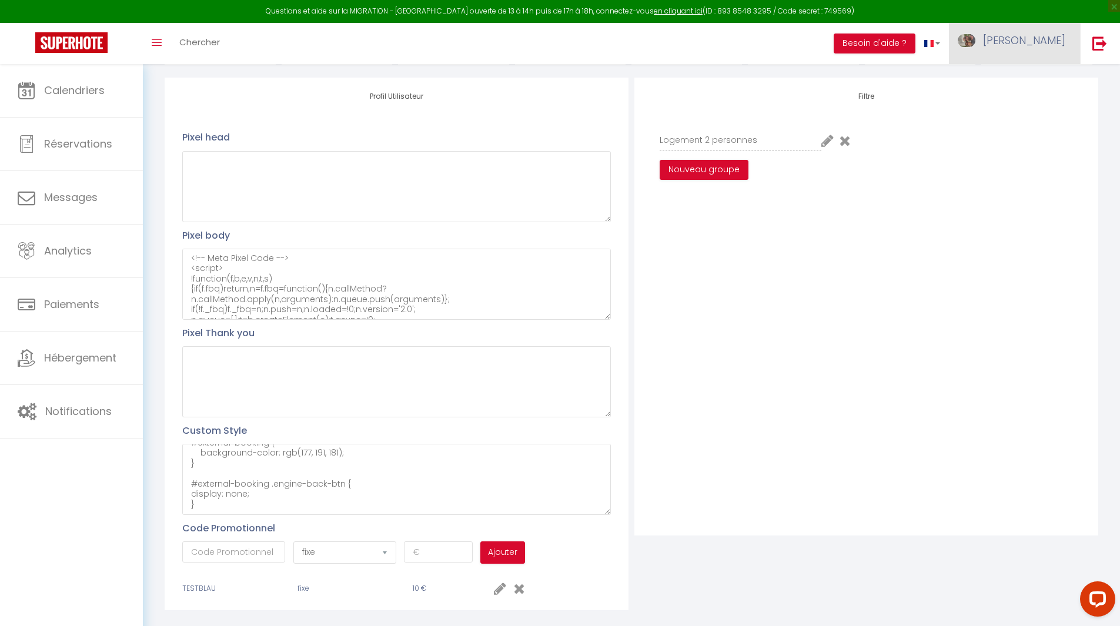
click at [1047, 35] on span "[PERSON_NAME]" at bounding box center [1024, 40] width 82 height 15
click at [944, 147] on div "Logement 2 personnes Nouveau groupe" at bounding box center [866, 166] width 444 height 73
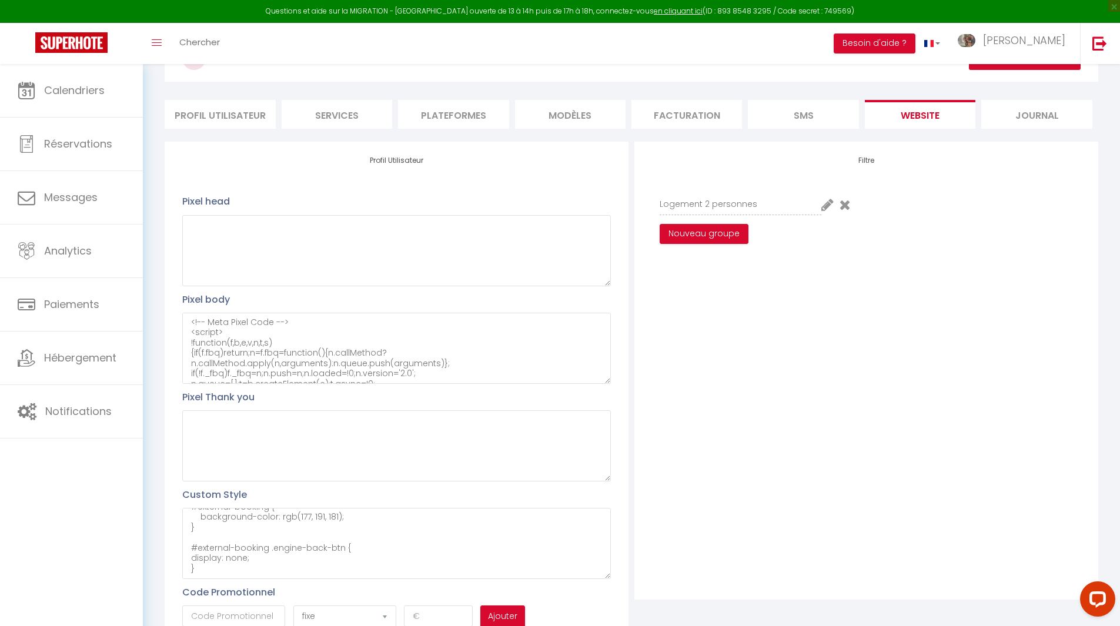
scroll to position [0, 0]
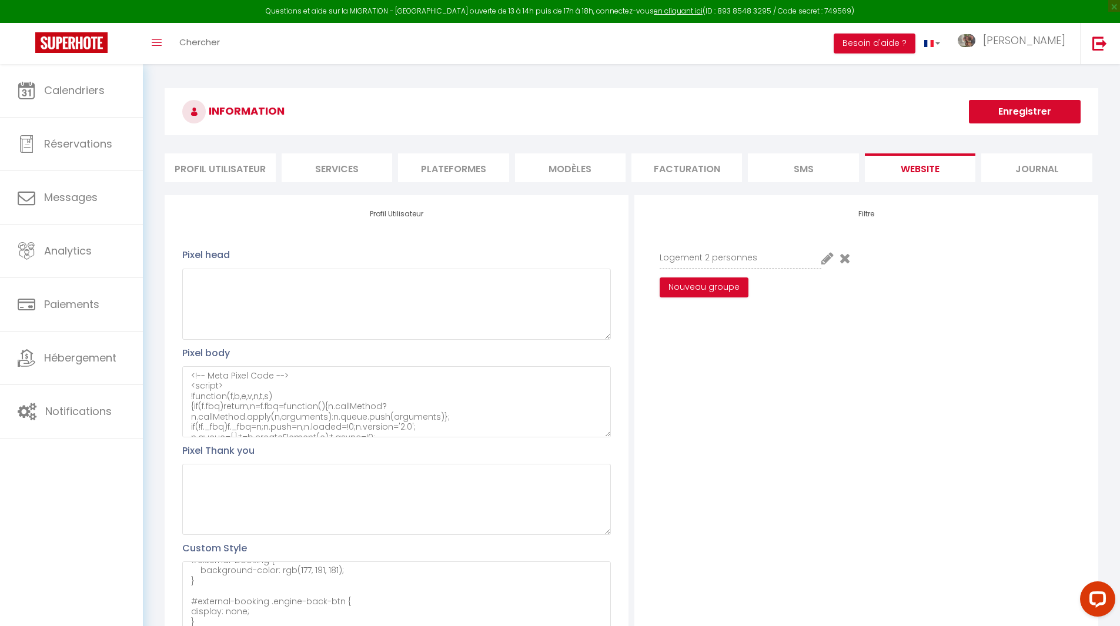
click at [1009, 106] on button "Enregistrer" at bounding box center [1025, 112] width 112 height 24
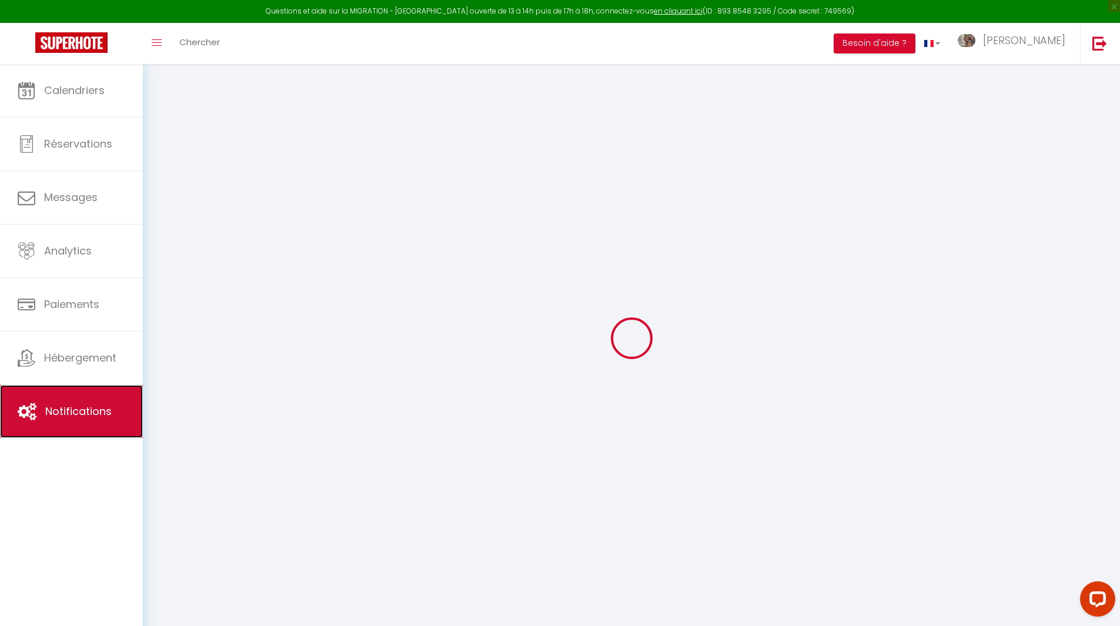
click at [38, 404] on link "Notifications" at bounding box center [71, 411] width 143 height 53
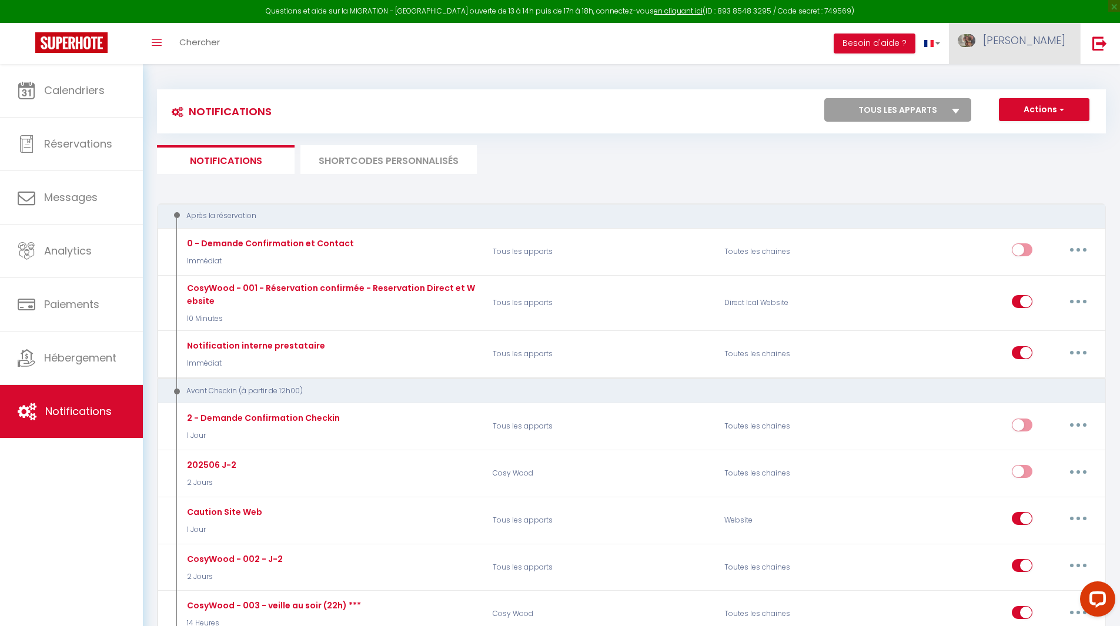
click at [1029, 41] on span "[PERSON_NAME]" at bounding box center [1024, 40] width 82 height 15
click at [1013, 78] on link "Paramètres" at bounding box center [1032, 82] width 87 height 20
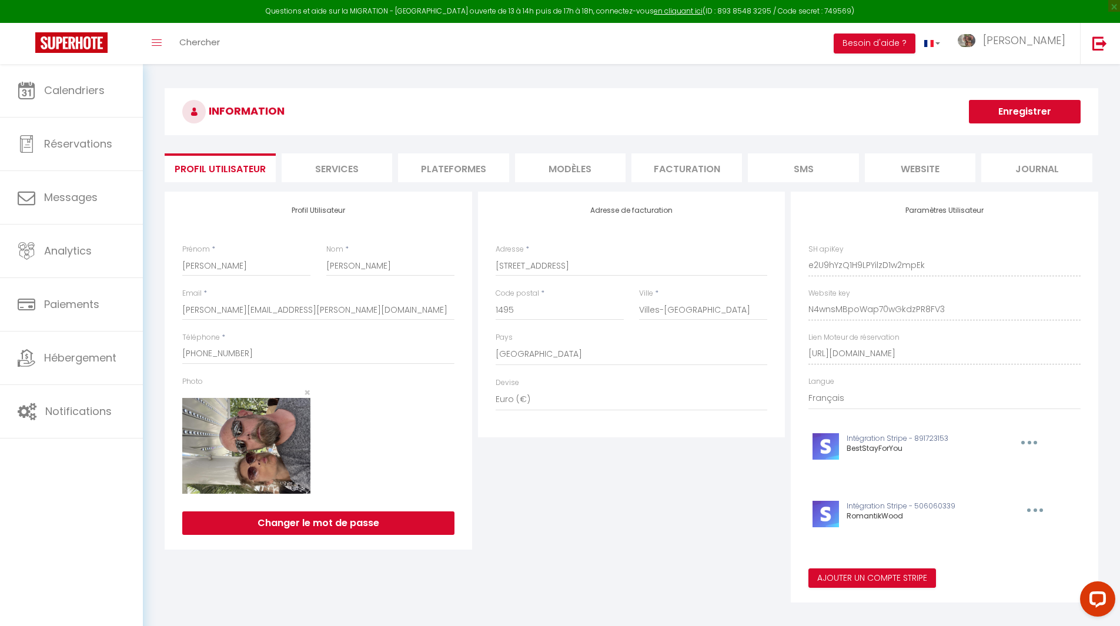
click at [664, 172] on li "Facturation" at bounding box center [686, 167] width 111 height 29
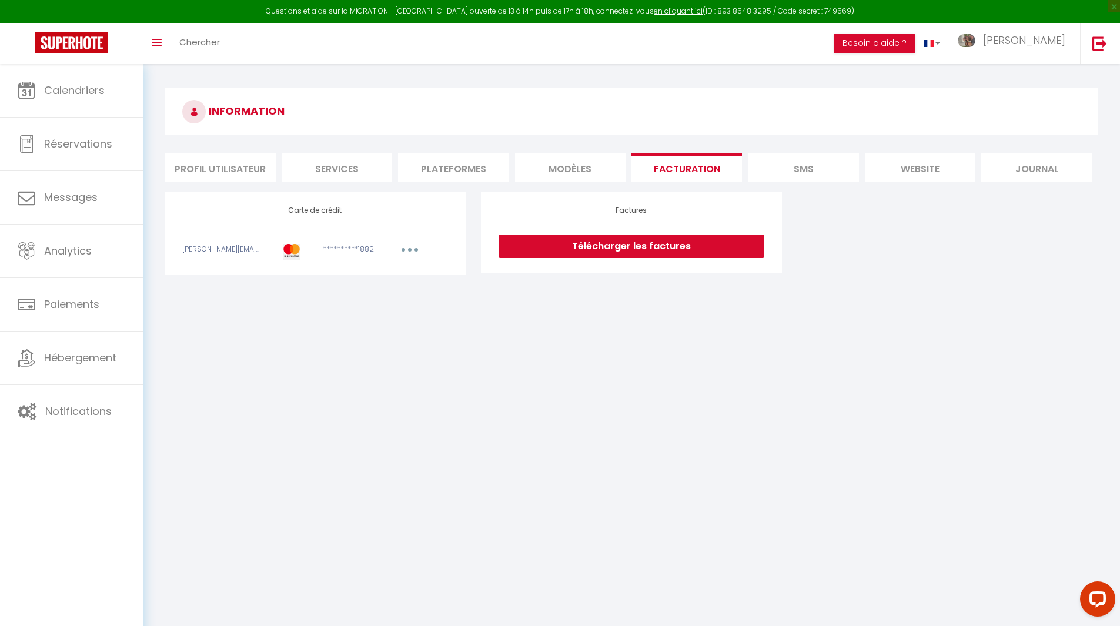
click at [494, 166] on li "Plateformes" at bounding box center [453, 167] width 111 height 29
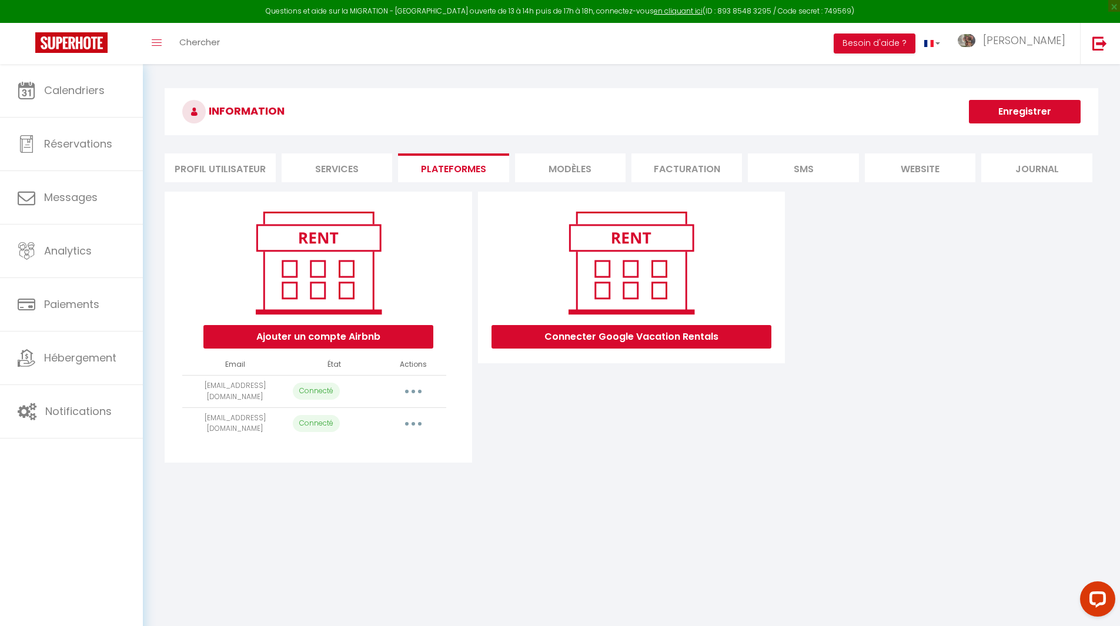
click at [922, 166] on li "website" at bounding box center [920, 167] width 111 height 29
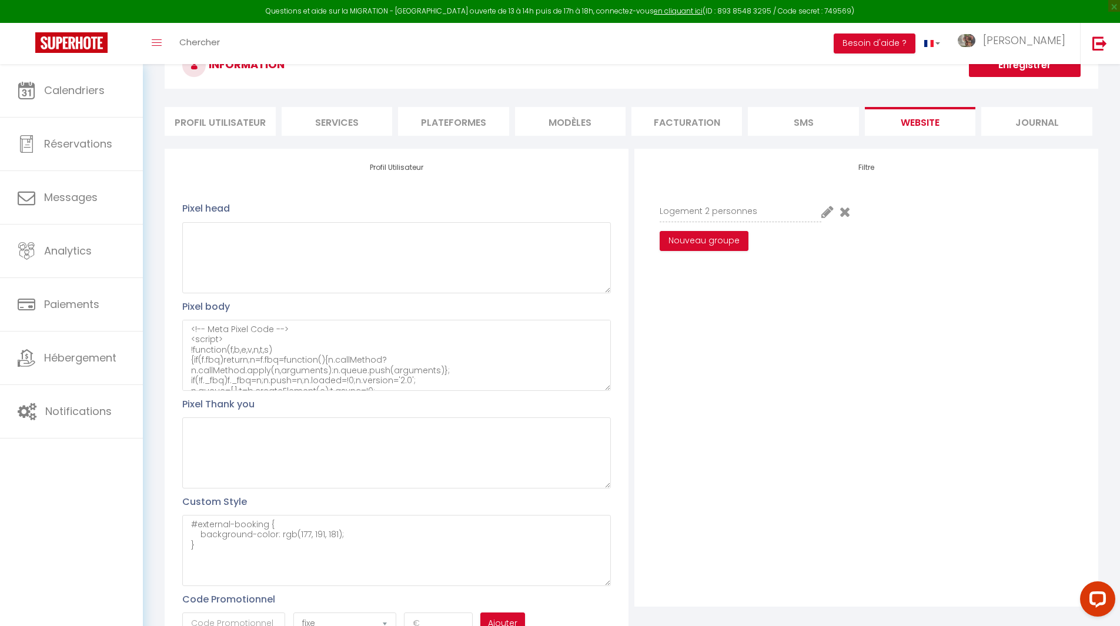
scroll to position [138, 0]
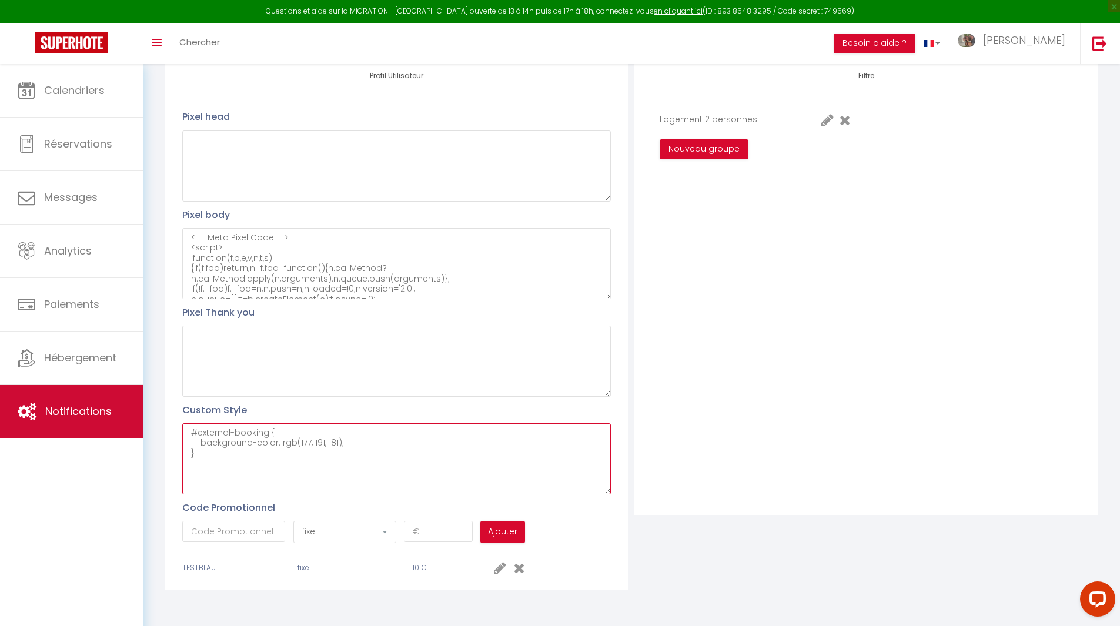
drag, startPoint x: 208, startPoint y: 458, endPoint x: 133, endPoint y: 420, distance: 83.6
click at [146, 426] on div "INFORMATION Enregistrer Profil Utilisateur Services Plateformes MODÈLES Factura…" at bounding box center [631, 276] width 977 height 700
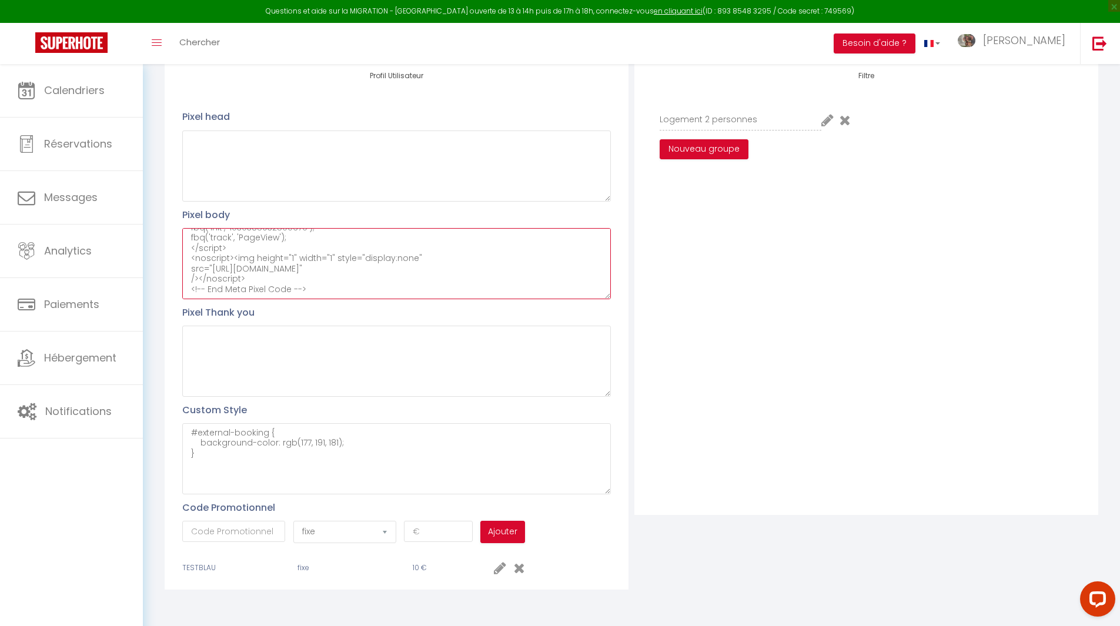
scroll to position [0, 0]
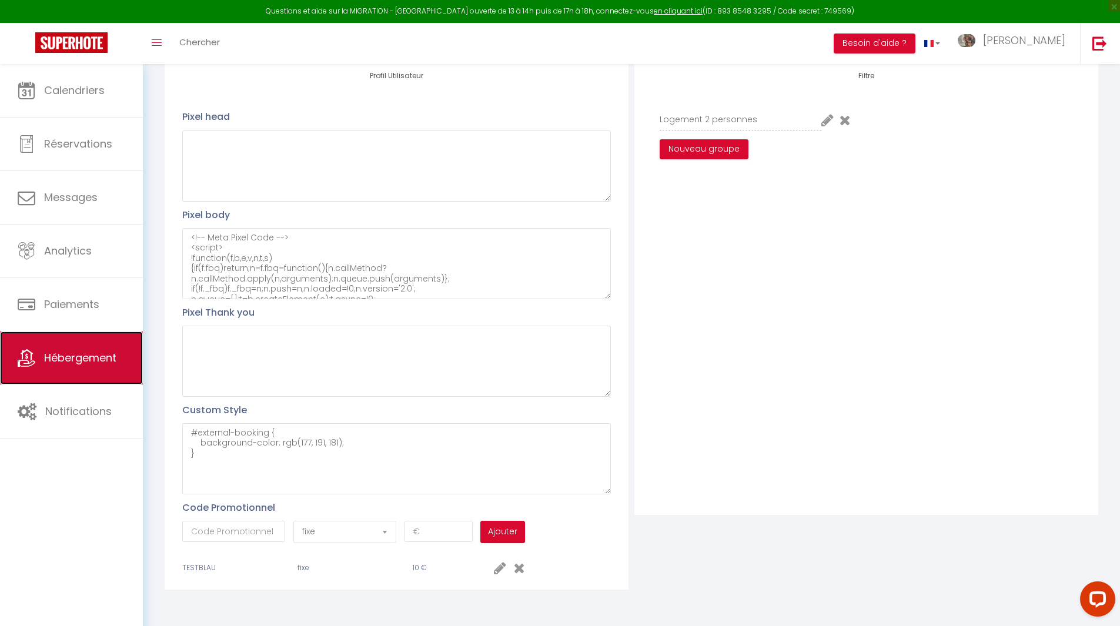
click at [59, 364] on span "Hébergement" at bounding box center [80, 357] width 72 height 15
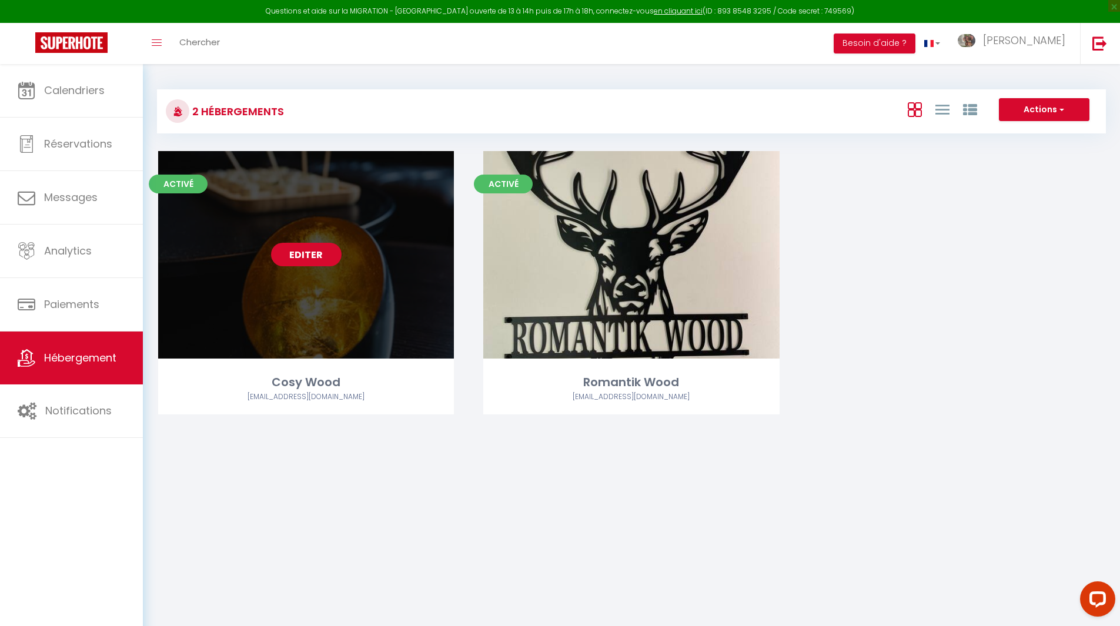
click at [307, 253] on link "Editer" at bounding box center [306, 255] width 71 height 24
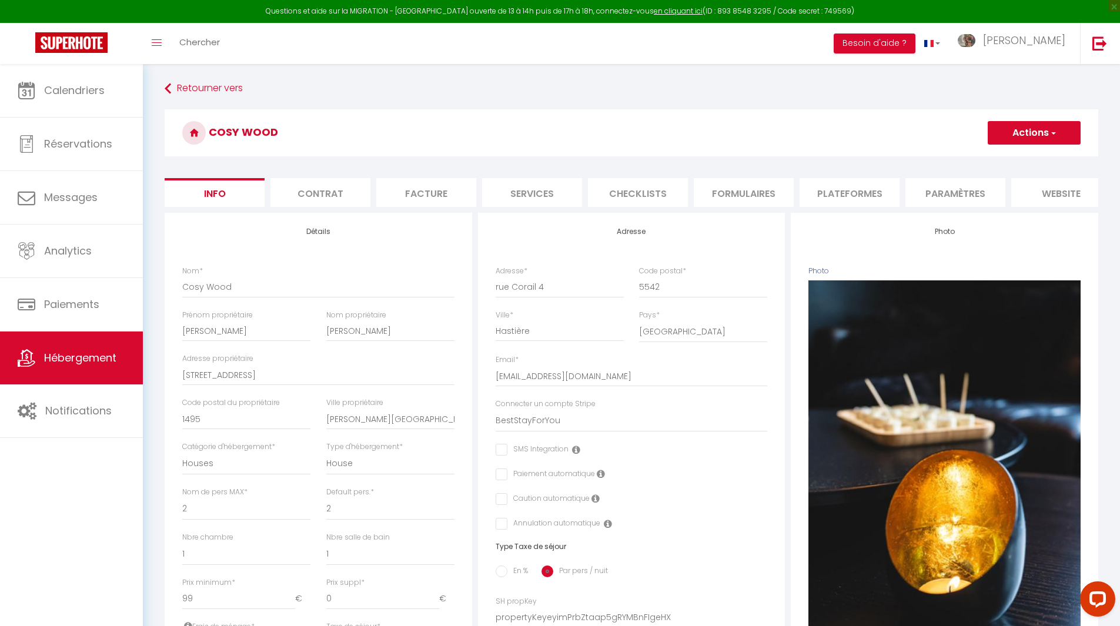
click at [1070, 192] on li "website" at bounding box center [1061, 192] width 100 height 29
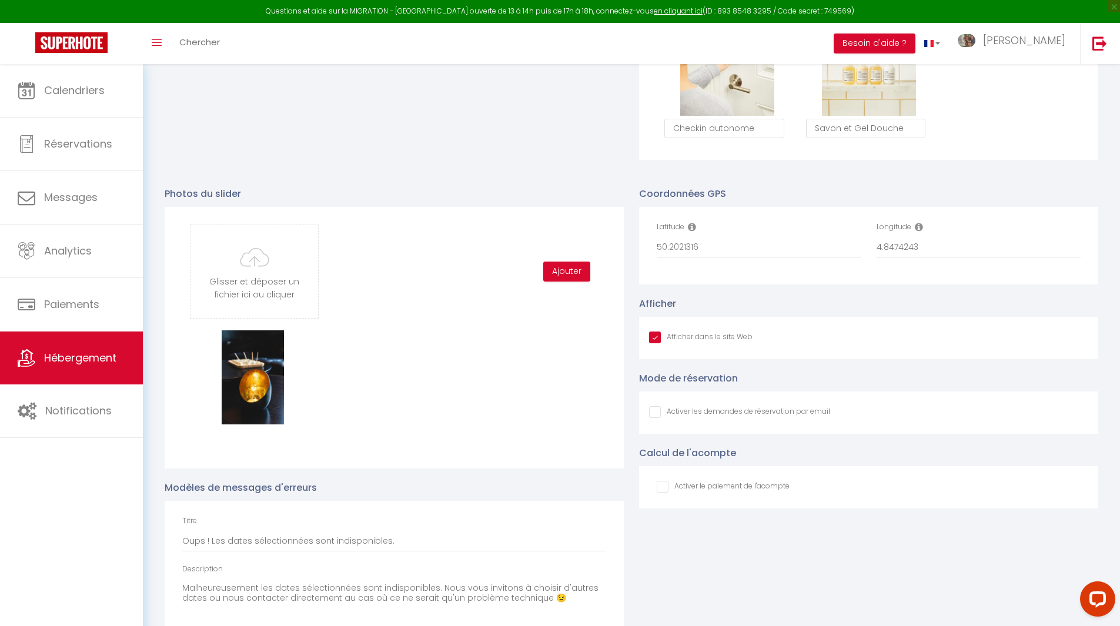
scroll to position [1238, 0]
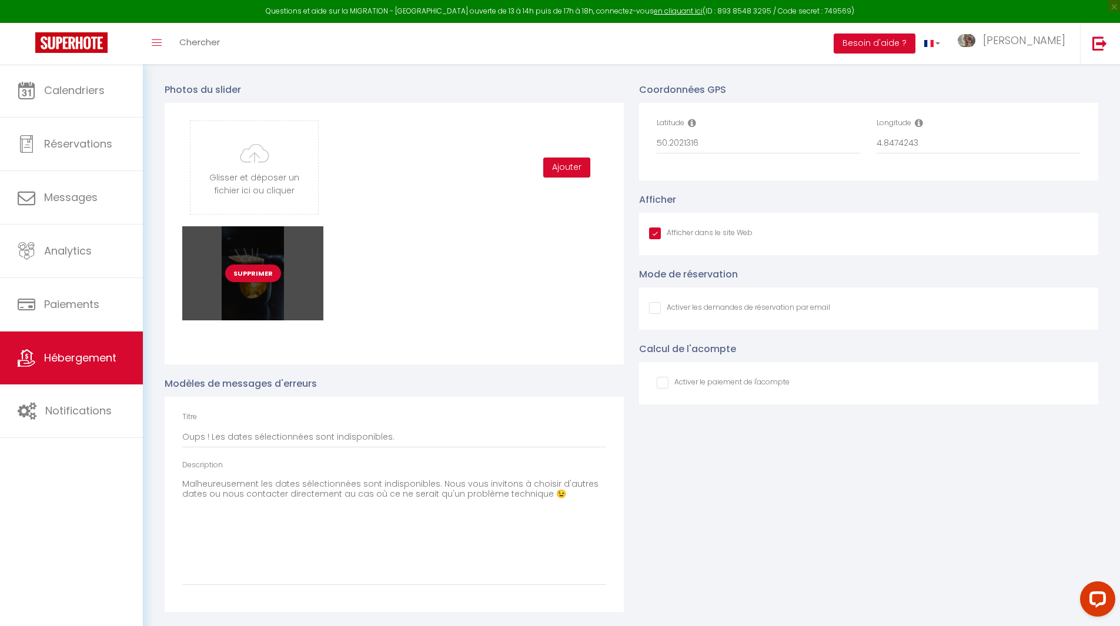
click at [255, 273] on button "Supprimer" at bounding box center [253, 274] width 56 height 18
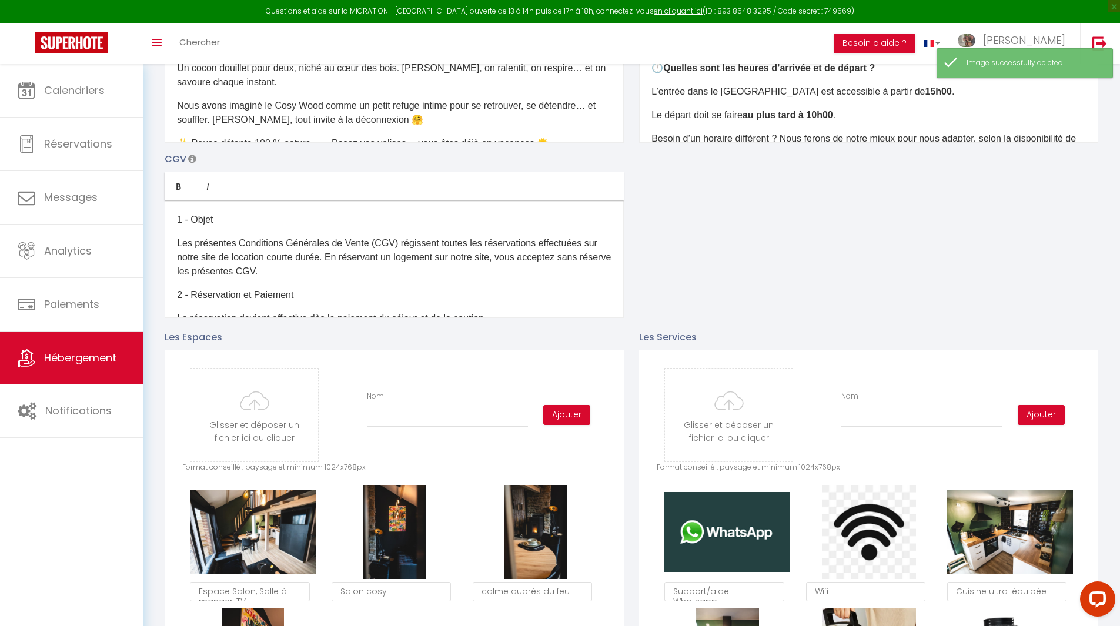
scroll to position [0, 0]
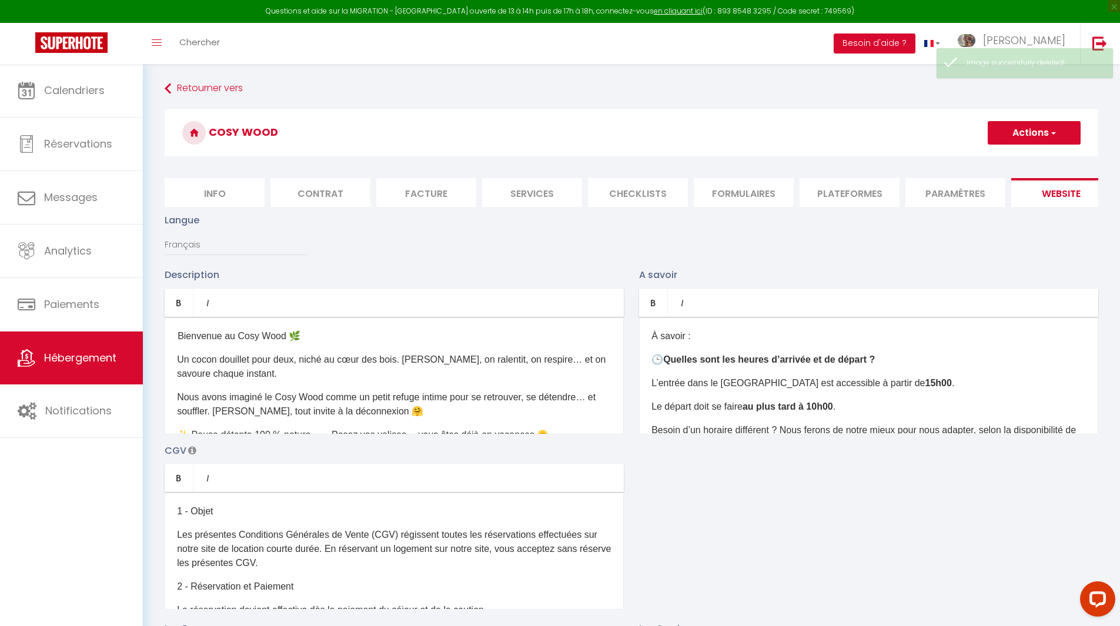
click at [1053, 131] on span "button" at bounding box center [1053, 133] width 8 height 12
click at [1029, 155] on input "Enregistrer" at bounding box center [1021, 159] width 44 height 12
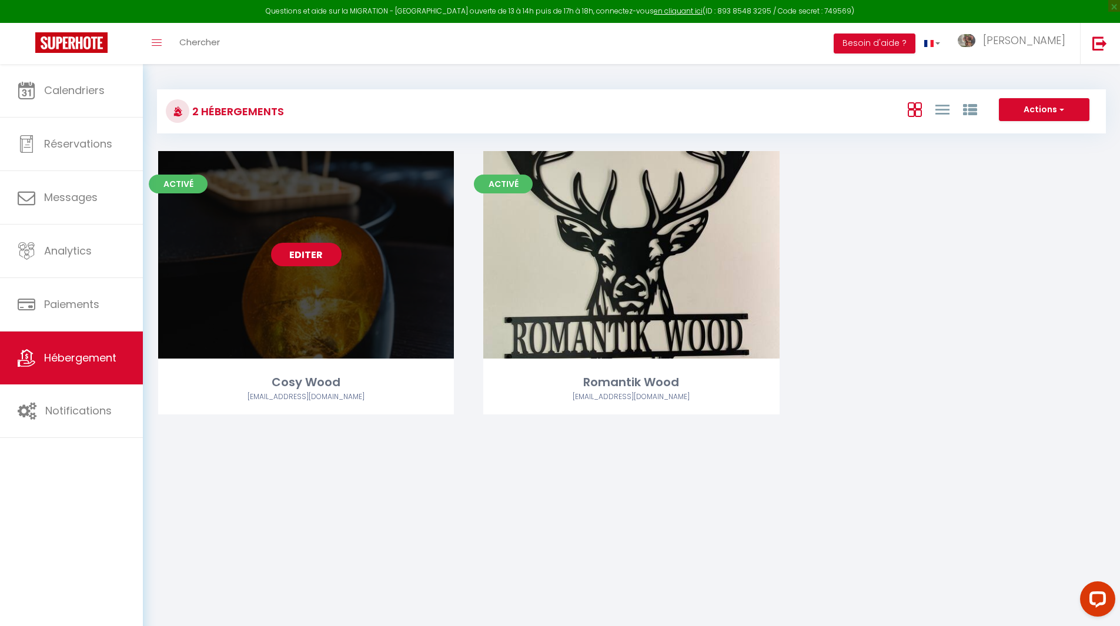
click at [300, 256] on link "Editer" at bounding box center [306, 255] width 71 height 24
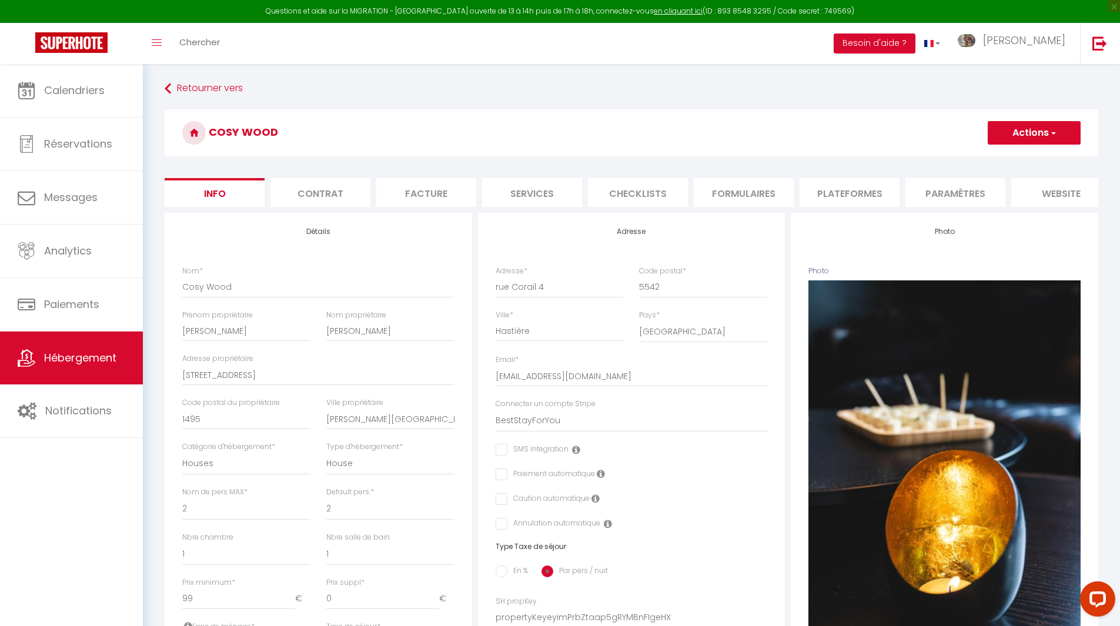
click at [1066, 192] on li "website" at bounding box center [1061, 192] width 100 height 29
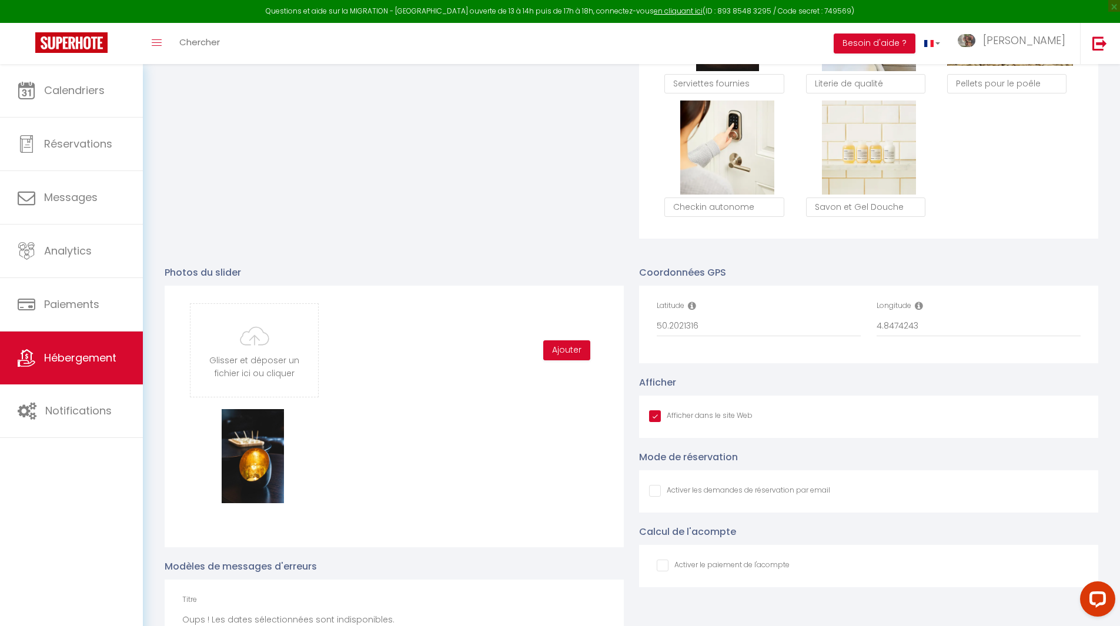
scroll to position [1117, 0]
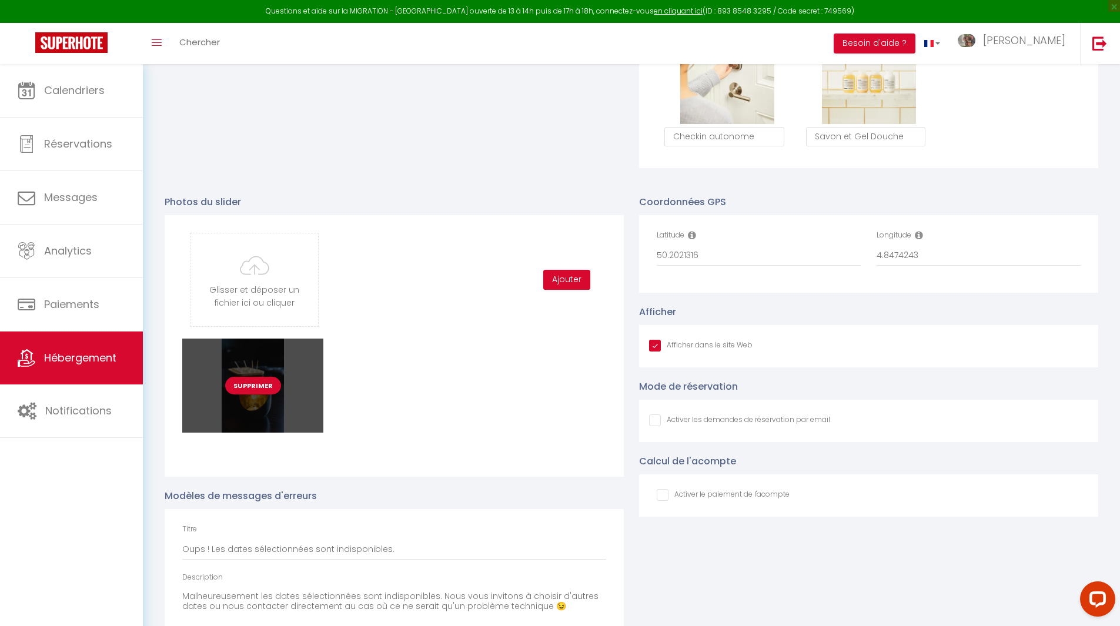
click at [252, 393] on button "Supprimer" at bounding box center [253, 386] width 56 height 18
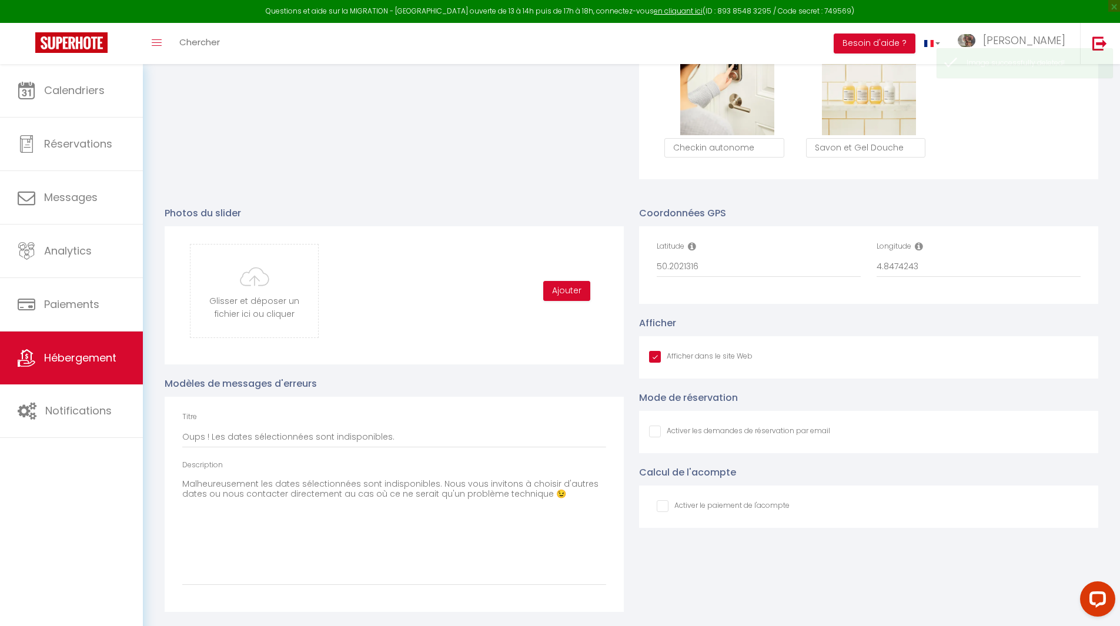
scroll to position [1115, 0]
drag, startPoint x: 240, startPoint y: 211, endPoint x: 160, endPoint y: 209, distance: 80.6
click at [160, 209] on div "Photos du slider Glisser et déposer un fichier ici ou cliquer Ooops, something …" at bounding box center [394, 403] width 474 height 418
copy p "Photos du slider"
click at [272, 287] on input "file" at bounding box center [254, 291] width 128 height 93
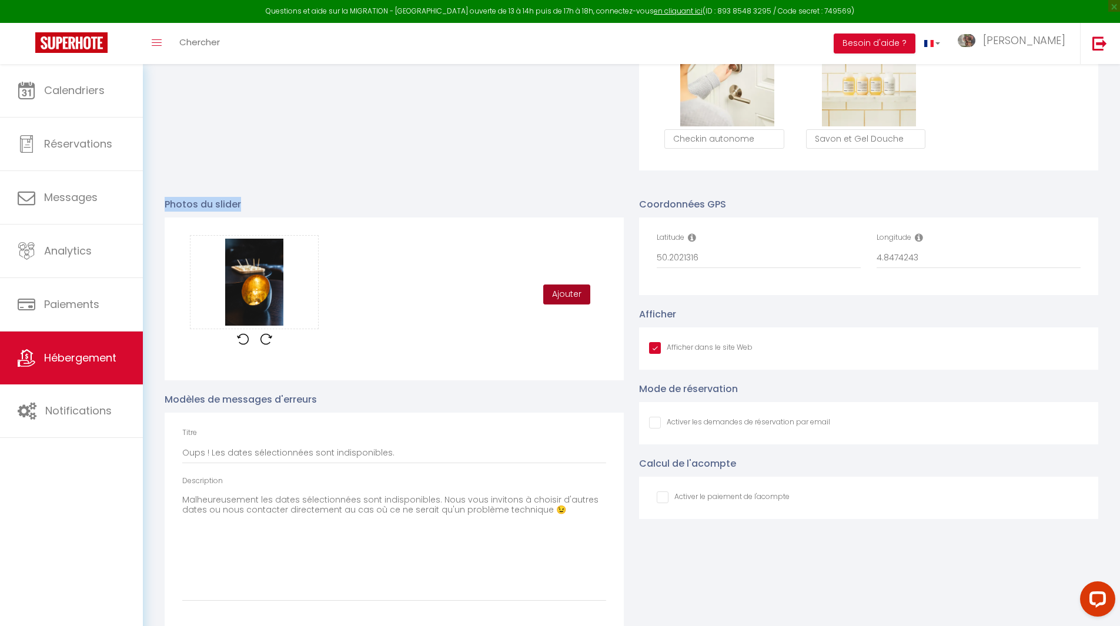
click at [571, 302] on button "Ajouter" at bounding box center [566, 295] width 47 height 20
click at [377, 326] on div "Glisser et déposer un fichier ici ou cliquer Ooops, something wrong happened. R…" at bounding box center [394, 294] width 424 height 119
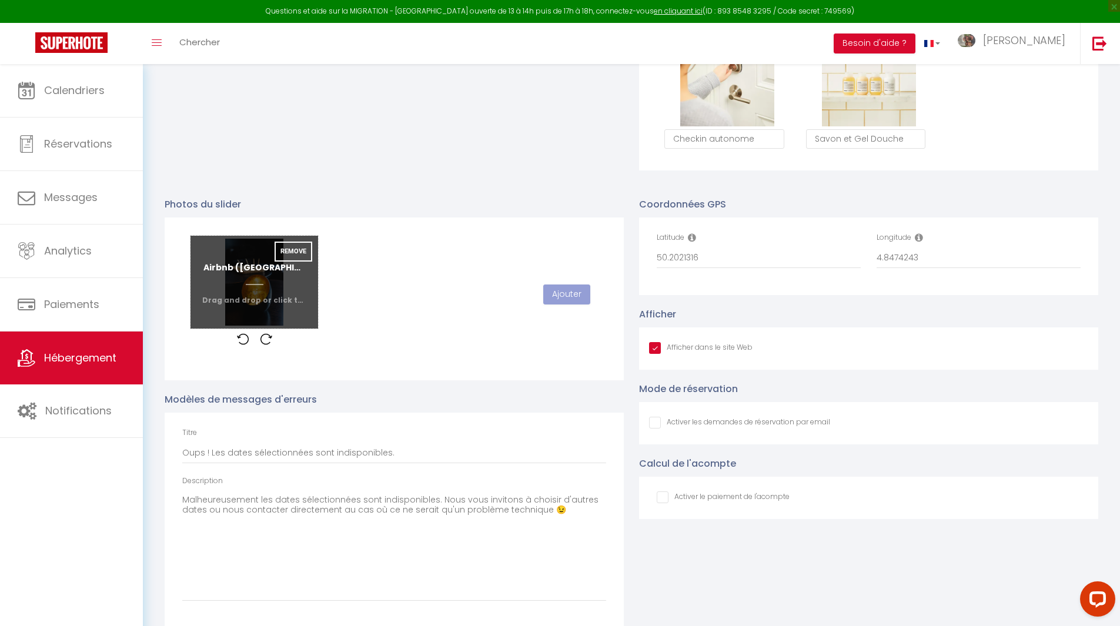
click at [247, 321] on input "file" at bounding box center [254, 282] width 128 height 93
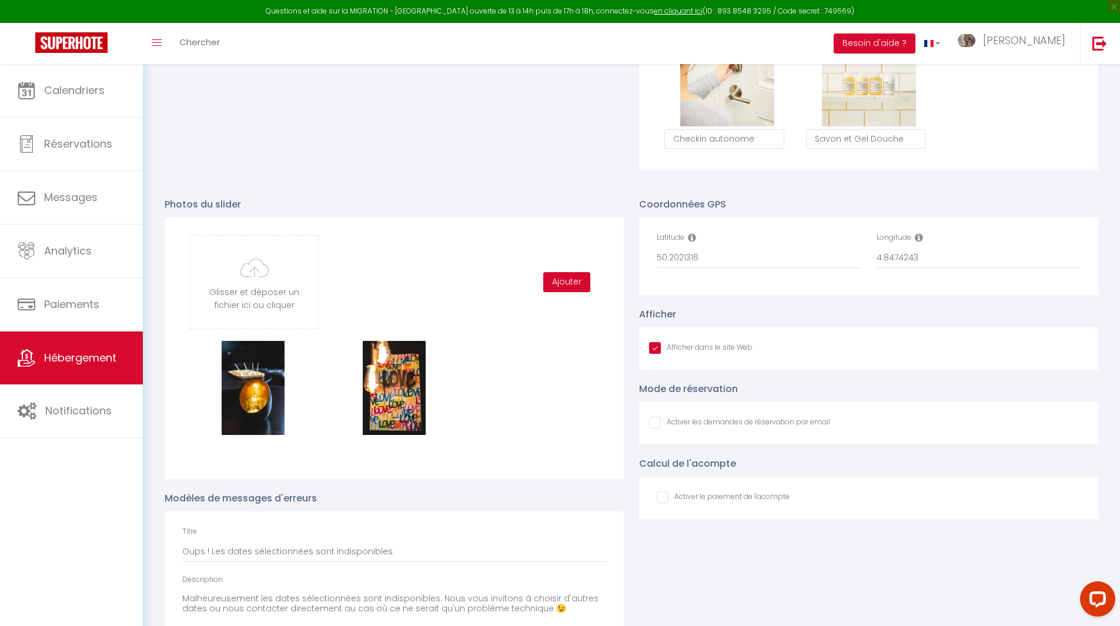
click at [401, 299] on div "Glisser et déposer un fichier ici ou cliquer Ooops, something wrong happened. R…" at bounding box center [394, 282] width 424 height 94
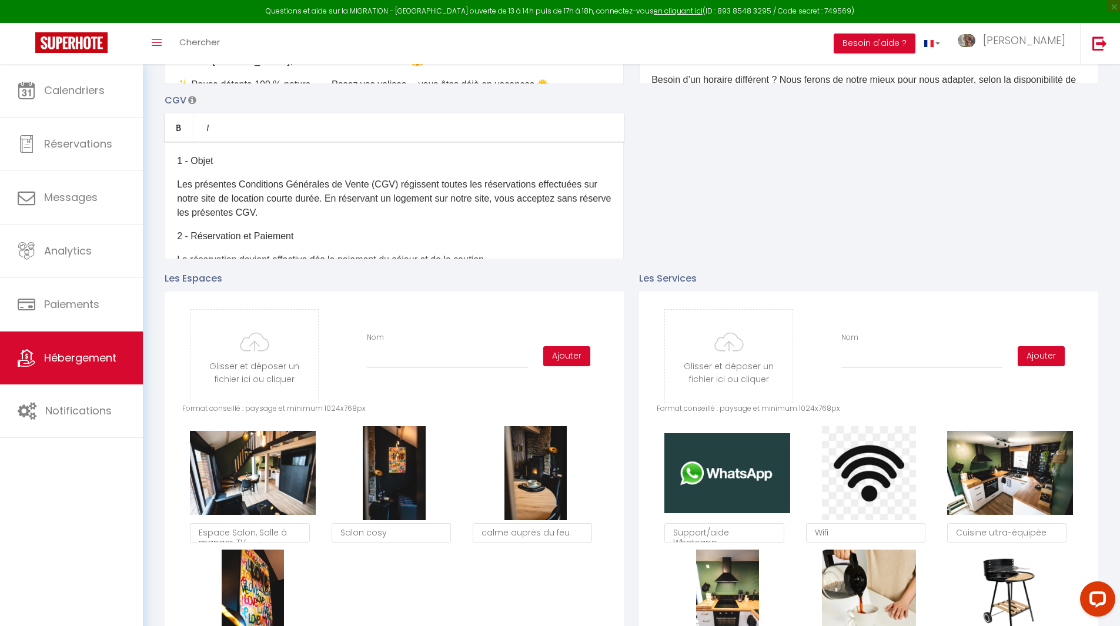
scroll to position [0, 0]
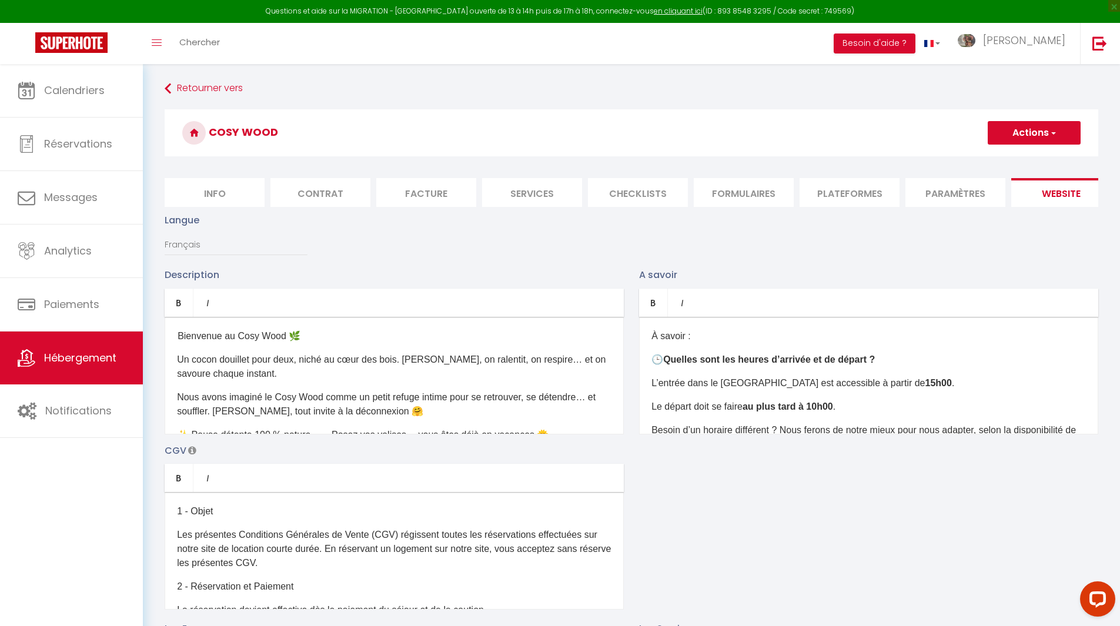
click at [1028, 137] on button "Actions" at bounding box center [1034, 133] width 93 height 24
click at [1025, 158] on input "Enregistrer" at bounding box center [1021, 159] width 44 height 12
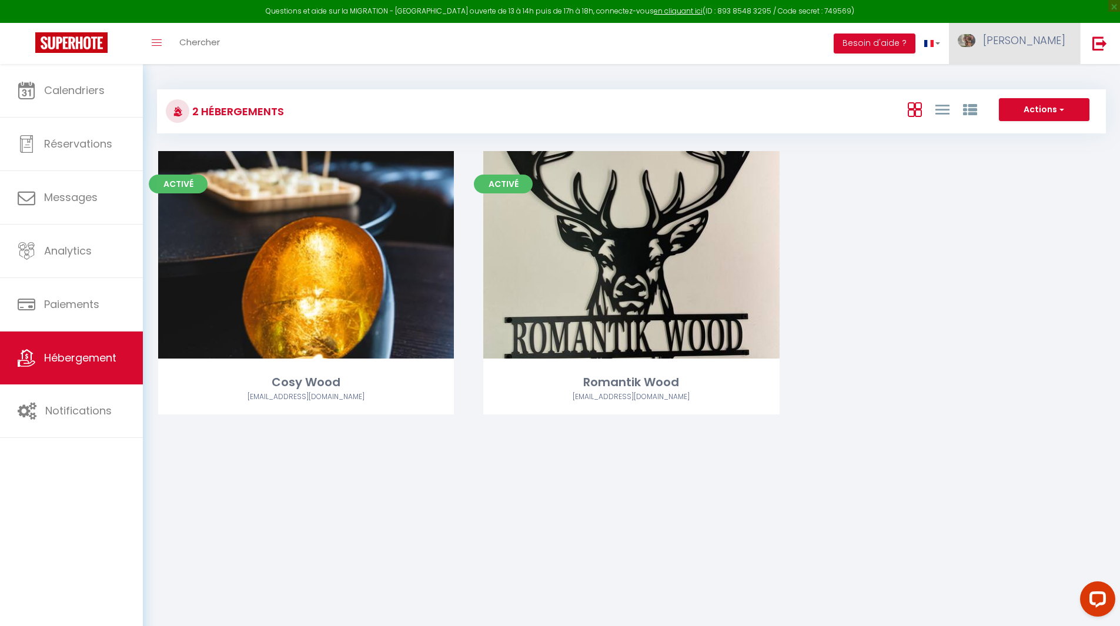
click at [1041, 41] on span "[PERSON_NAME]" at bounding box center [1024, 40] width 82 height 15
click at [1024, 83] on link "Paramètres" at bounding box center [1032, 82] width 87 height 20
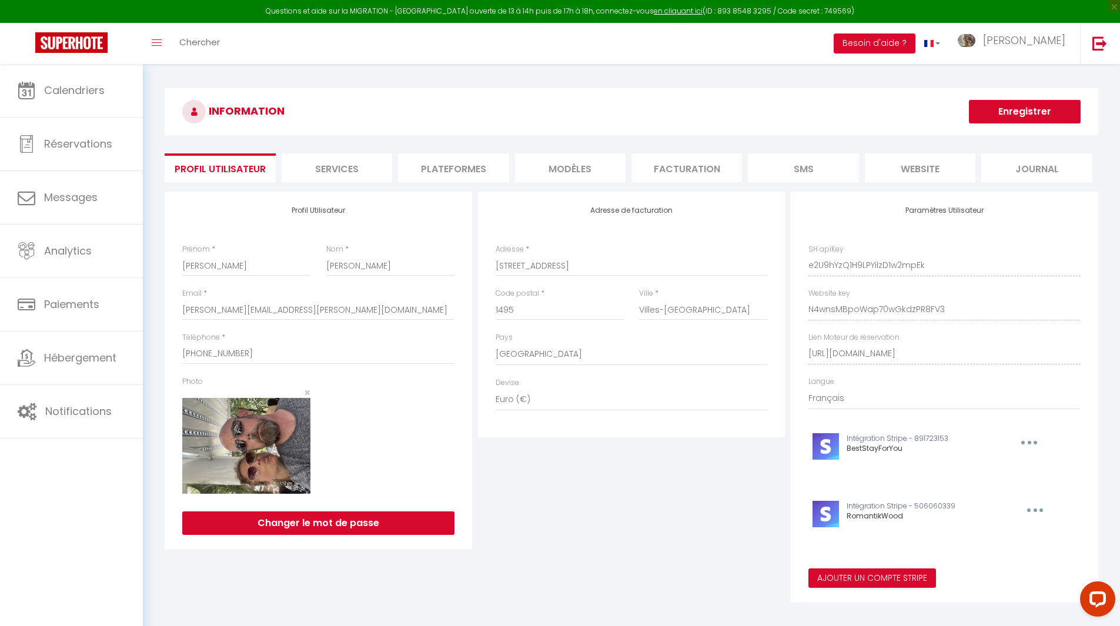
click at [926, 164] on li "website" at bounding box center [920, 167] width 111 height 29
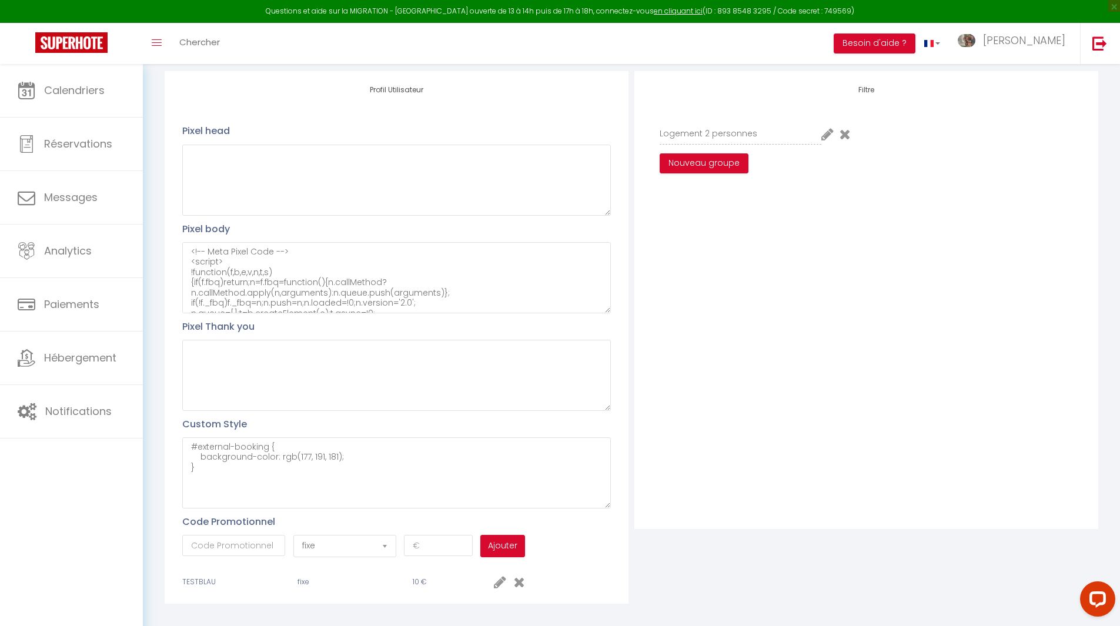
scroll to position [138, 0]
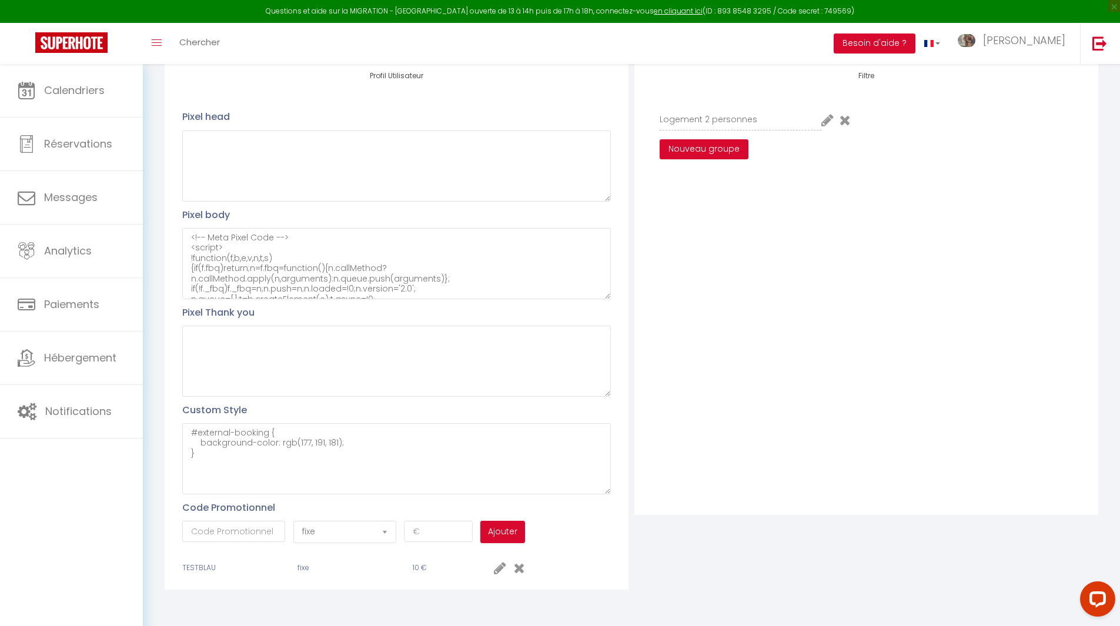
click at [612, 534] on div "Profil Utilisateur Pixel head Pixel body <!-- Meta Pixel Code --> <script> !fun…" at bounding box center [397, 323] width 464 height 533
click at [226, 451] on textarea "#external-booking { background-color: rgb(177, 191, 181); }" at bounding box center [396, 458] width 429 height 71
click at [242, 458] on textarea "#external-booking { background-color: rgb(177, 191, 181); }" at bounding box center [396, 458] width 429 height 71
paste textarea ".engine-back-btn"
drag, startPoint x: 206, startPoint y: 453, endPoint x: 188, endPoint y: 422, distance: 35.3
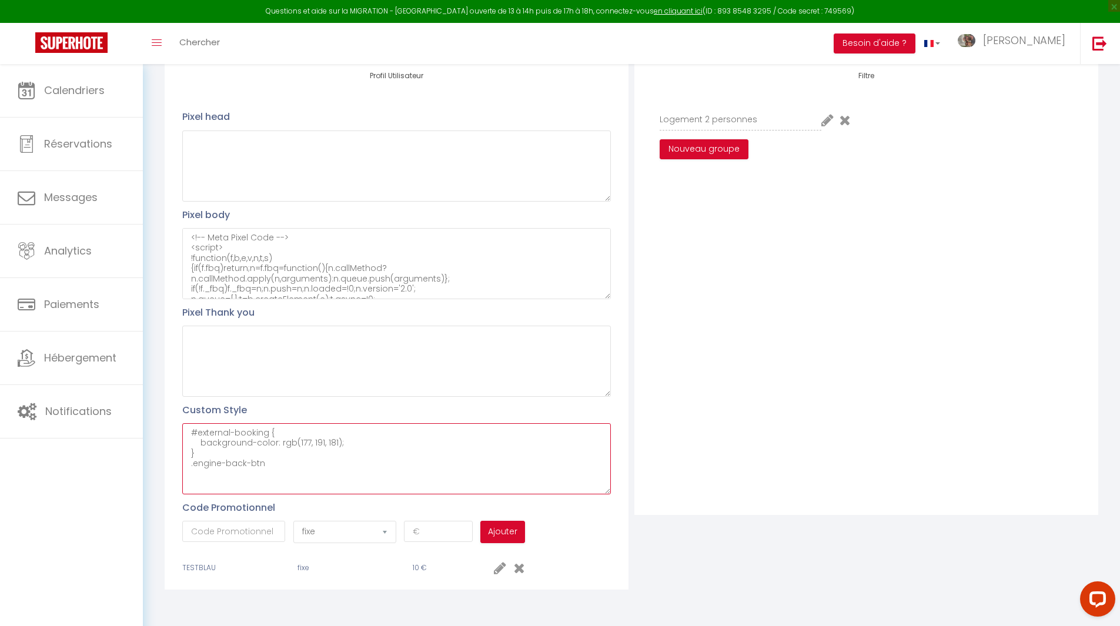
click at [188, 422] on div "Custom Style #external-booking { background-color: rgb(177, 191, 181); } .engin…" at bounding box center [396, 449] width 429 height 92
click at [280, 479] on textarea ".e#external-booking { background-color: rgb(177, 191, 181); }ngine-back-btn" at bounding box center [396, 458] width 429 height 71
click at [270, 464] on textarea "#external-booking { background-color: rgb(177, 191, 181); } .engine-back-btn" at bounding box center [396, 458] width 429 height 71
drag, startPoint x: 279, startPoint y: 463, endPoint x: 182, endPoint y: 466, distance: 96.5
click at [182, 466] on textarea "#external-booking { background-color: rgb(177, 191, 181); } .engine-back-btn" at bounding box center [396, 458] width 429 height 71
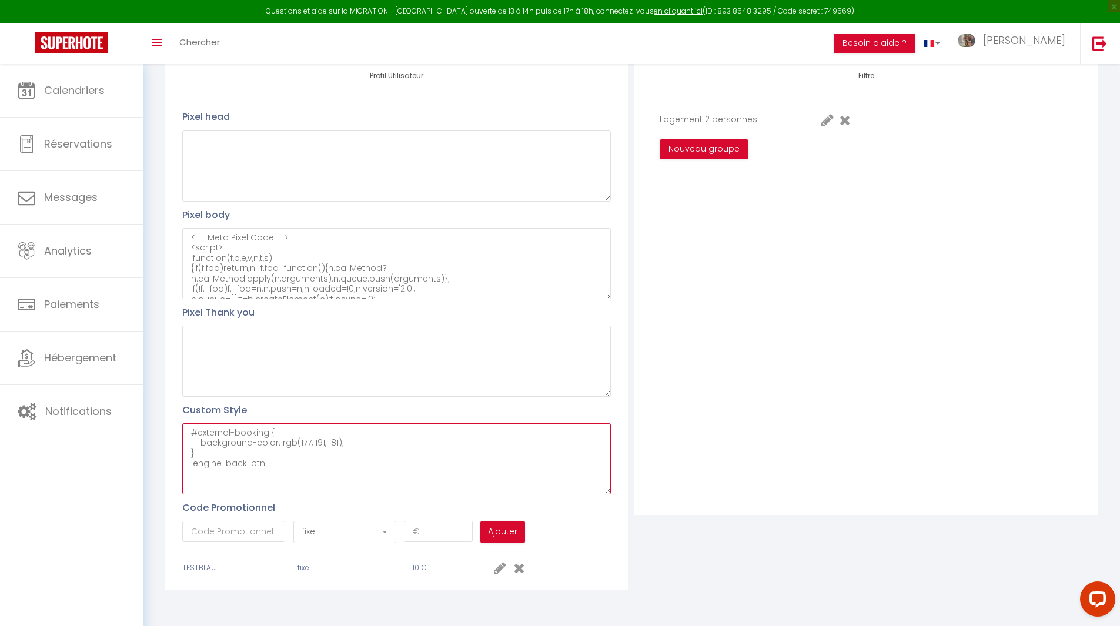
paste textarea "{ display: none !important; }"
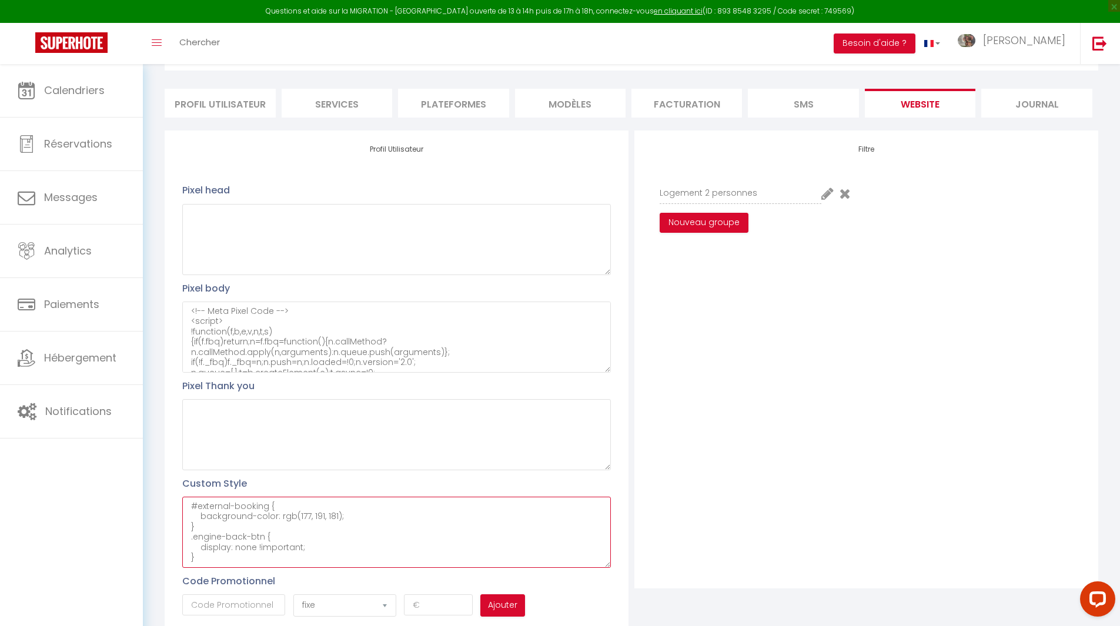
scroll to position [0, 0]
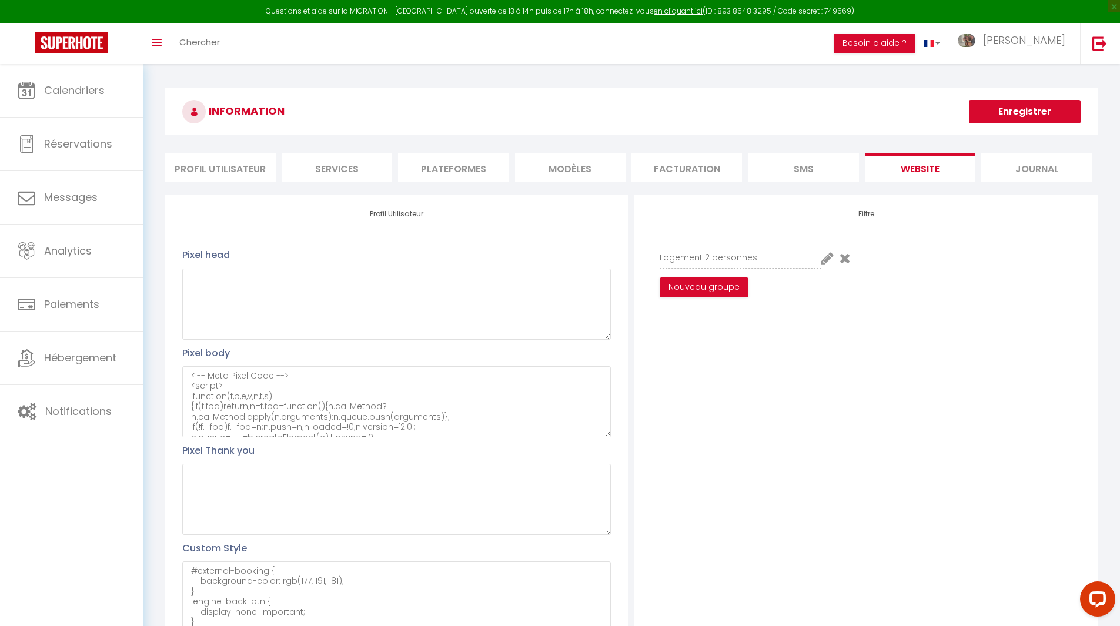
click at [1049, 113] on button "Enregistrer" at bounding box center [1025, 112] width 112 height 24
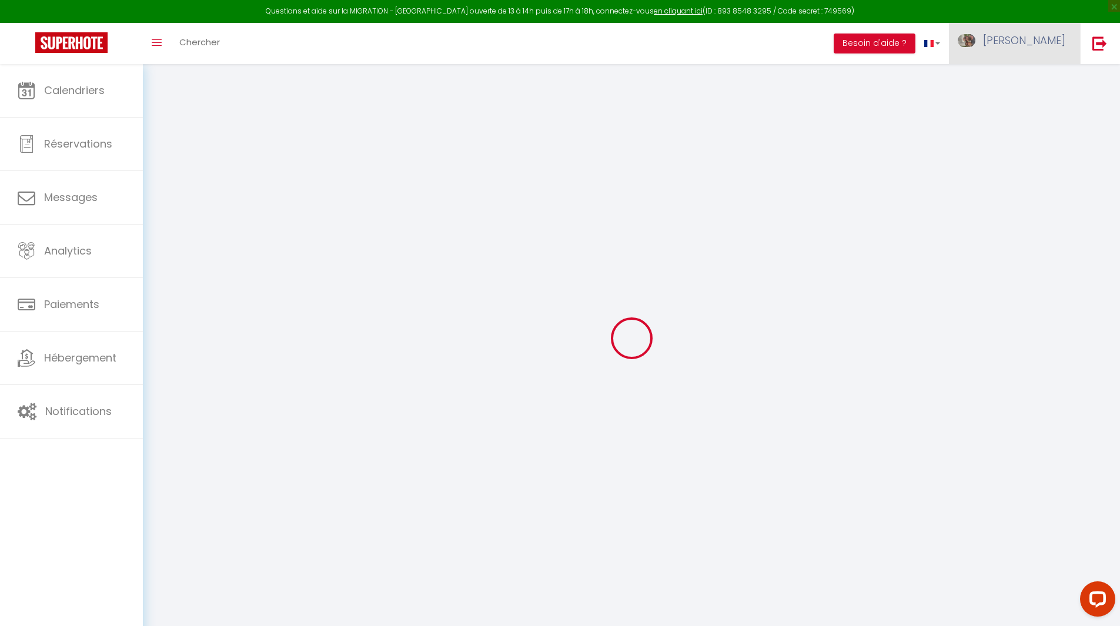
click at [1052, 43] on span "[PERSON_NAME]" at bounding box center [1024, 40] width 82 height 15
click at [1028, 79] on link "Paramètres" at bounding box center [1032, 82] width 87 height 20
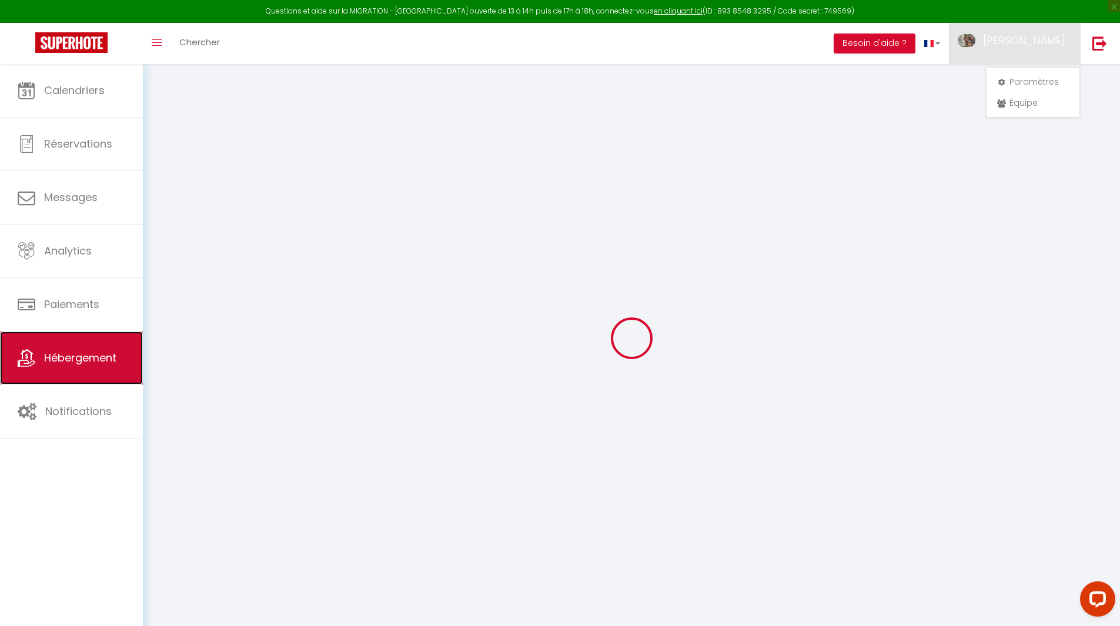
click at [73, 355] on span "Hébergement" at bounding box center [80, 357] width 72 height 15
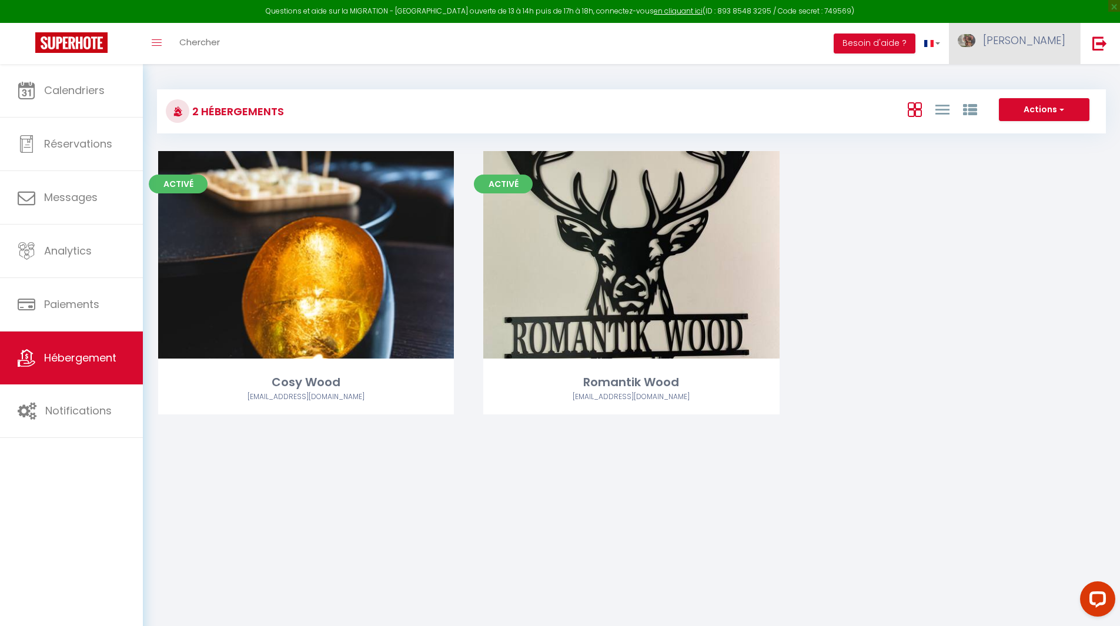
click at [1035, 34] on span "[PERSON_NAME]" at bounding box center [1024, 40] width 82 height 15
click at [1028, 76] on link "Paramètres" at bounding box center [1032, 82] width 87 height 20
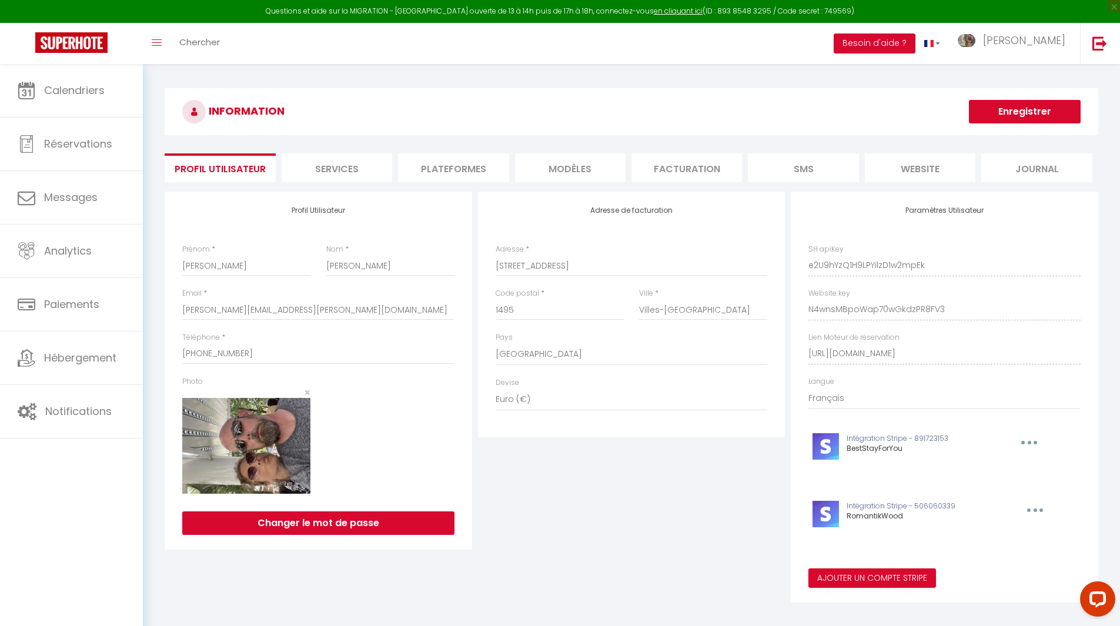
click at [928, 159] on li "website" at bounding box center [920, 167] width 111 height 29
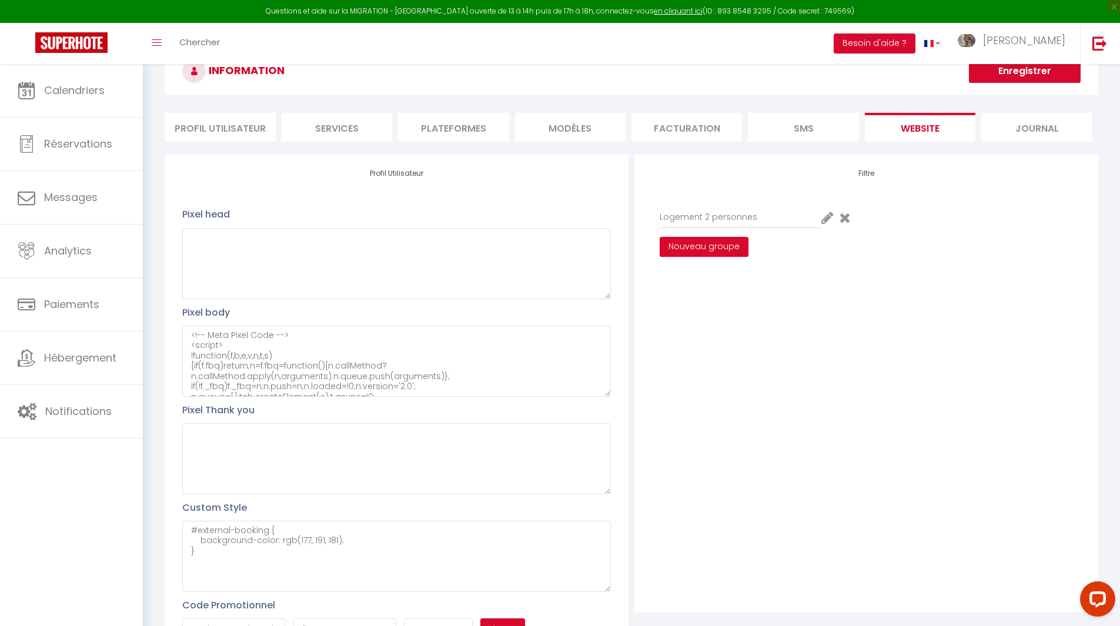
scroll to position [59, 0]
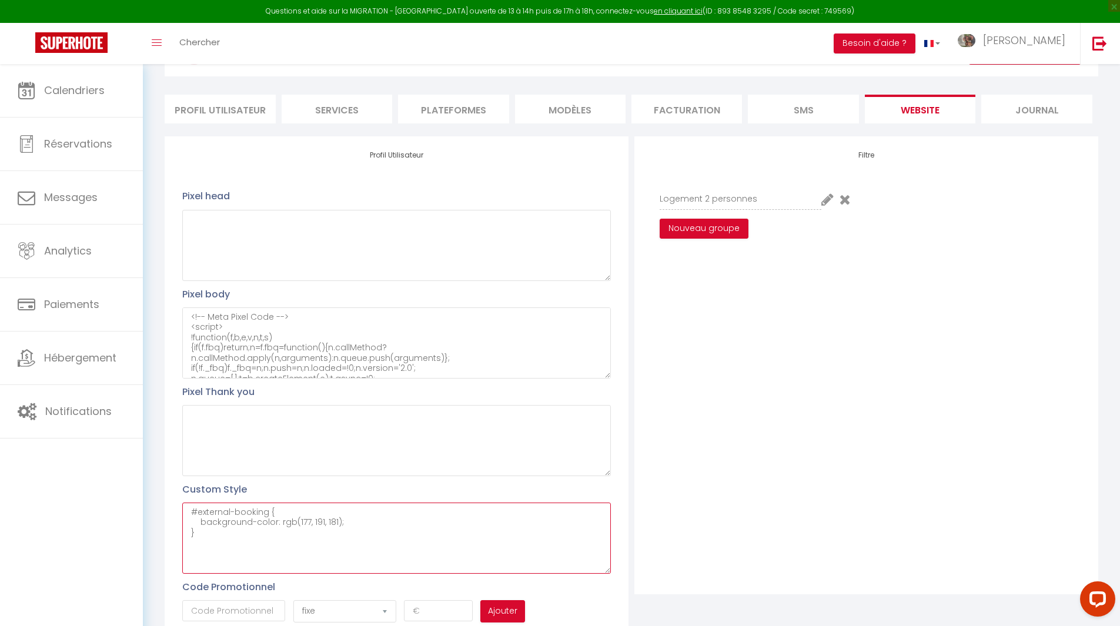
click at [278, 536] on textarea "#external-booking { background-color: rgb(177, 191, 181); }" at bounding box center [396, 538] width 429 height 71
click at [216, 543] on textarea "#external-booking { background-color: rgb(177, 191, 181); }" at bounding box center [396, 538] width 429 height 71
click at [214, 546] on textarea "#external-booking { background-color: rgb(177, 191, 181); }" at bounding box center [396, 538] width 429 height 71
paste textarea ".engine-back-btn { display: none !important; }"
click at [189, 540] on textarea "#external-booking { background-color: rgb(177, 191, 181); } .engine-back-btn { …" at bounding box center [396, 538] width 429 height 71
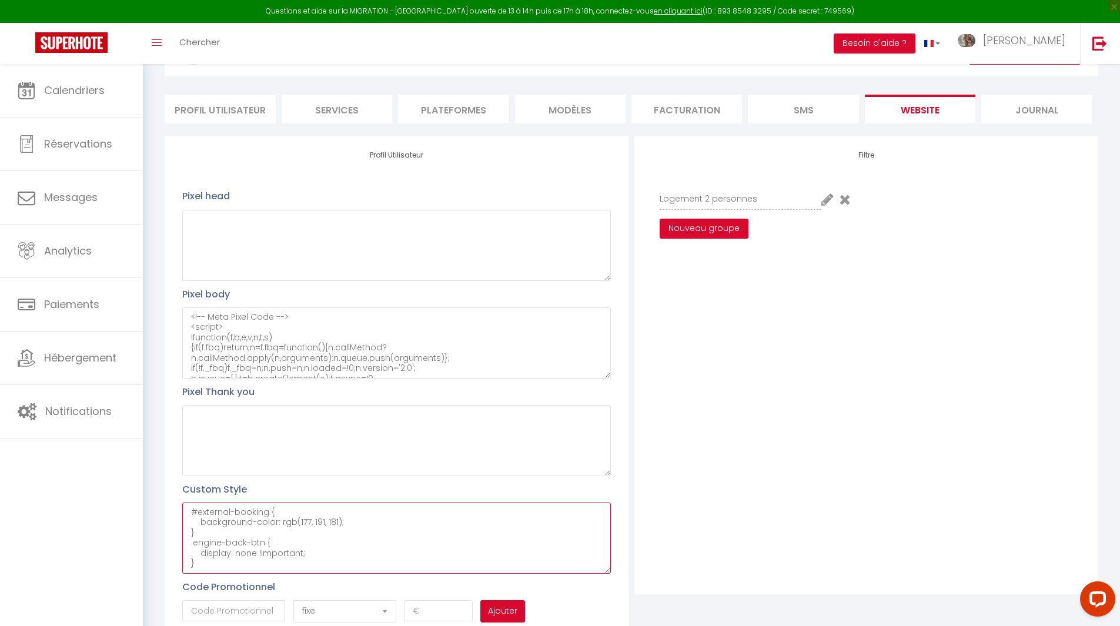
paste textarea "#external-rental-detail"
drag, startPoint x: 313, startPoint y: 554, endPoint x: 256, endPoint y: 552, distance: 57.1
click at [256, 552] on textarea "#external-booking { background-color: rgb(177, 191, 181); } #external-rental-de…" at bounding box center [396, 538] width 429 height 71
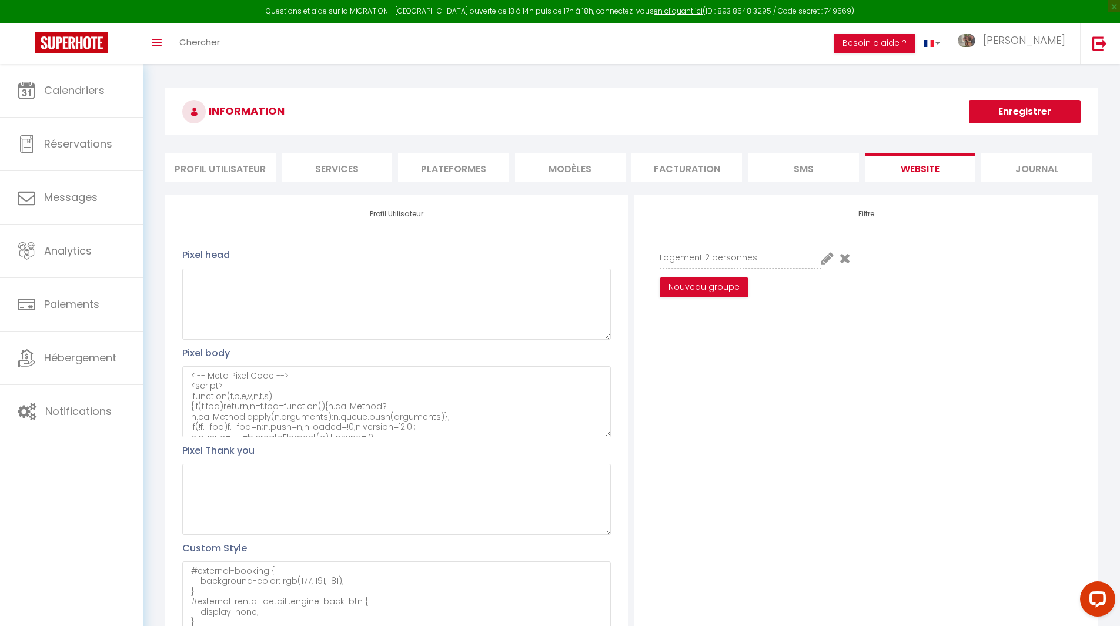
click at [1030, 112] on button "Enregistrer" at bounding box center [1025, 112] width 112 height 24
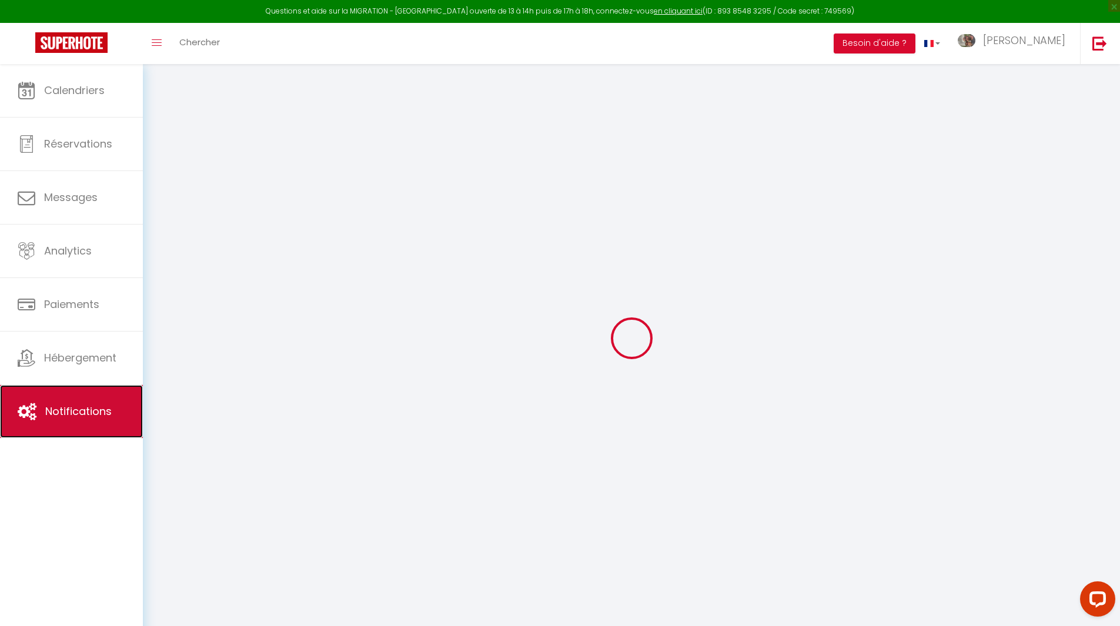
click at [45, 396] on link "Notifications" at bounding box center [71, 411] width 143 height 53
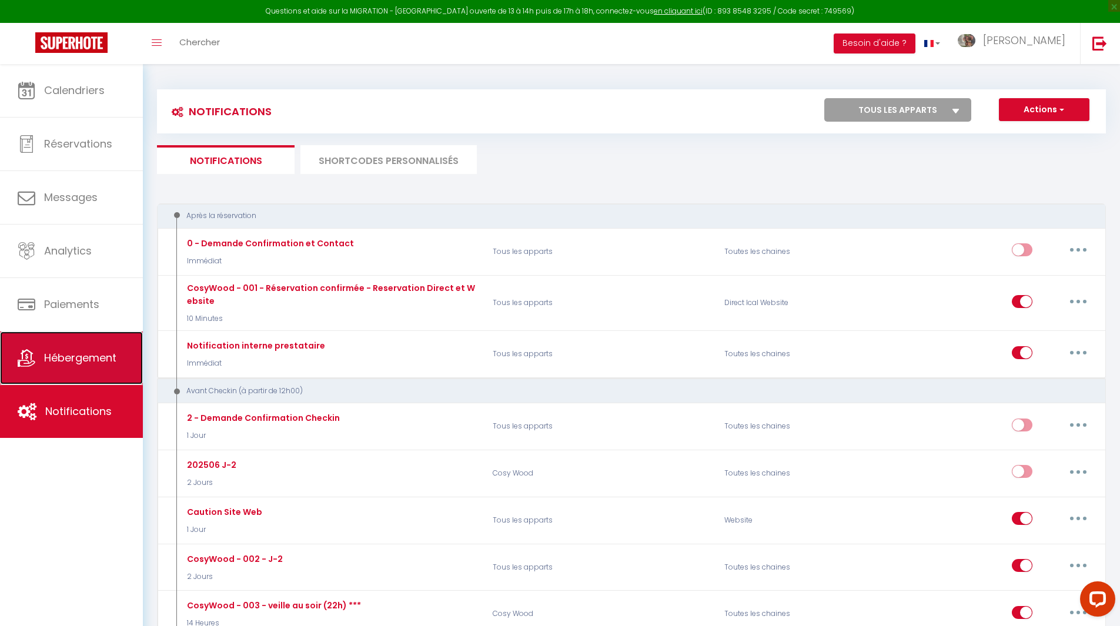
click at [81, 356] on span "Hébergement" at bounding box center [80, 357] width 72 height 15
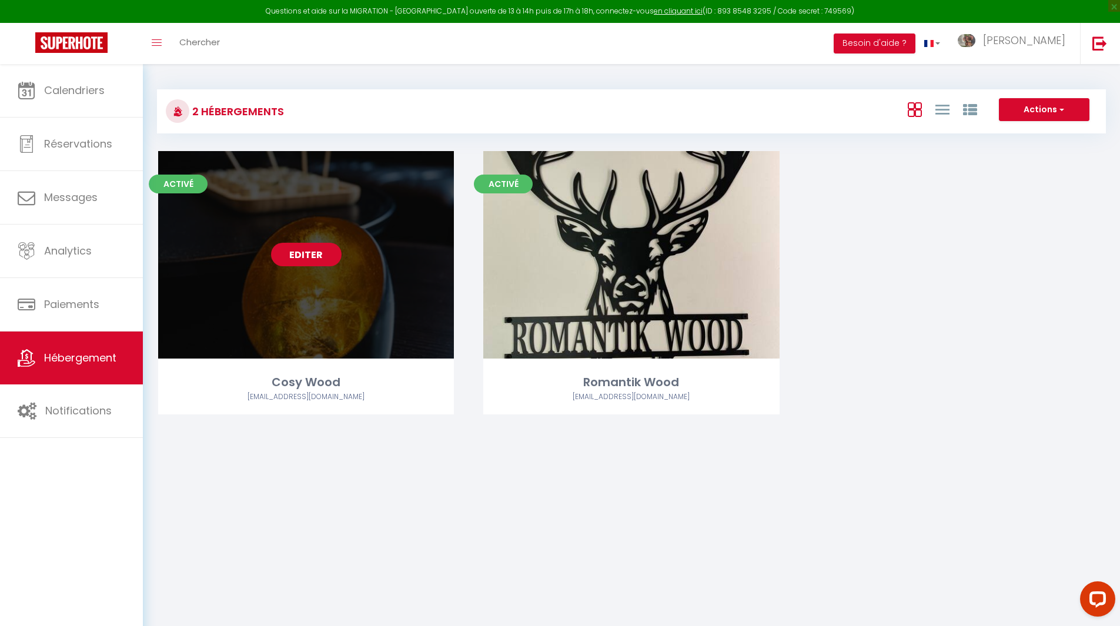
click at [317, 250] on link "Editer" at bounding box center [306, 255] width 71 height 24
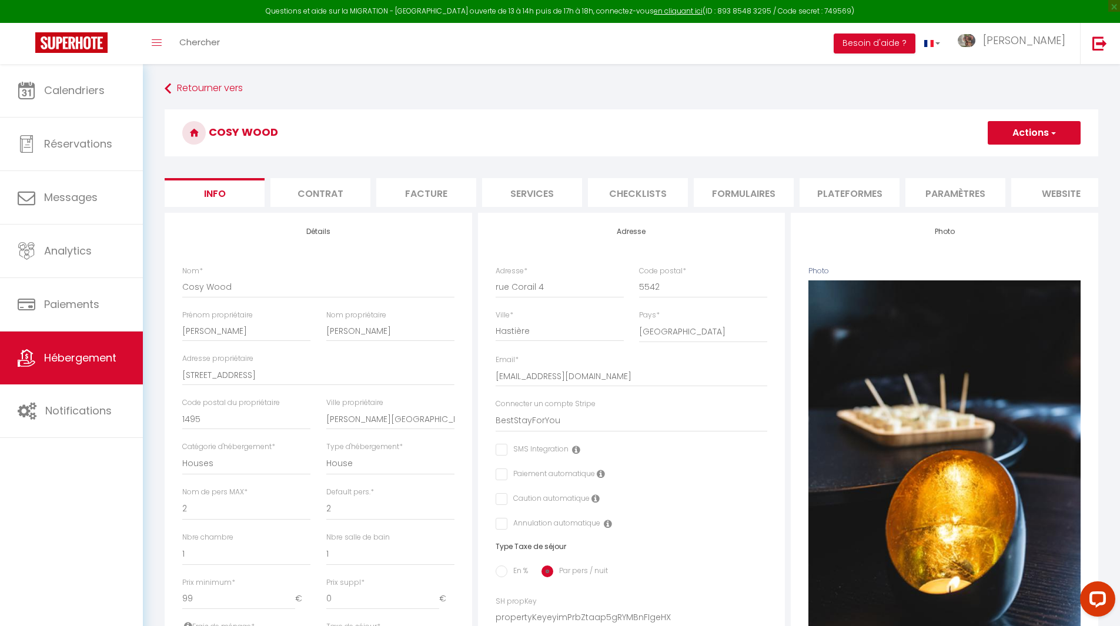
click at [858, 192] on li "Plateformes" at bounding box center [849, 192] width 100 height 29
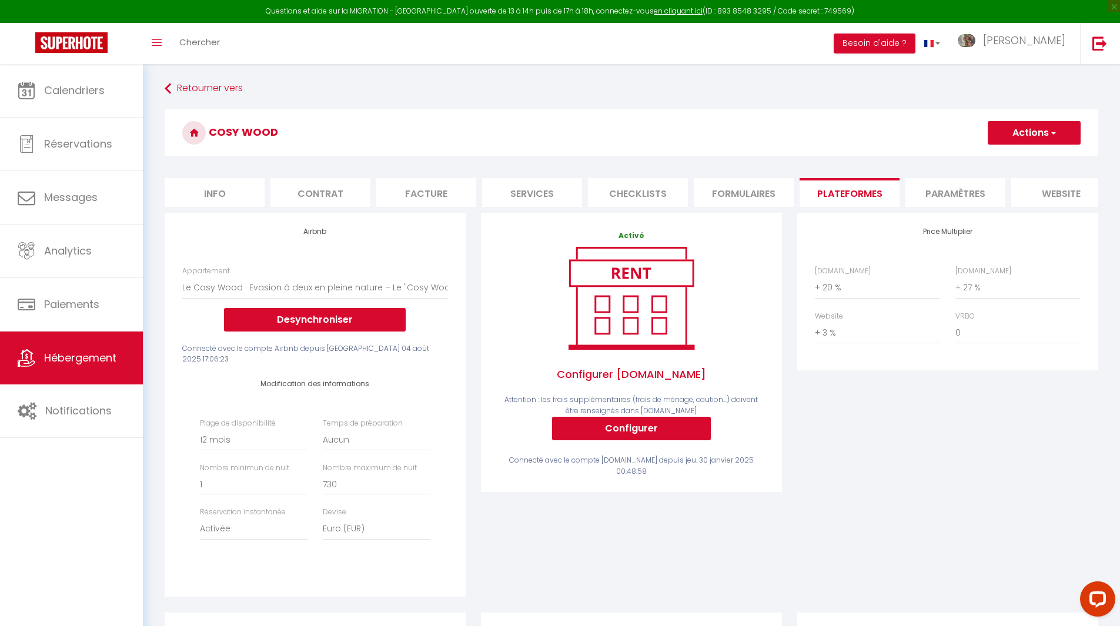
click at [957, 191] on li "Paramètres" at bounding box center [955, 192] width 100 height 29
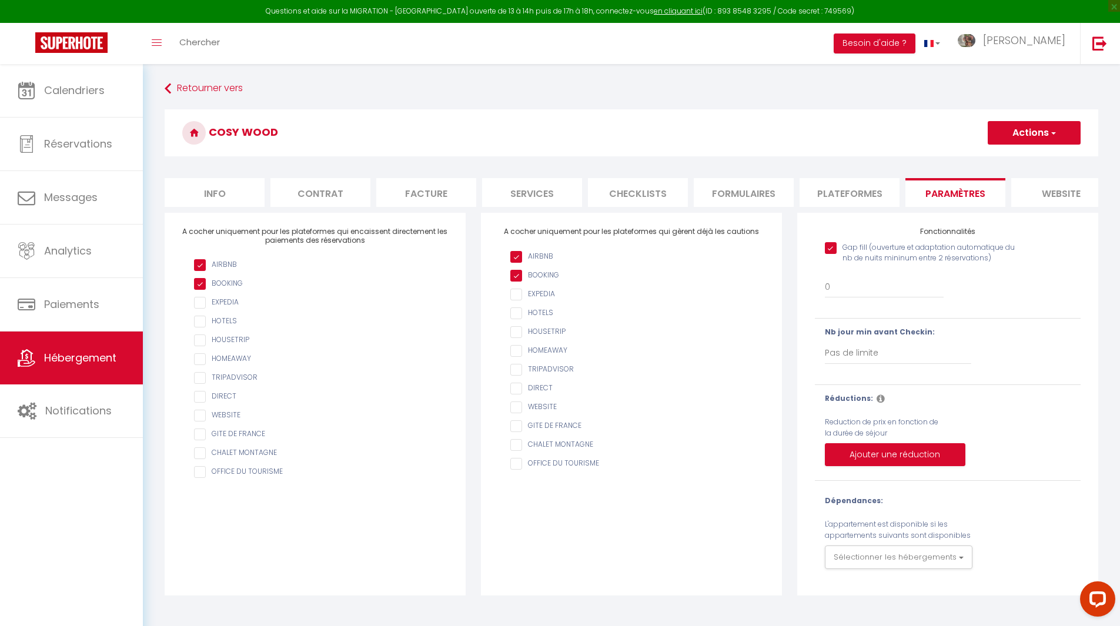
click at [1072, 189] on li "website" at bounding box center [1061, 192] width 100 height 29
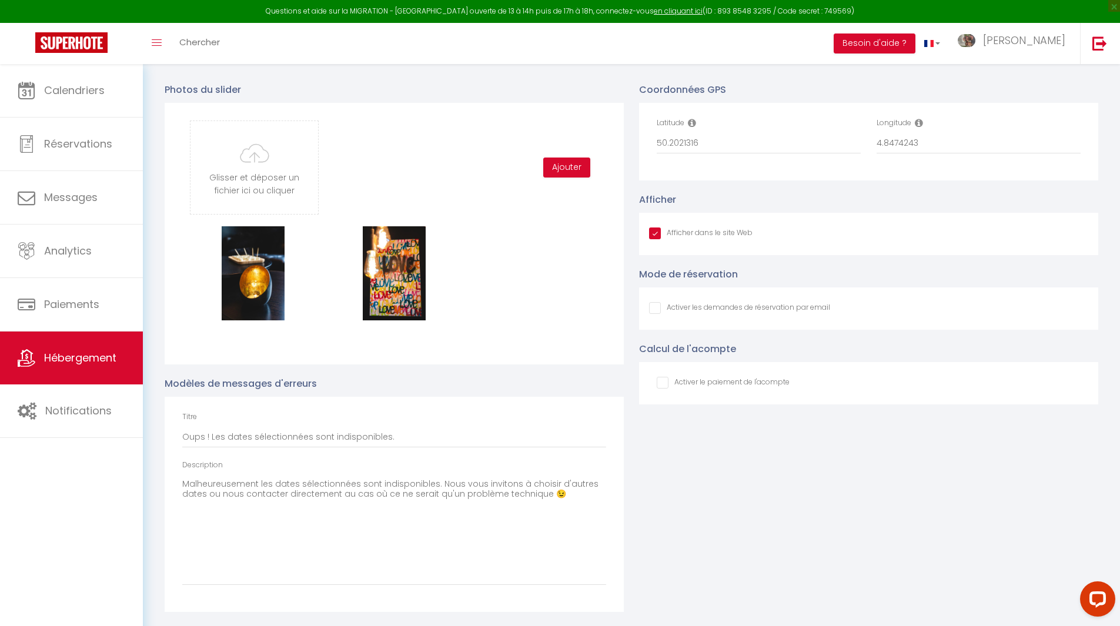
scroll to position [1238, 0]
click at [262, 170] on input "file" at bounding box center [254, 167] width 128 height 93
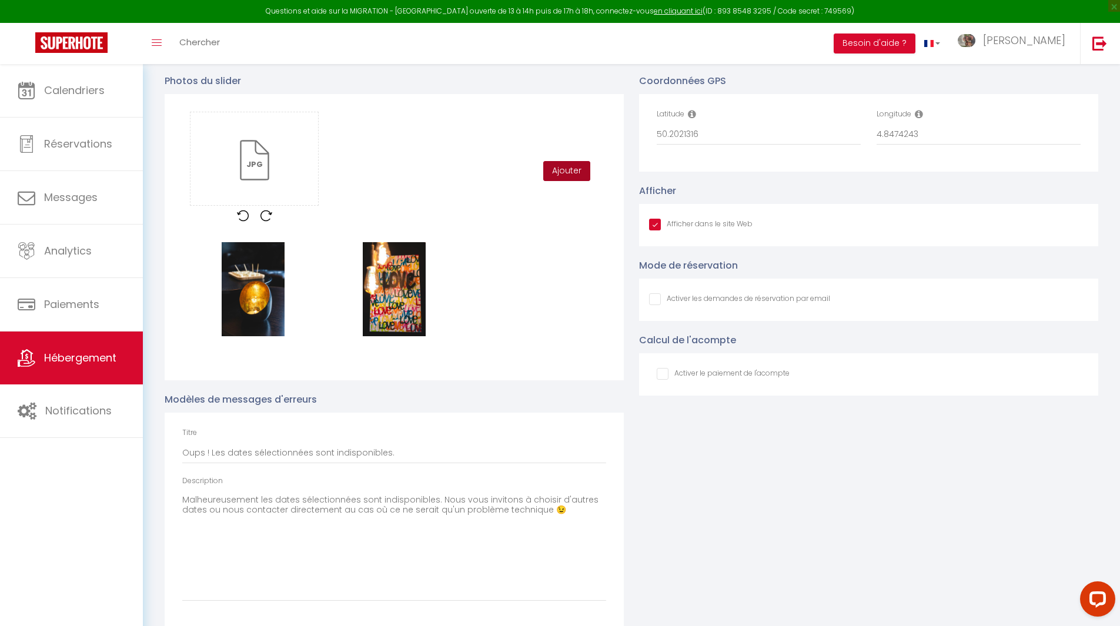
click at [568, 176] on button "Ajouter" at bounding box center [566, 171] width 47 height 20
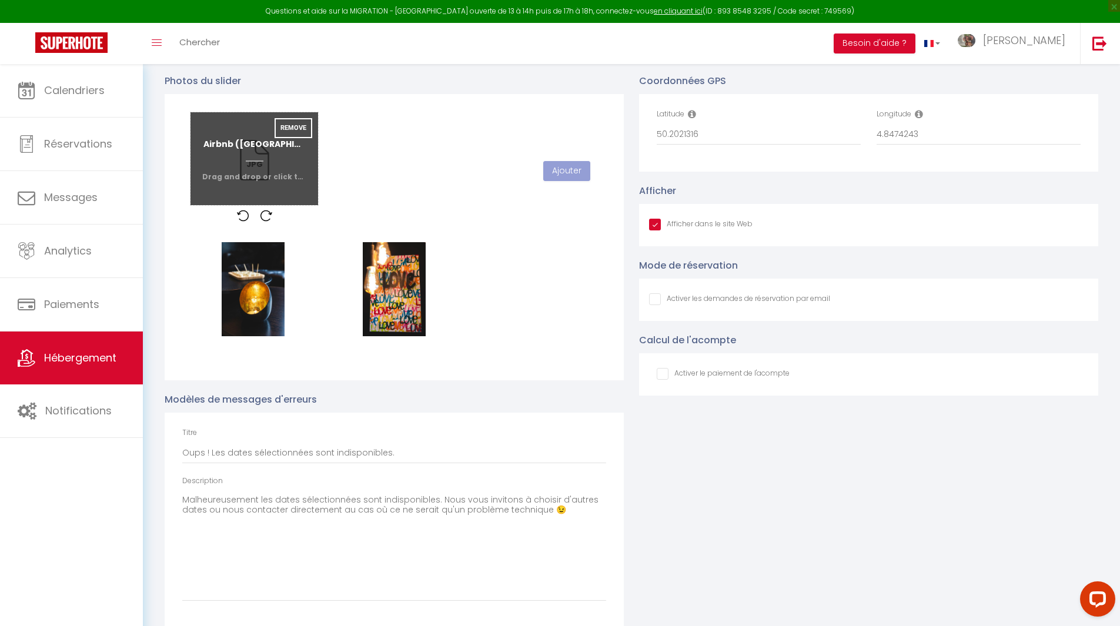
click at [256, 188] on input "file" at bounding box center [254, 158] width 128 height 93
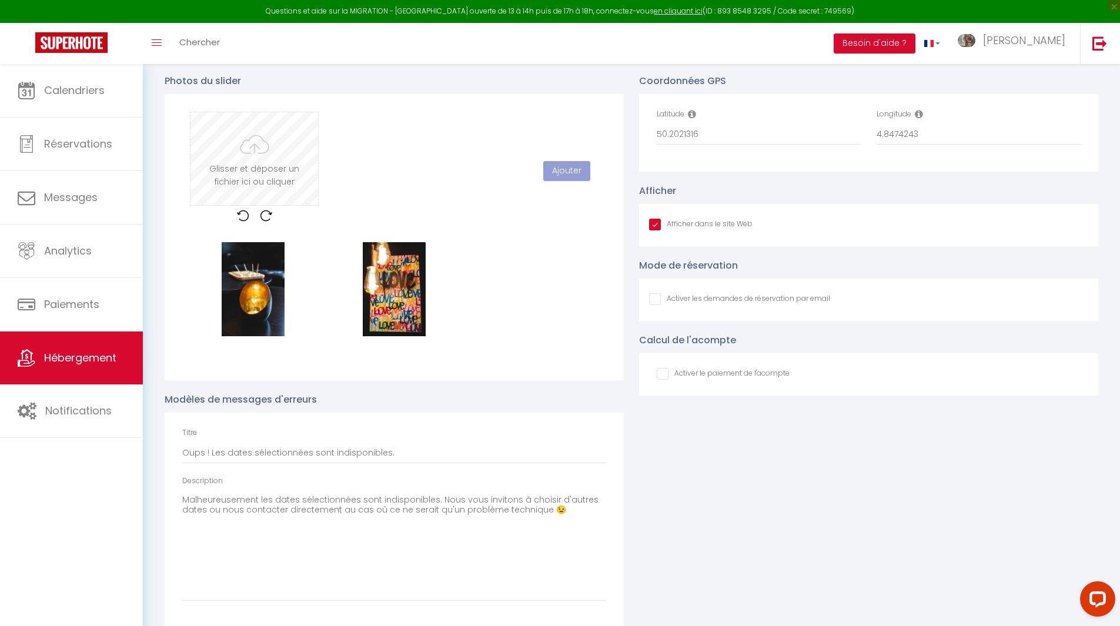
click at [277, 177] on input "file" at bounding box center [254, 158] width 128 height 93
click at [547, 215] on div "Glisser et déposer un fichier ici ou cliquer Ooops, something wrong happened. R…" at bounding box center [394, 171] width 424 height 119
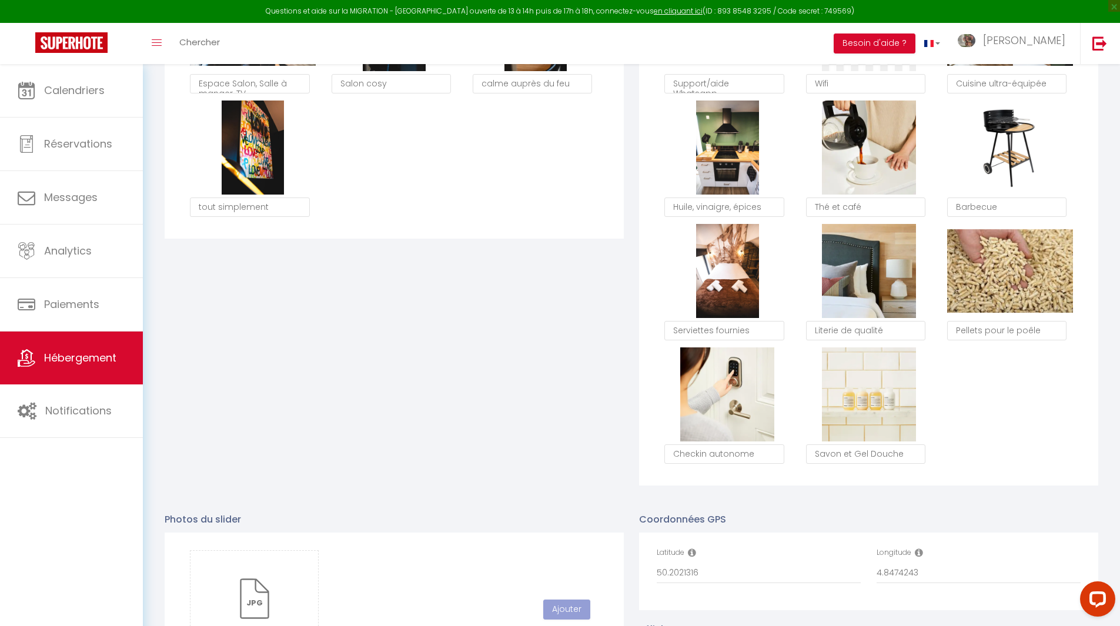
scroll to position [944, 0]
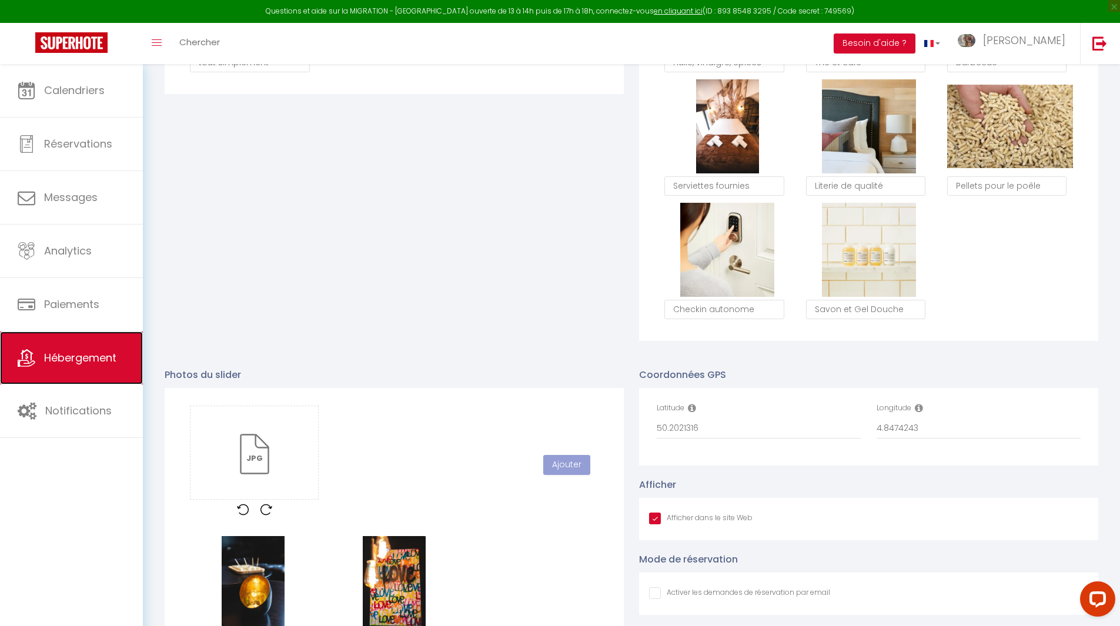
click at [81, 353] on span "Hébergement" at bounding box center [80, 357] width 72 height 15
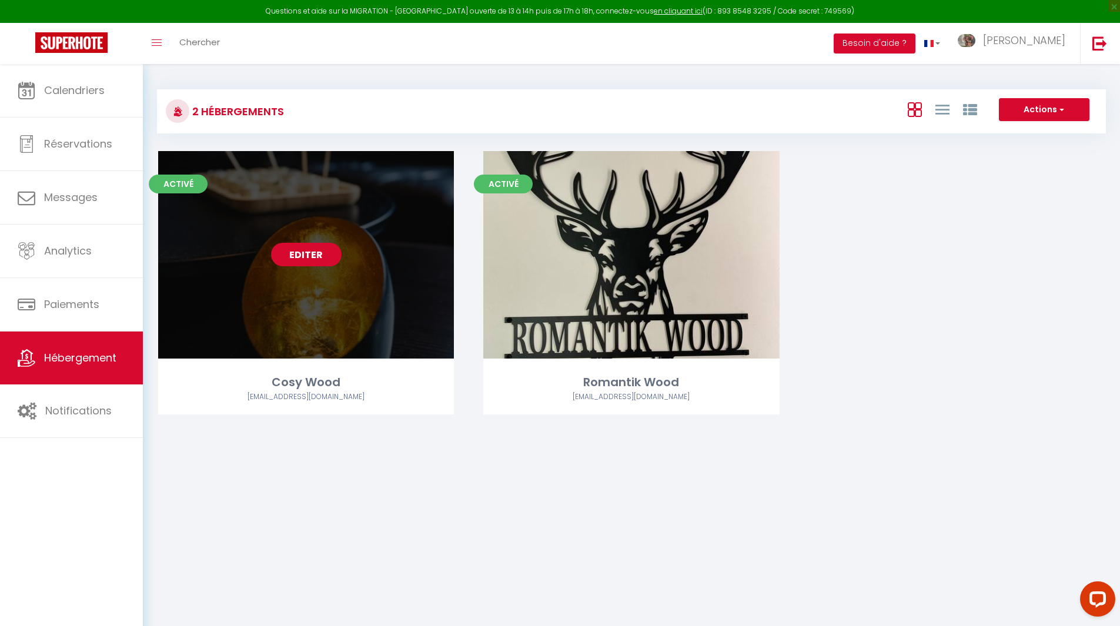
click at [315, 258] on link "Editer" at bounding box center [306, 255] width 71 height 24
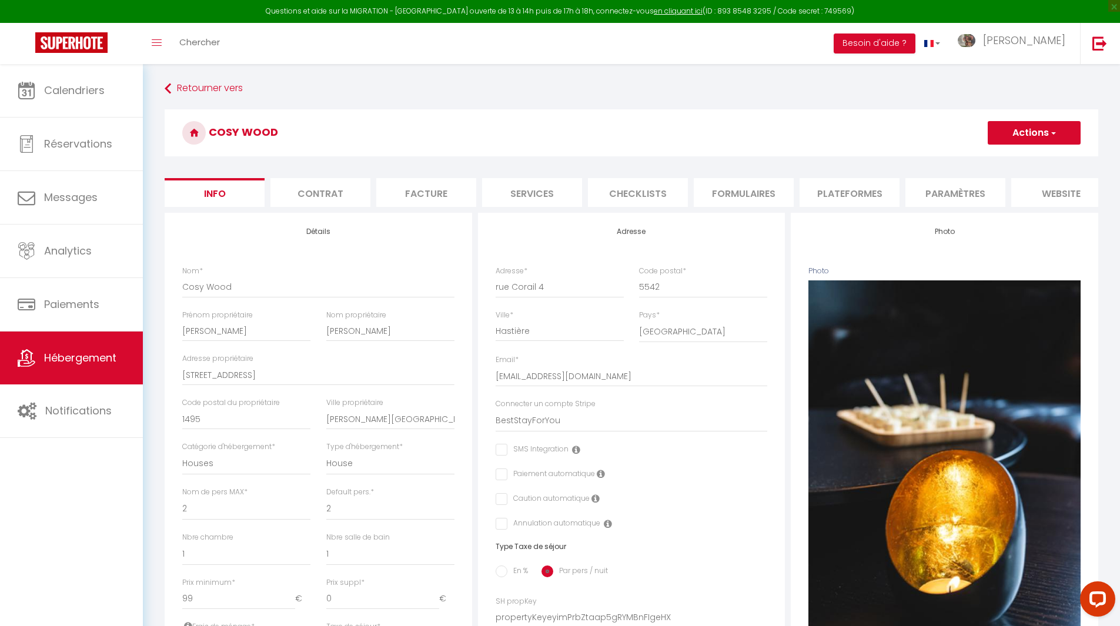
click at [1036, 202] on li "website" at bounding box center [1061, 192] width 100 height 29
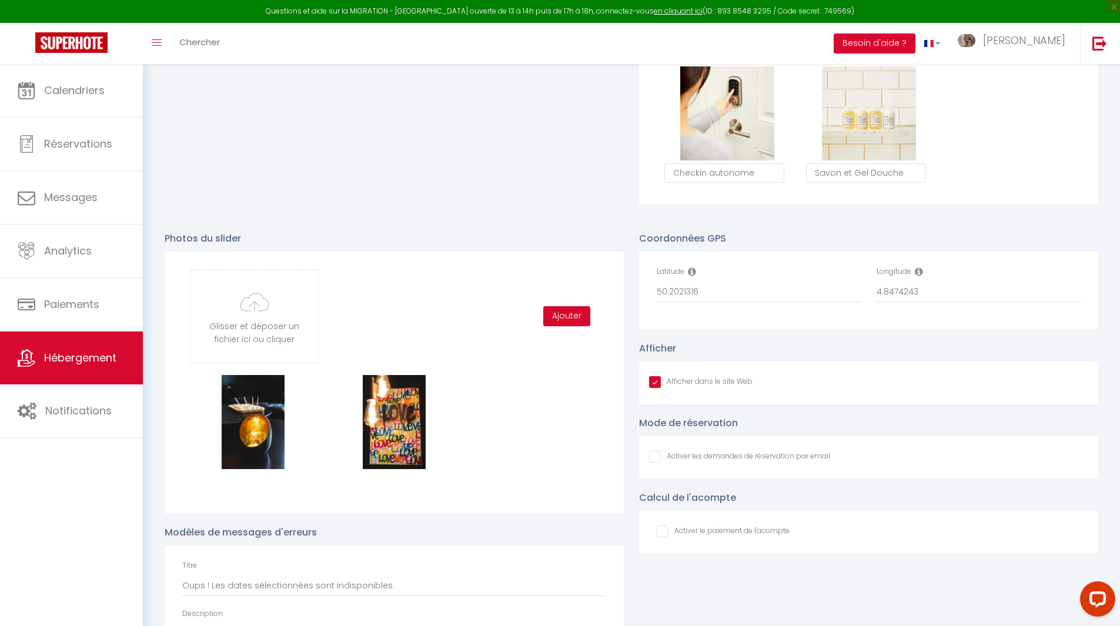
scroll to position [1235, 0]
